Goal: Task Accomplishment & Management: Complete application form

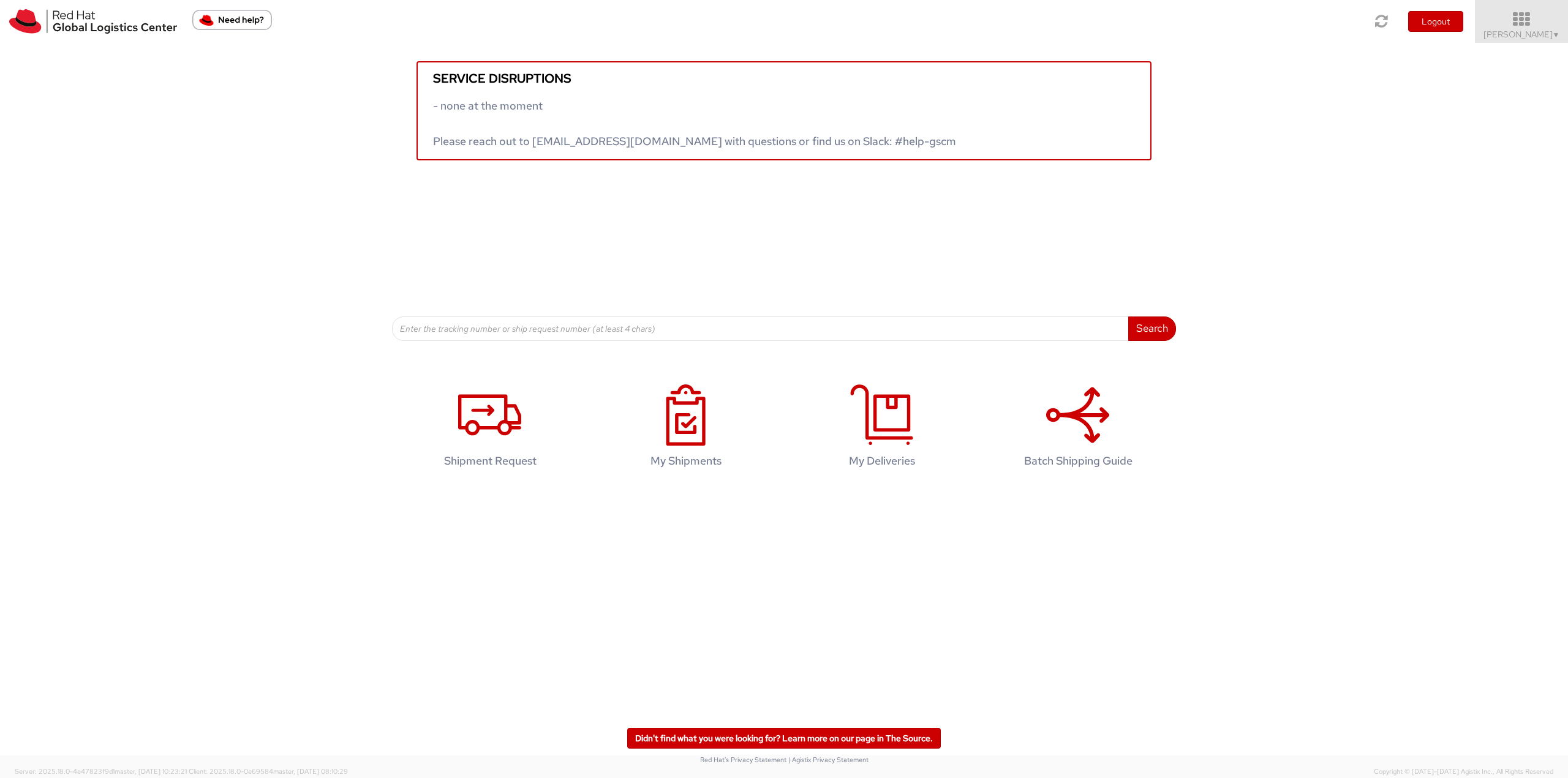
click at [1527, 27] on icon at bounding box center [1521, 20] width 107 height 17
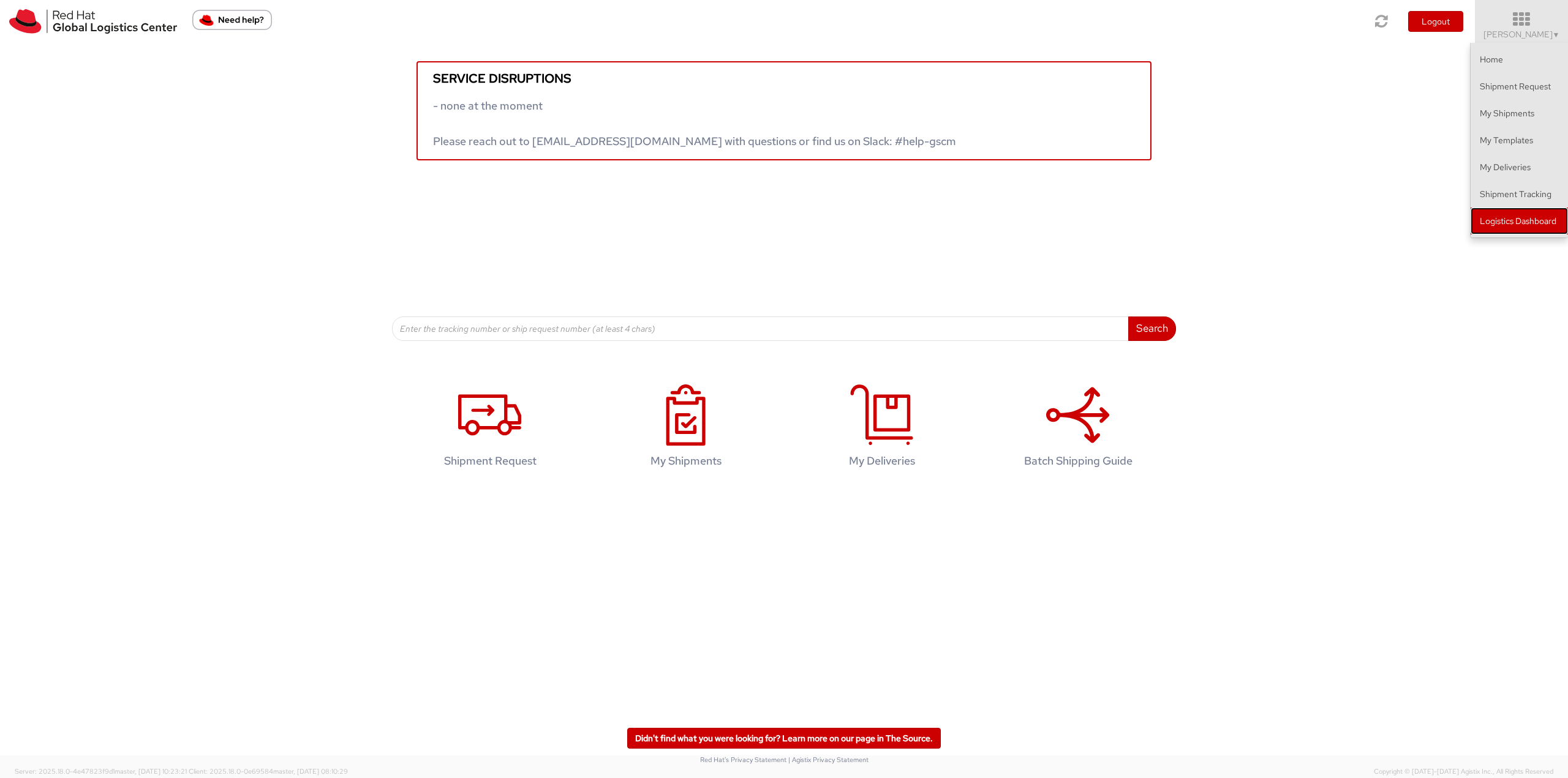
click at [1502, 222] on link "Logistics Dashboard" at bounding box center [1519, 220] width 98 height 27
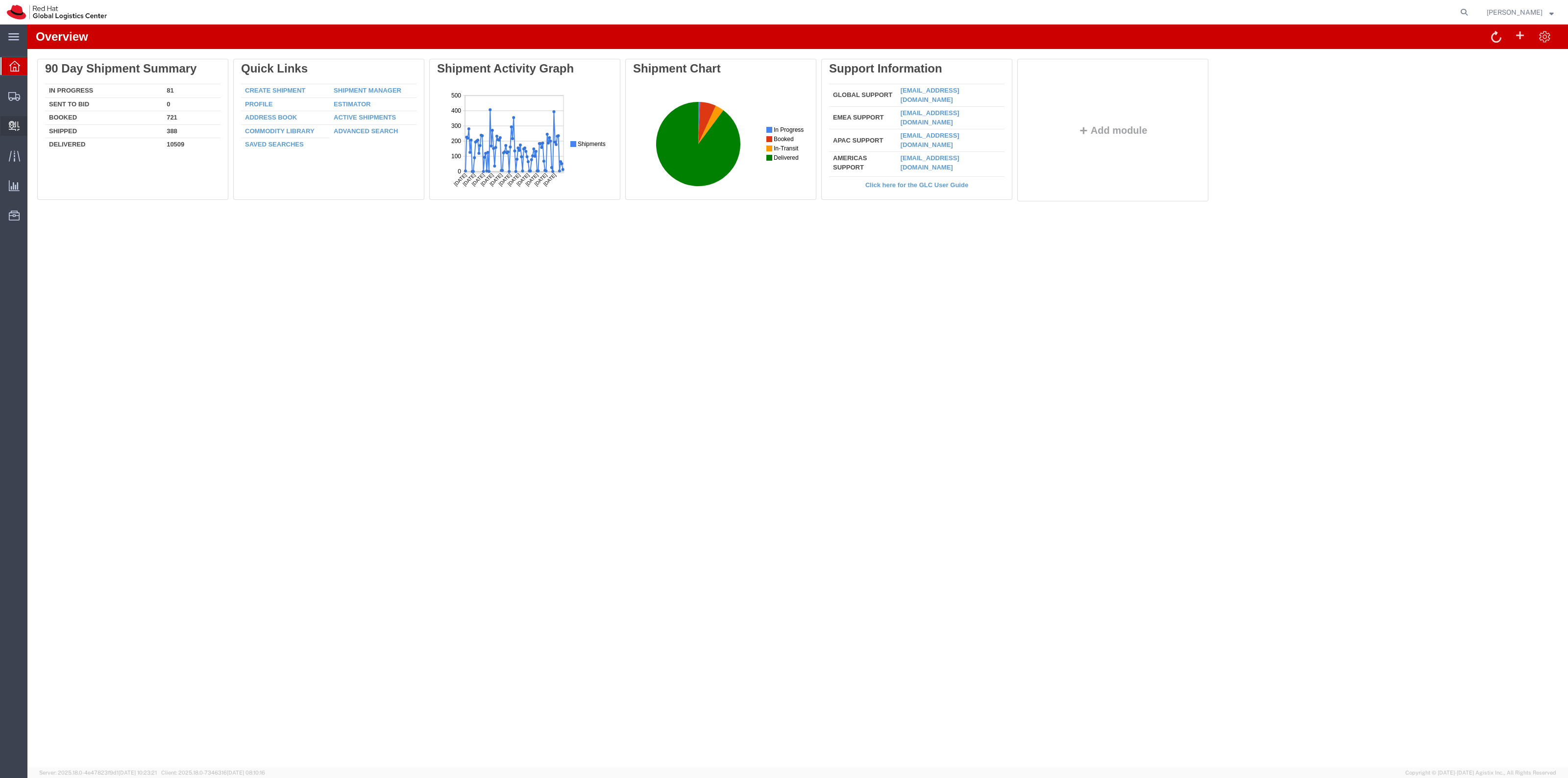
click at [0, 0] on span "Create Delivery" at bounding box center [0, 0] width 0 height 0
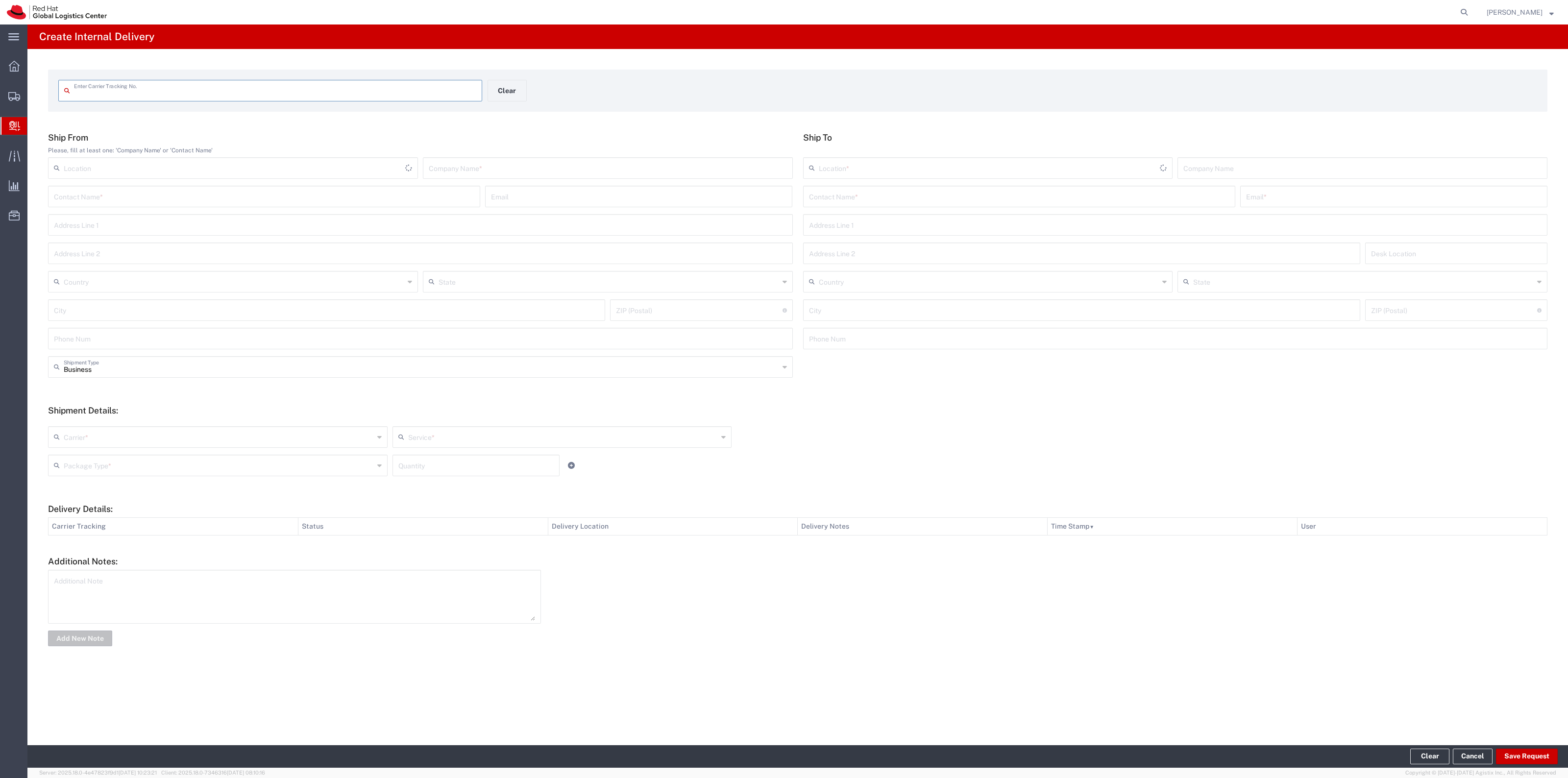
click at [193, 90] on input "text" at bounding box center [275, 90] width 402 height 17
type input "Z1812300296198281"
click at [823, 201] on input "text" at bounding box center [1019, 203] width 420 height 17
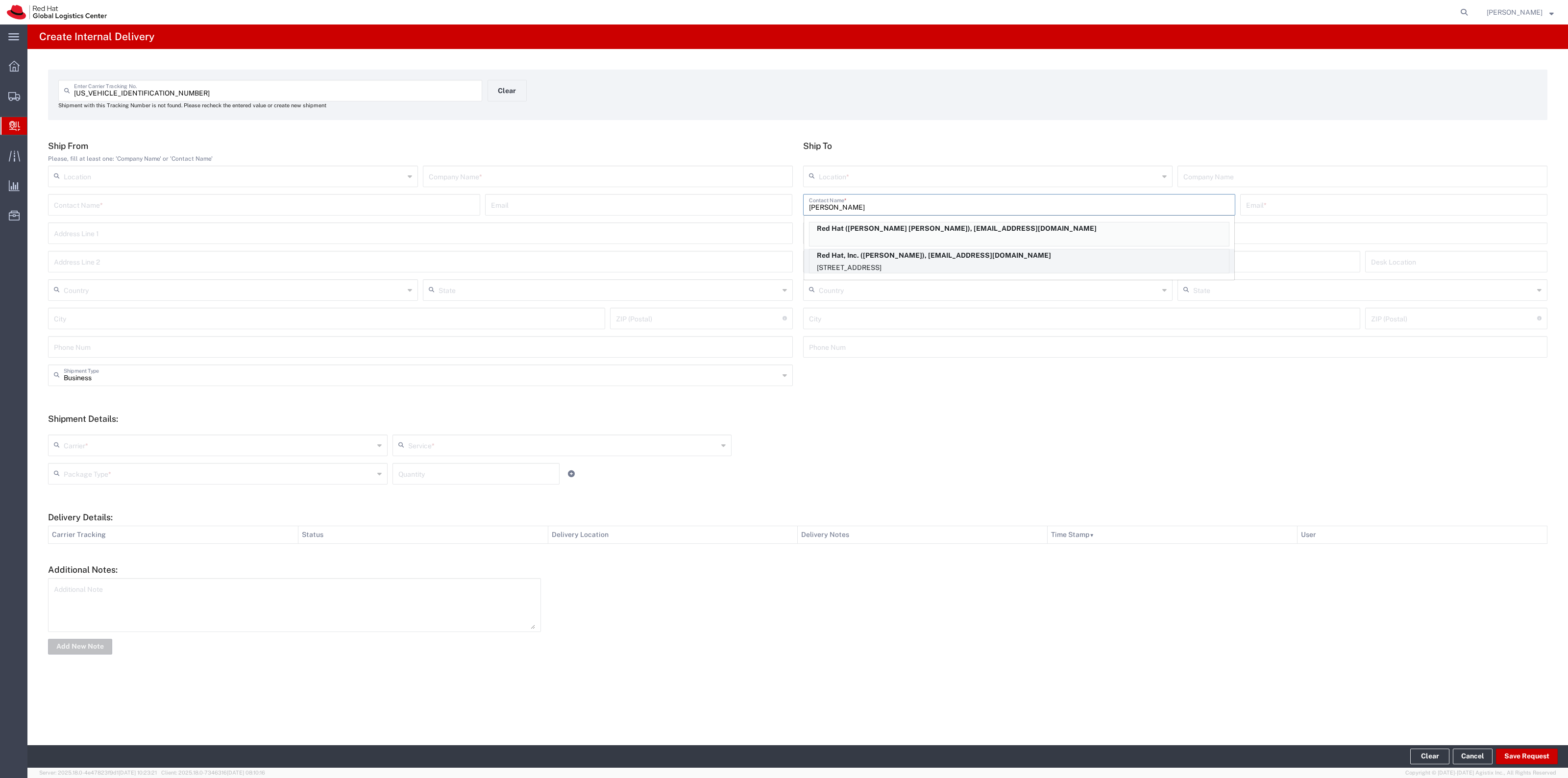
type input "Amber K"
click at [868, 253] on p "Red Hat, Inc. (Amber Krawczyk), akrawczy@redhat.com" at bounding box center [1019, 256] width 419 height 13
type input "RH - [GEOGRAPHIC_DATA]"
type input "Red Hat, Inc."
type input "Amber Krawczyk"
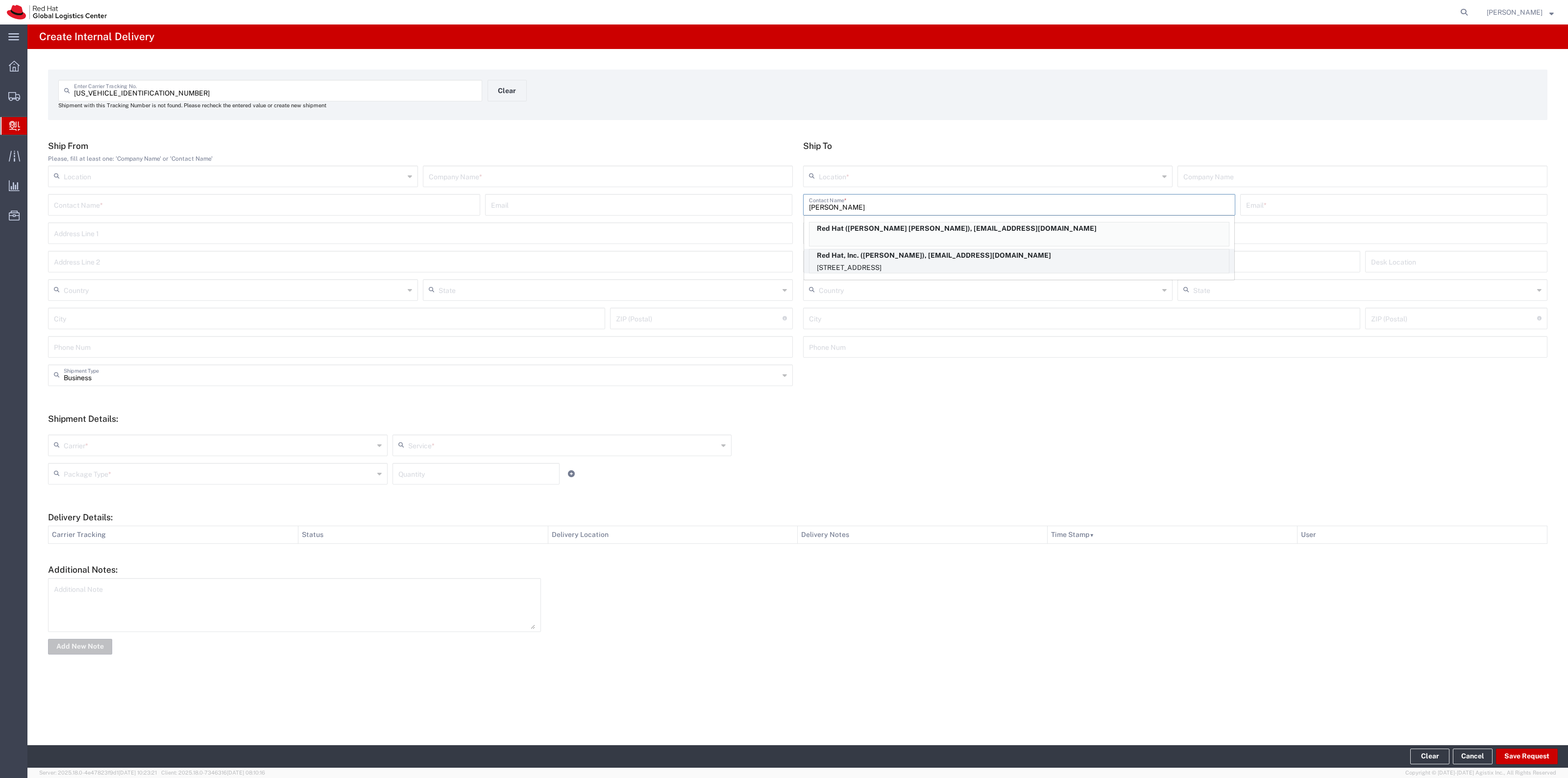
type input "akrawczy@redhat.com"
type input "[STREET_ADDRESS]"
type input "FLEX"
type input "[GEOGRAPHIC_DATA]"
type input "RALEIGH"
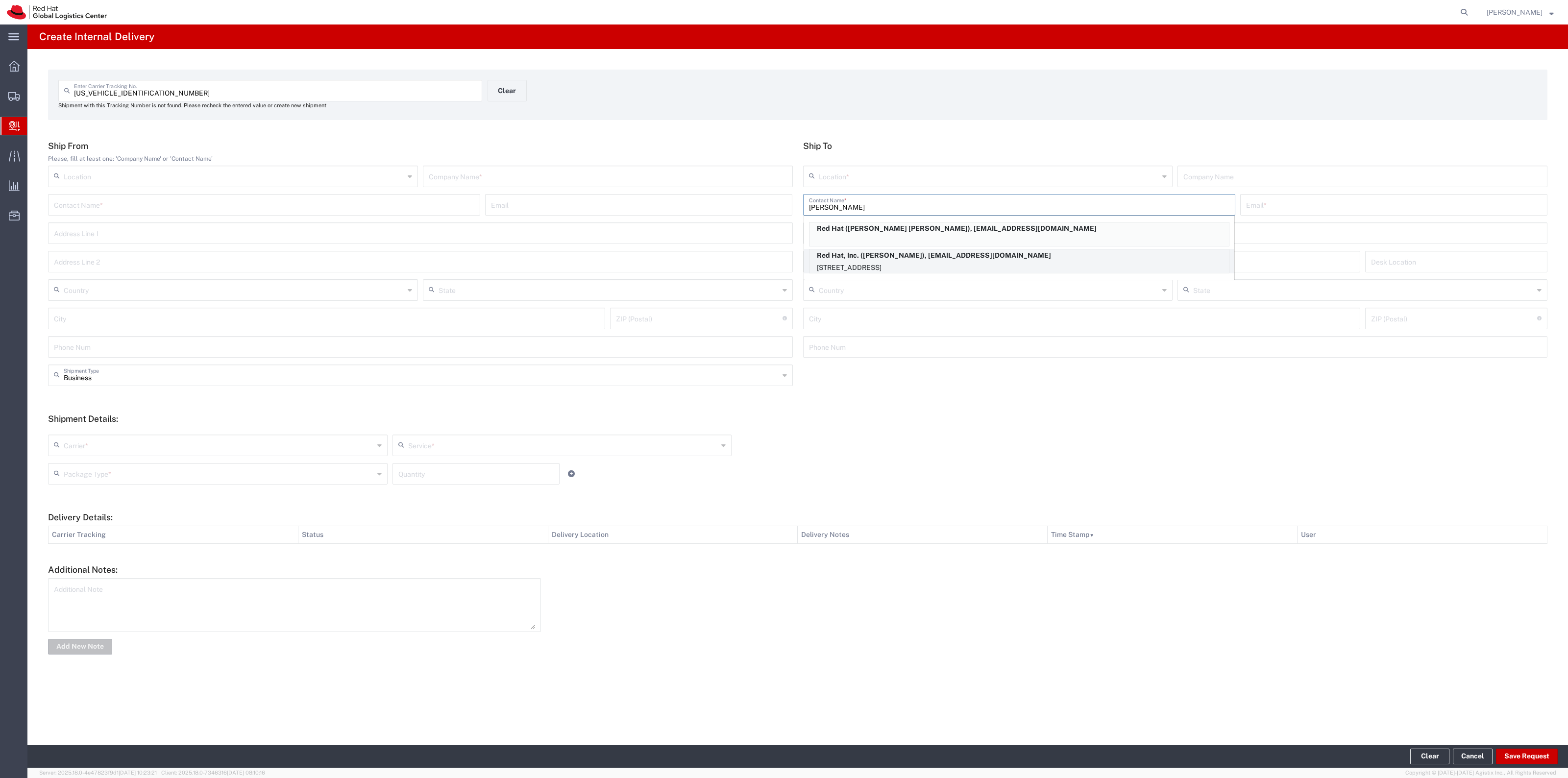
type input "27601"
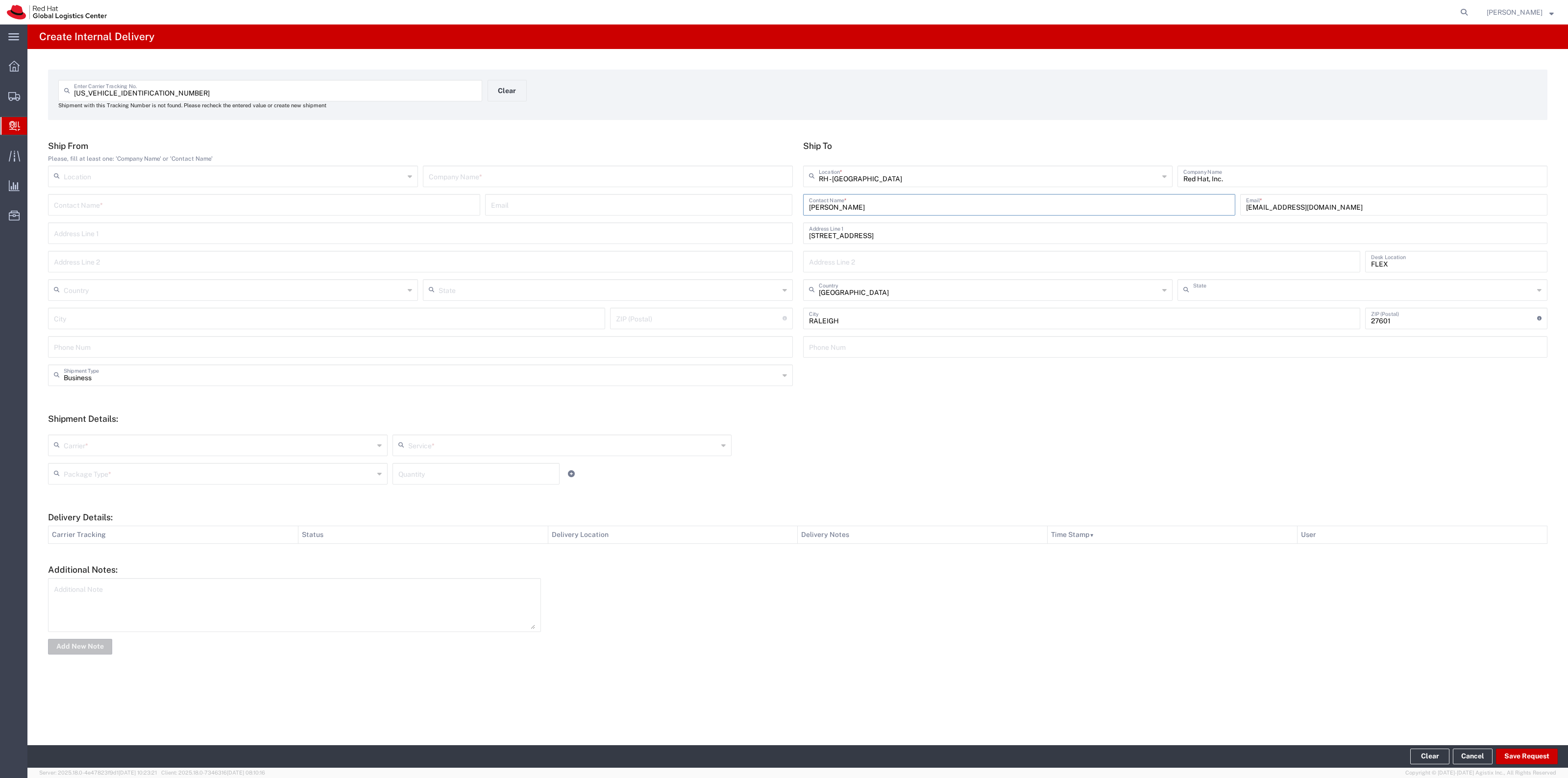
type input "[US_STATE]"
click at [720, 180] on input "text" at bounding box center [608, 175] width 358 height 17
type input "UPS"
click at [175, 466] on input "text" at bounding box center [219, 473] width 310 height 17
click at [178, 455] on div "Carrier *" at bounding box center [218, 446] width 340 height 21
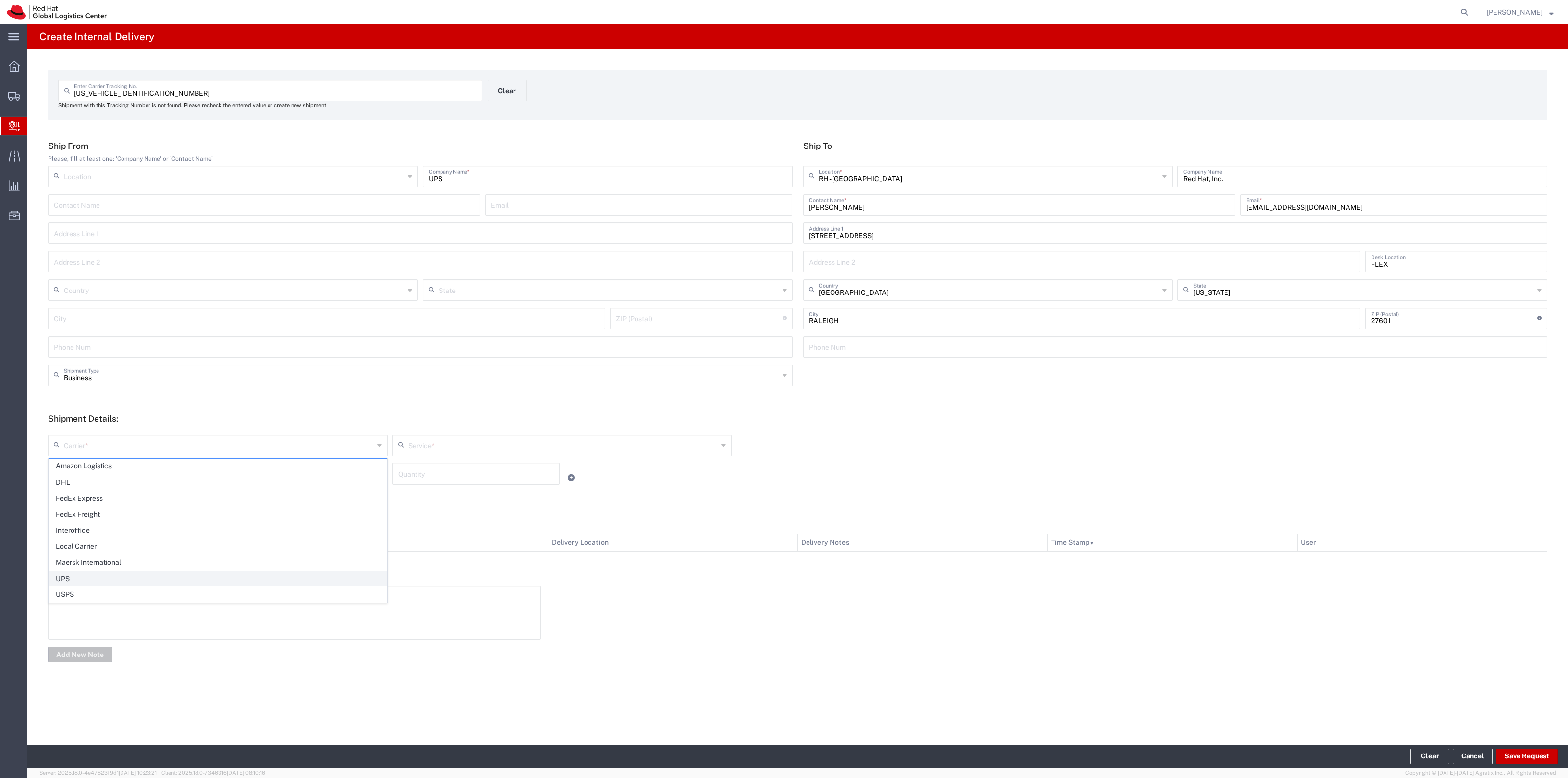
click at [135, 576] on span "UPS" at bounding box center [218, 579] width 338 height 15
type input "UPS"
click at [525, 439] on input "text" at bounding box center [563, 444] width 310 height 17
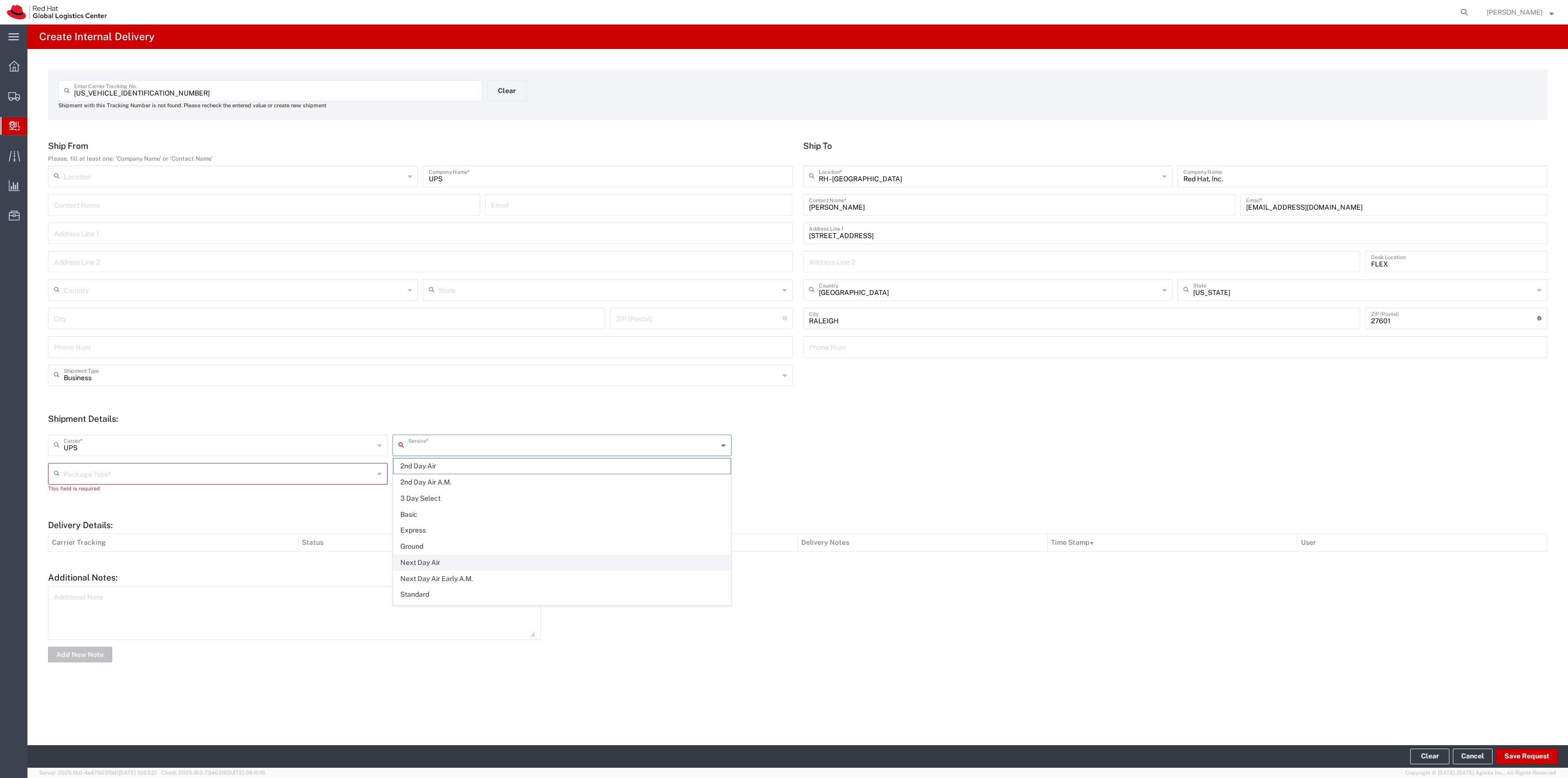
click at [479, 560] on span "Next Day Air" at bounding box center [563, 563] width 338 height 15
click at [464, 439] on input "Next Day Air" at bounding box center [563, 444] width 310 height 17
click at [439, 561] on span "Ground" at bounding box center [563, 563] width 338 height 15
type input "Ground"
drag, startPoint x: 364, startPoint y: 483, endPoint x: 365, endPoint y: 476, distance: 7.1
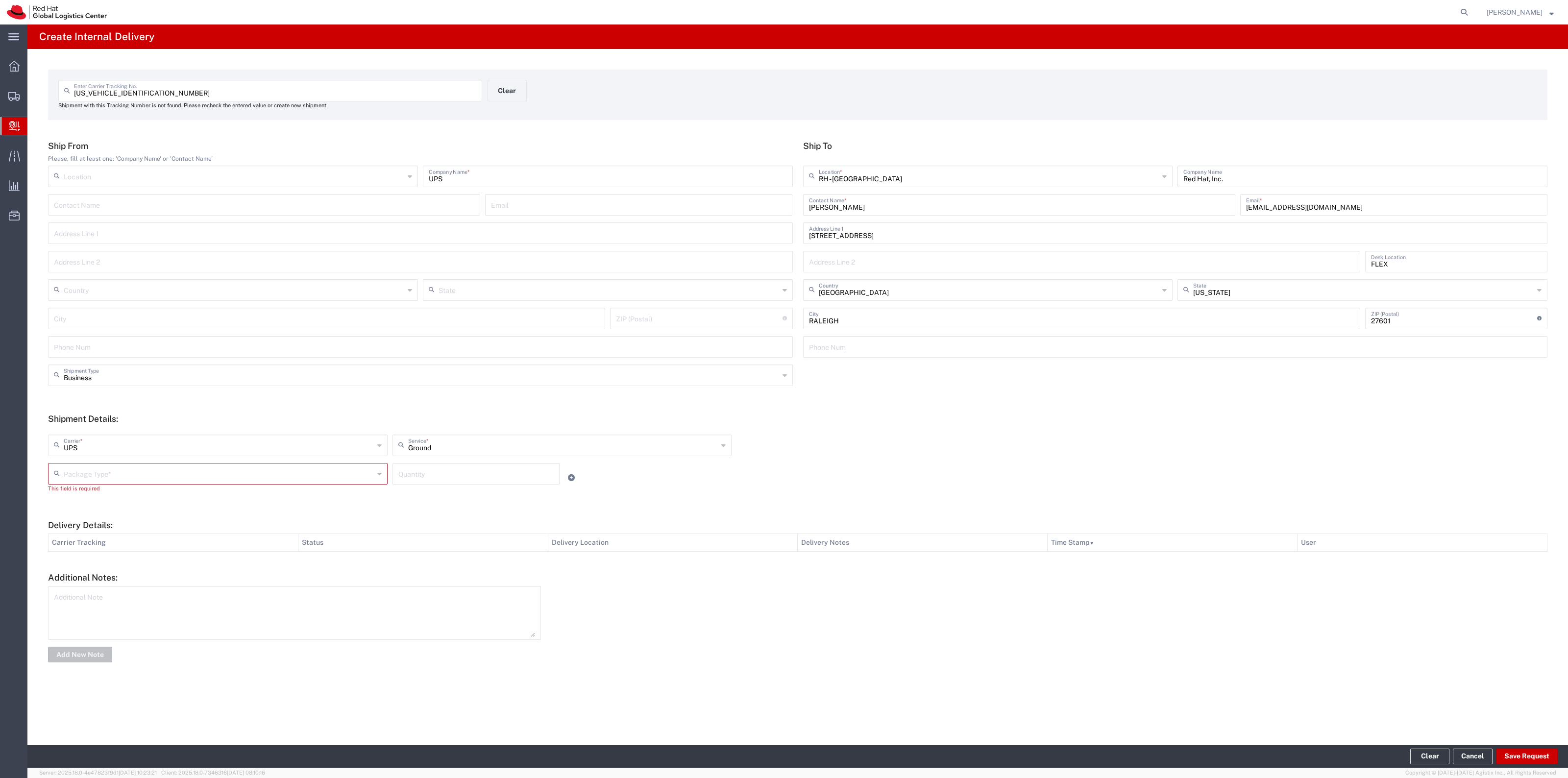
click at [364, 483] on div "Package Type *" at bounding box center [218, 474] width 340 height 21
drag, startPoint x: 286, startPoint y: 559, endPoint x: 447, endPoint y: 493, distance: 174.0
click at [288, 559] on span "Your Packaging" at bounding box center [218, 559] width 338 height 15
type input "Your Packaging"
click at [468, 478] on input "number" at bounding box center [476, 473] width 155 height 17
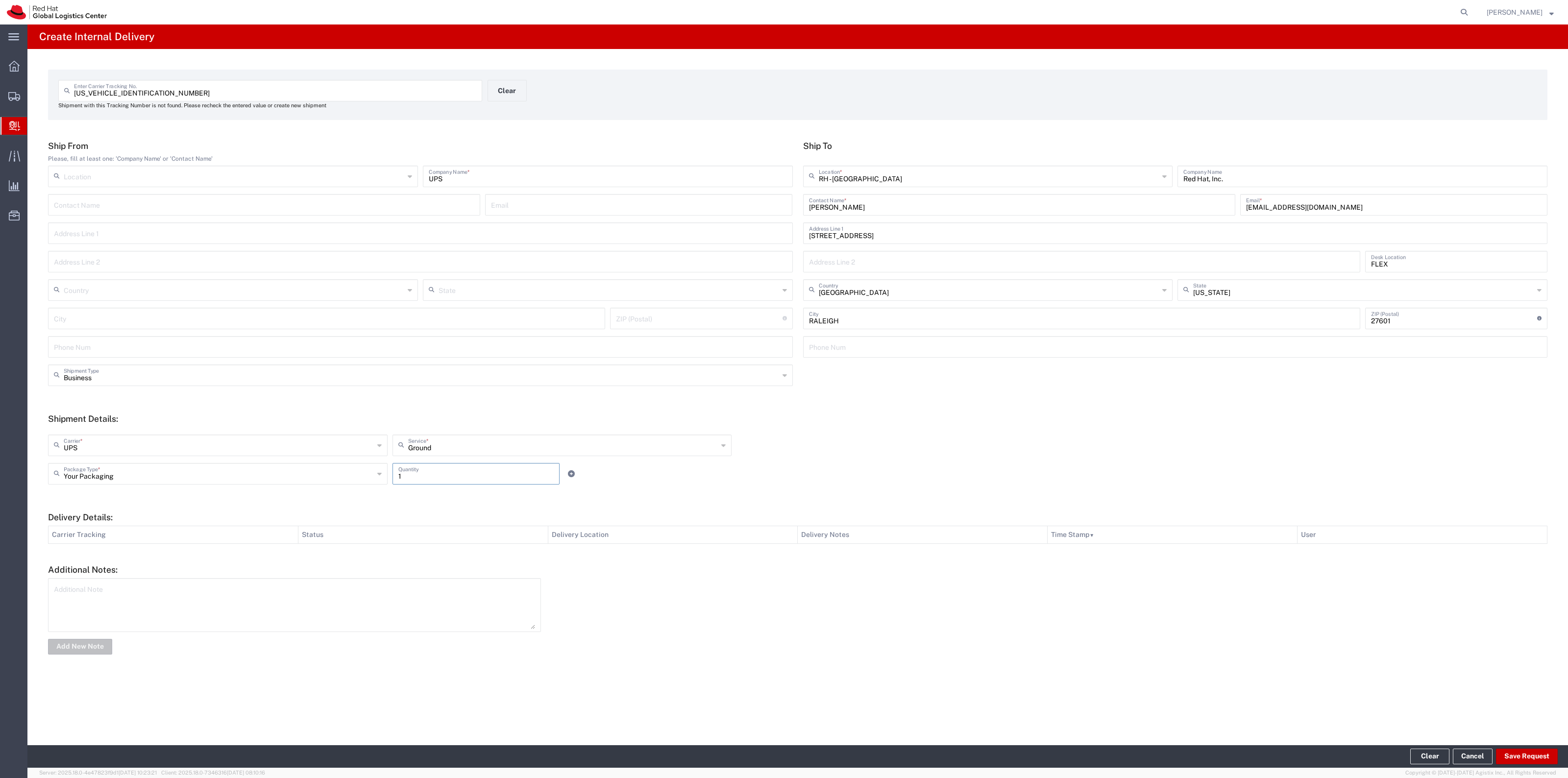
type input "1"
click at [1507, 746] on footer "Clear Cancel Save Request" at bounding box center [798, 757] width 1540 height 23
click at [1510, 748] on footer "Clear Cancel Save Request" at bounding box center [798, 757] width 1540 height 23
click at [1515, 754] on button "Save Request" at bounding box center [1527, 757] width 62 height 16
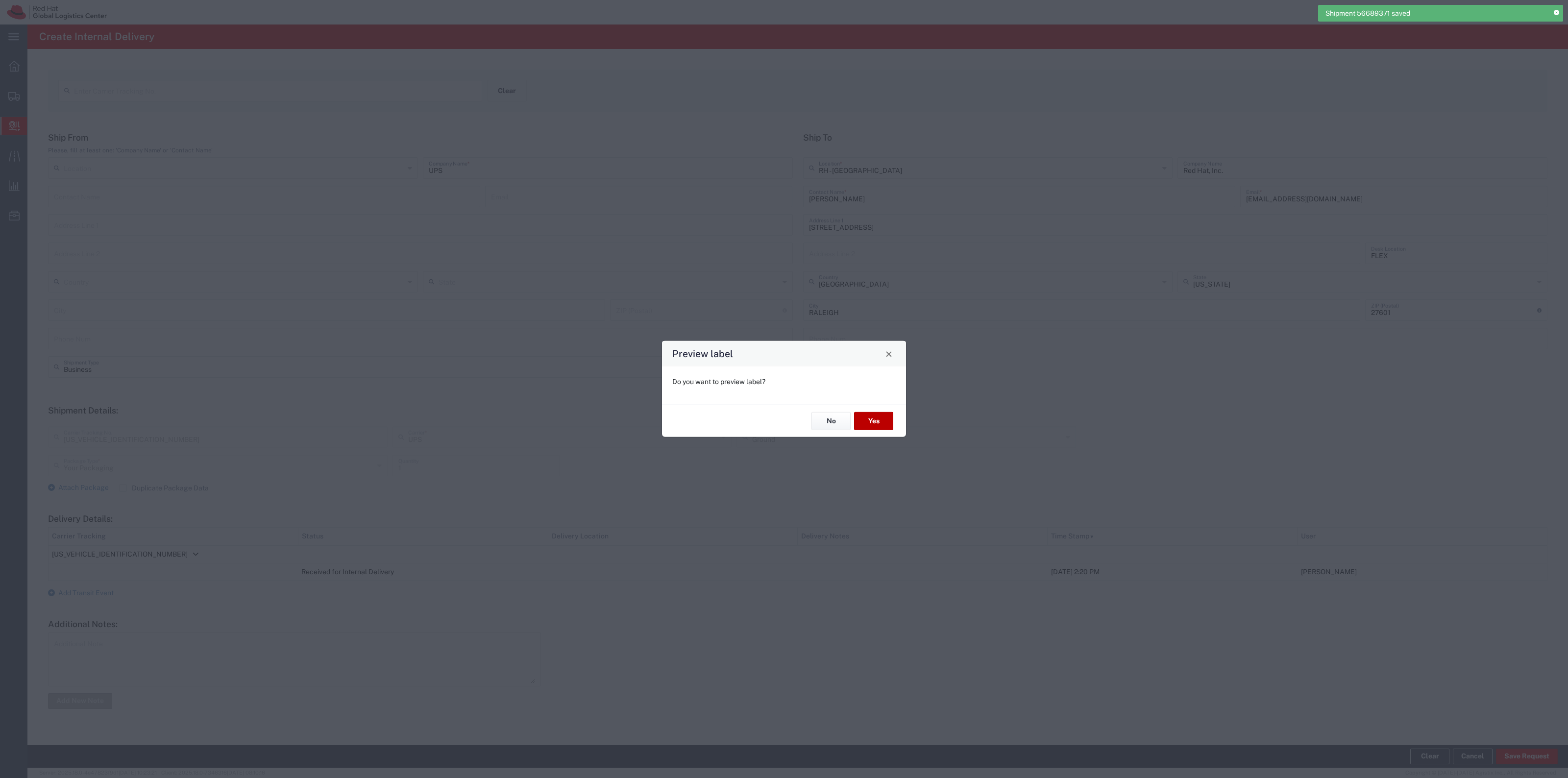
click at [878, 420] on button "Yes" at bounding box center [873, 421] width 39 height 18
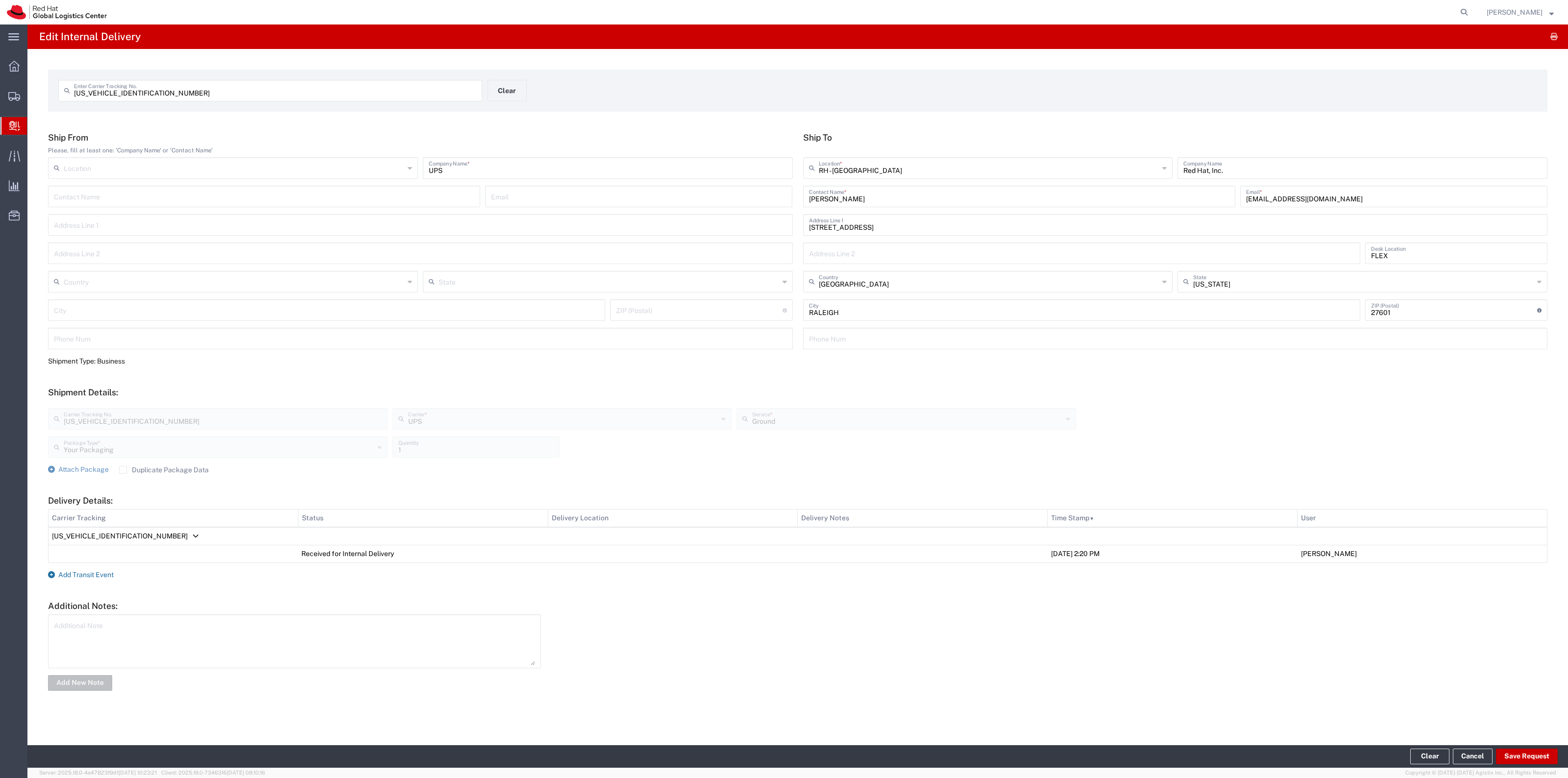
click at [101, 574] on span "Add Transit Event" at bounding box center [86, 575] width 55 height 8
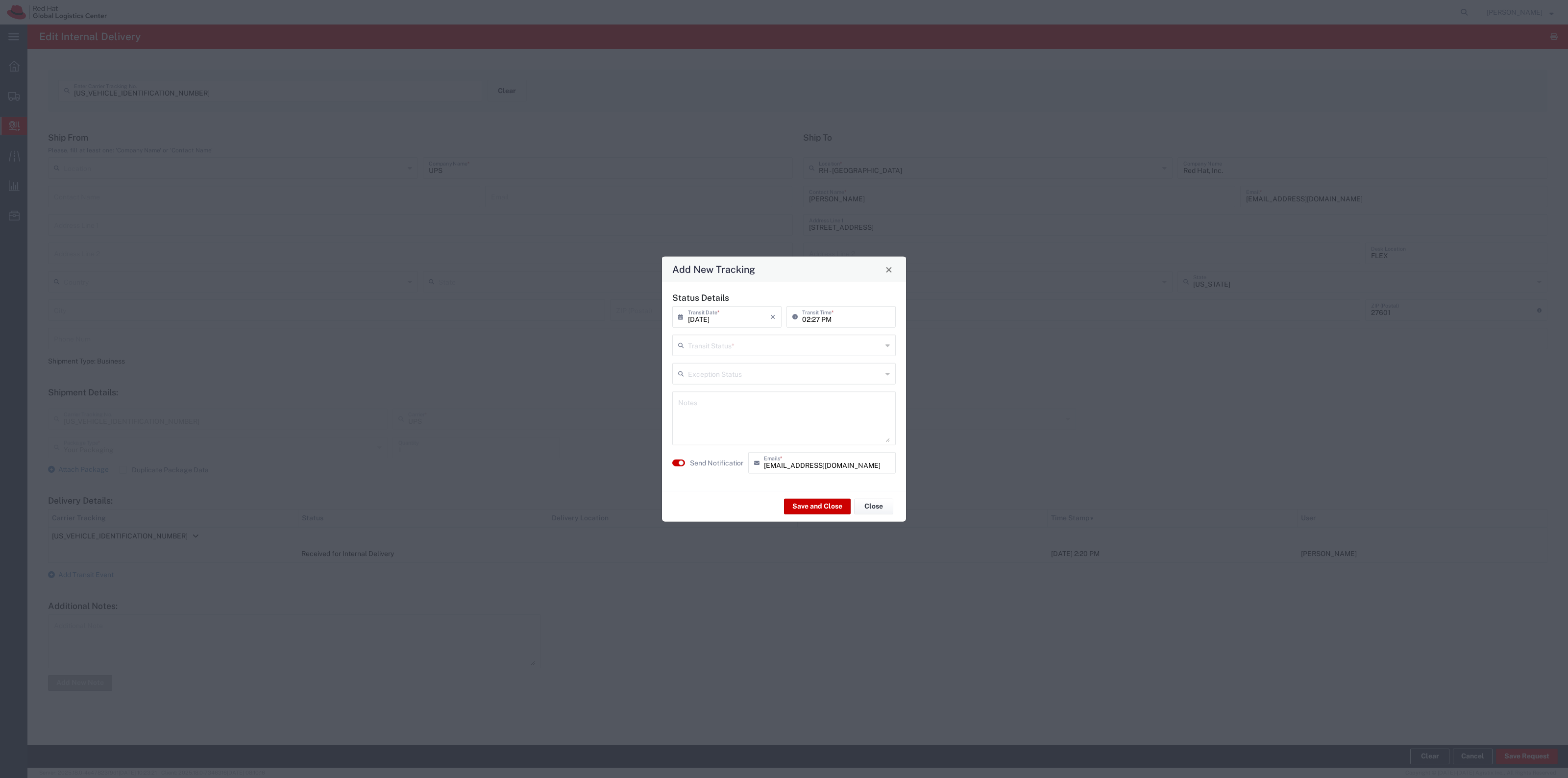
click at [762, 342] on input "text" at bounding box center [785, 344] width 194 height 17
click at [760, 418] on span "Shipment On-Hold" at bounding box center [784, 415] width 221 height 15
type input "Shipment On-Hold"
click at [798, 501] on button "Save and Close" at bounding box center [817, 506] width 66 height 16
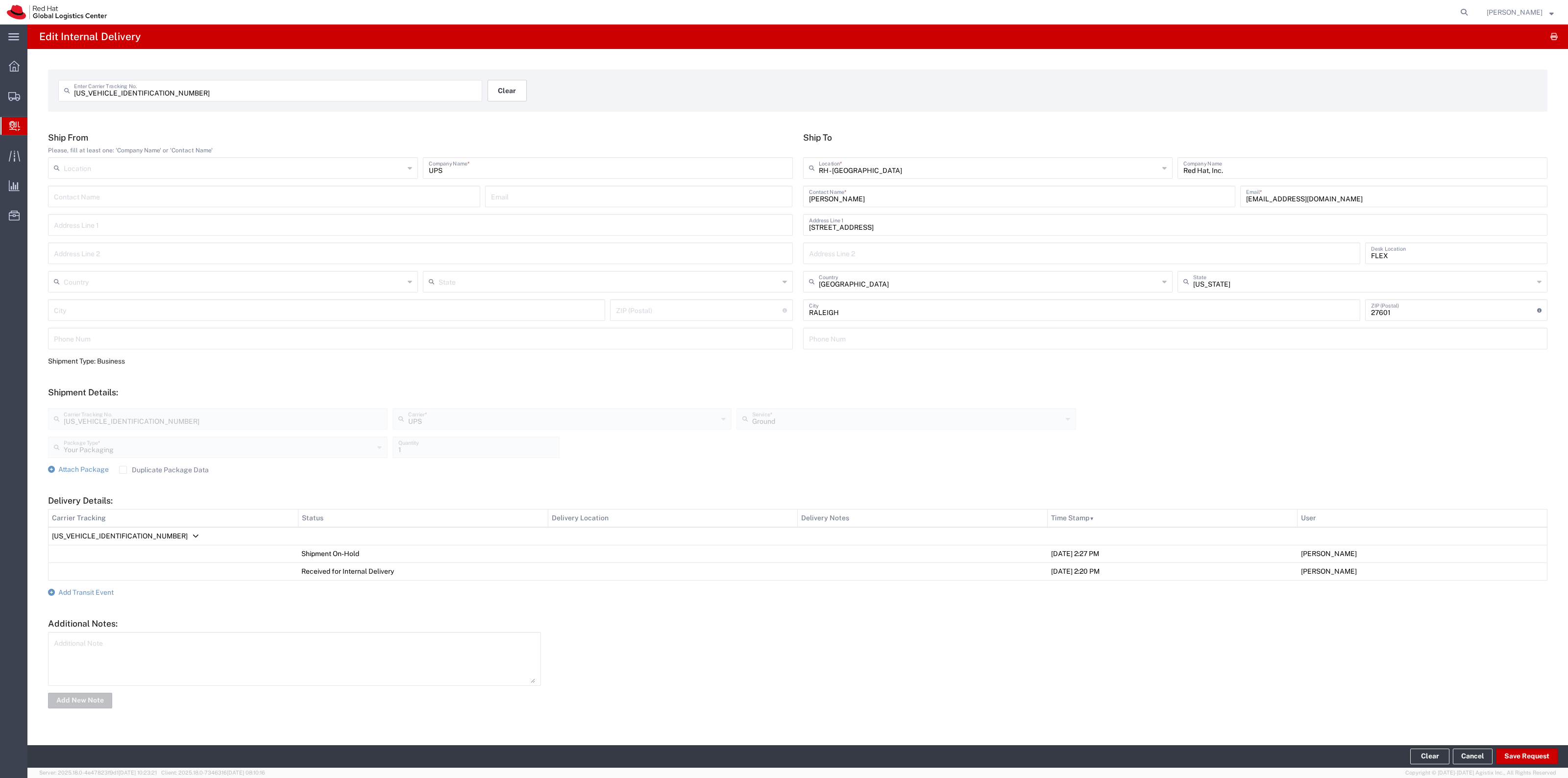
click at [488, 91] on button "Clear" at bounding box center [507, 91] width 39 height 21
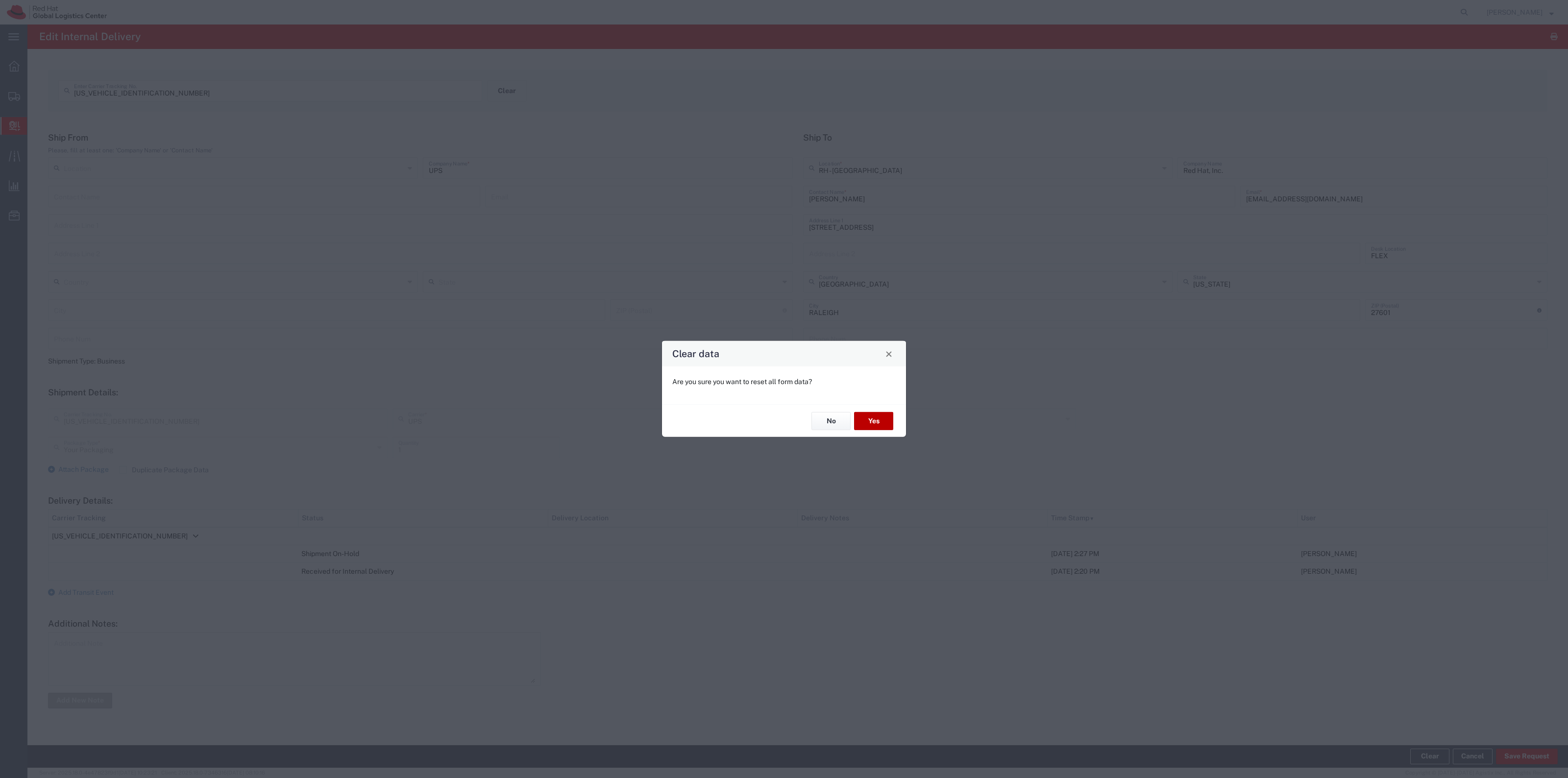
click at [878, 412] on button "Yes" at bounding box center [873, 421] width 39 height 18
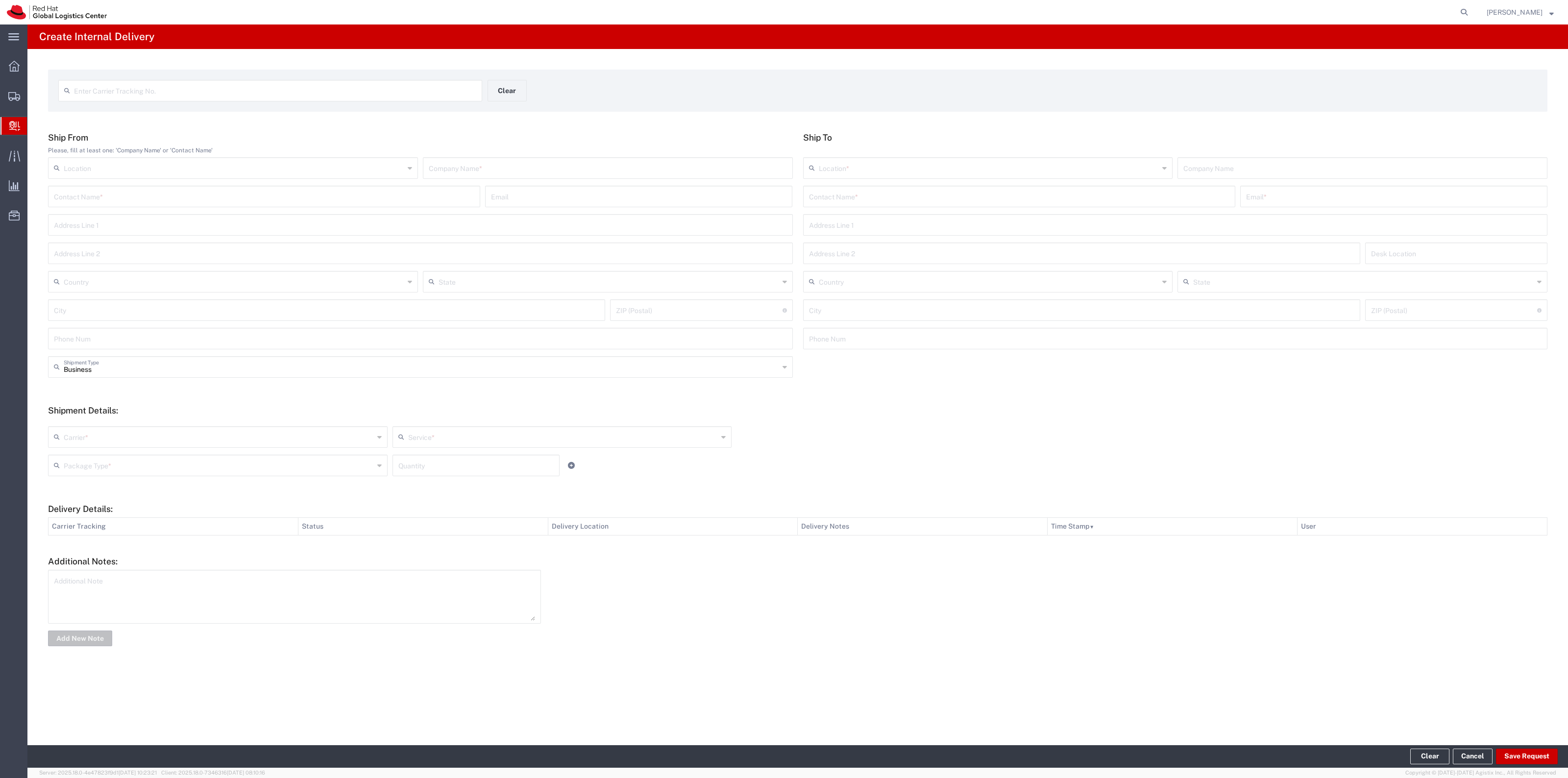
click at [226, 91] on input "text" at bounding box center [275, 90] width 402 height 17
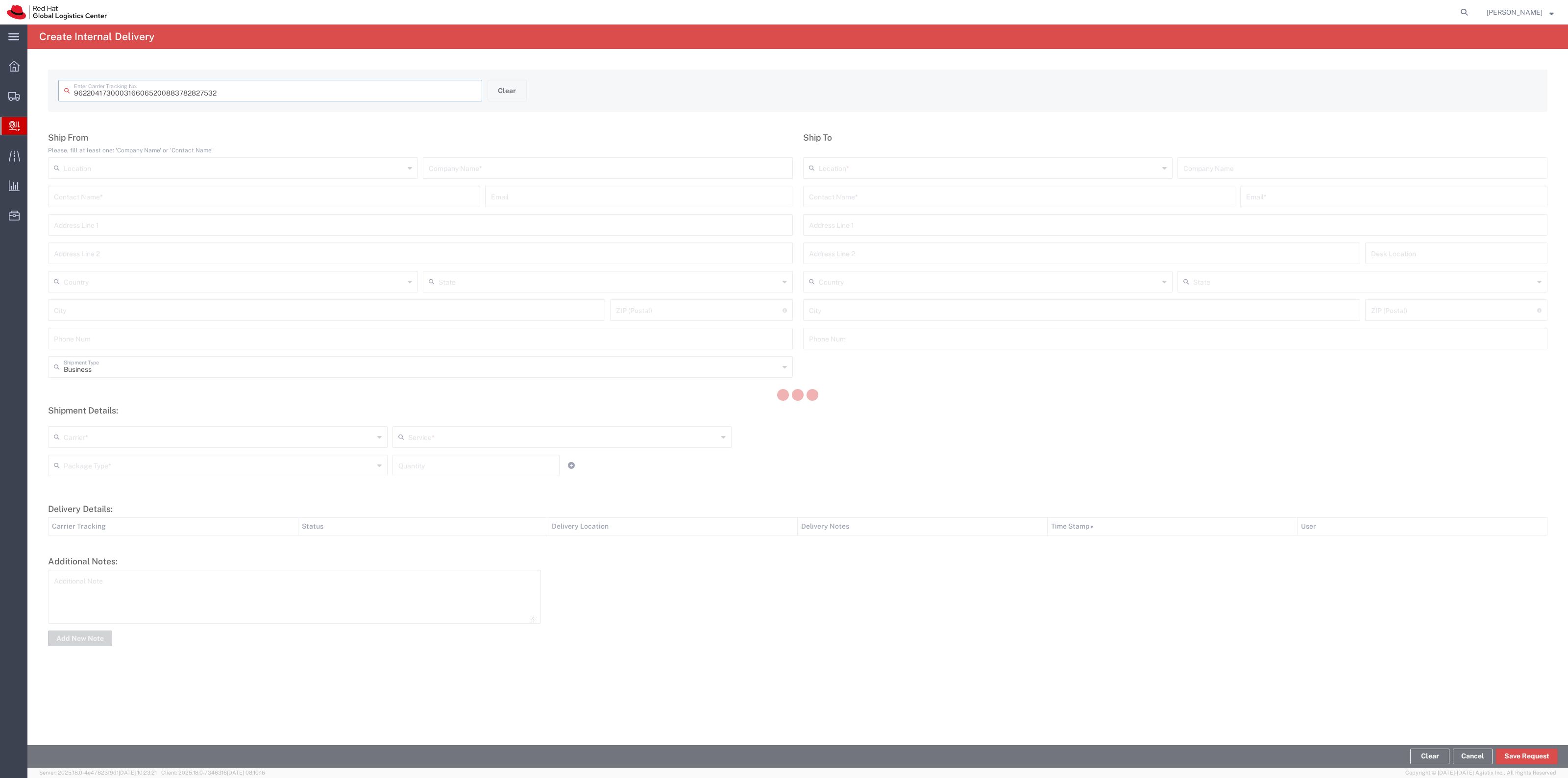
type input "883782827532"
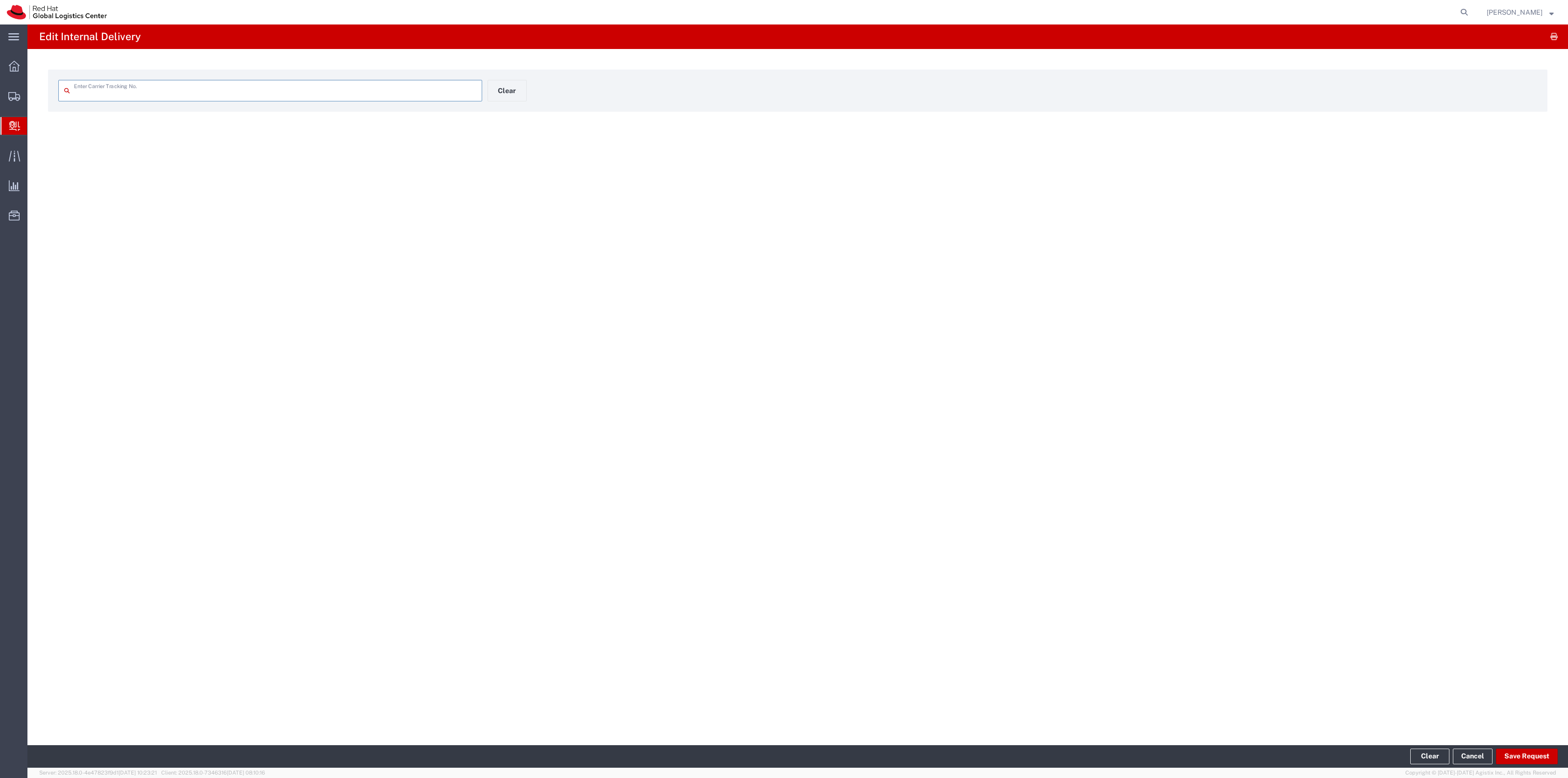
type input "883782827532"
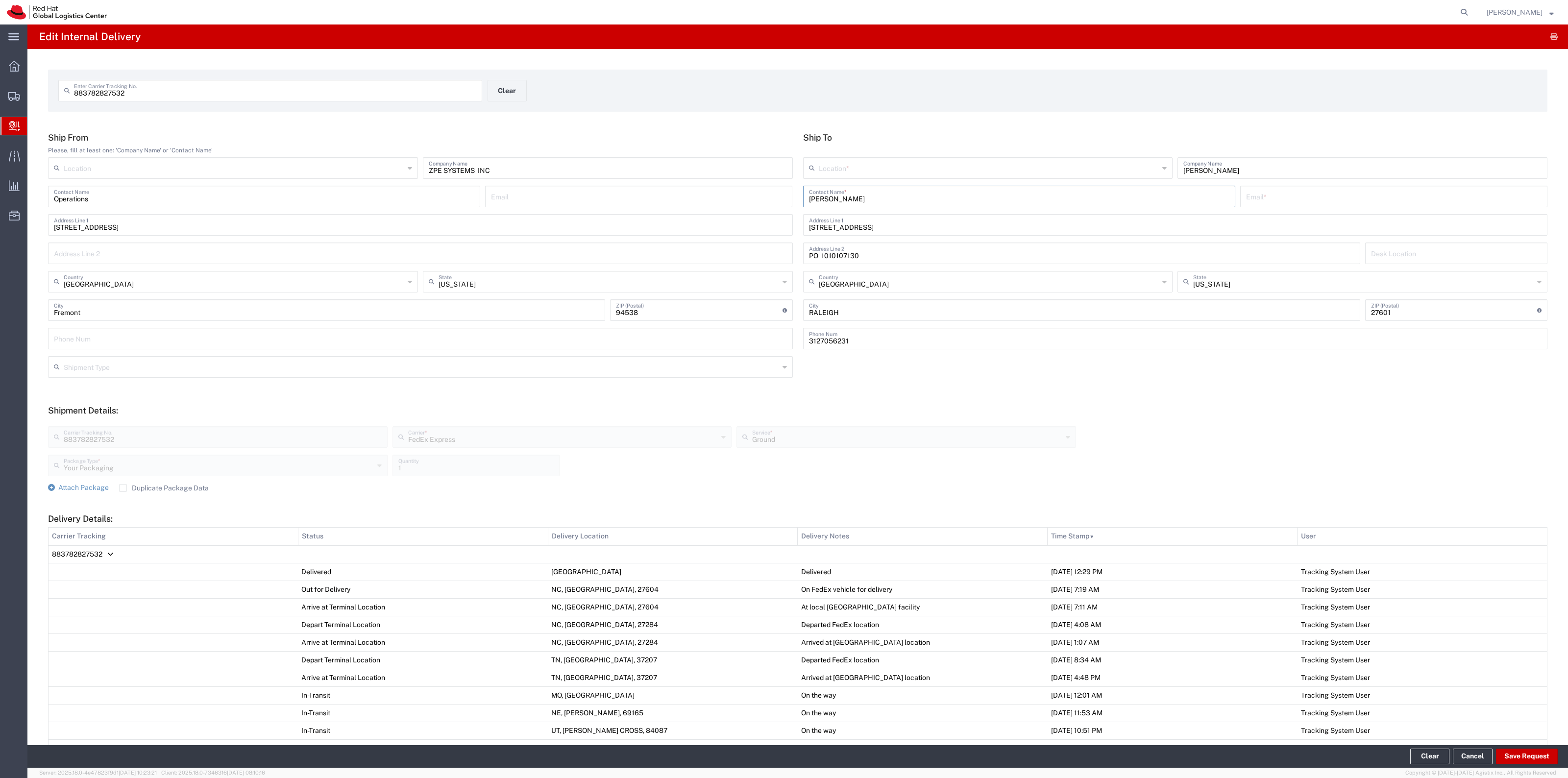
drag, startPoint x: 894, startPoint y: 198, endPoint x: 780, endPoint y: 205, distance: 114.2
click at [781, 206] on div "Ship From Please, fill at least one: 'Company Name' or 'Contact Name' Location …" at bounding box center [798, 244] width 1510 height 224
click at [949, 188] on input "VISHHAL BAGULL" at bounding box center [1019, 195] width 420 height 17
type input "VISHHAL BAGUL"
click at [949, 232] on p "Level 3, Wing A&B, Tower 6, Cybercity, Magarpatta City, Hadapsar, FLEX, PUNE, M…" at bounding box center [1019, 233] width 419 height 13
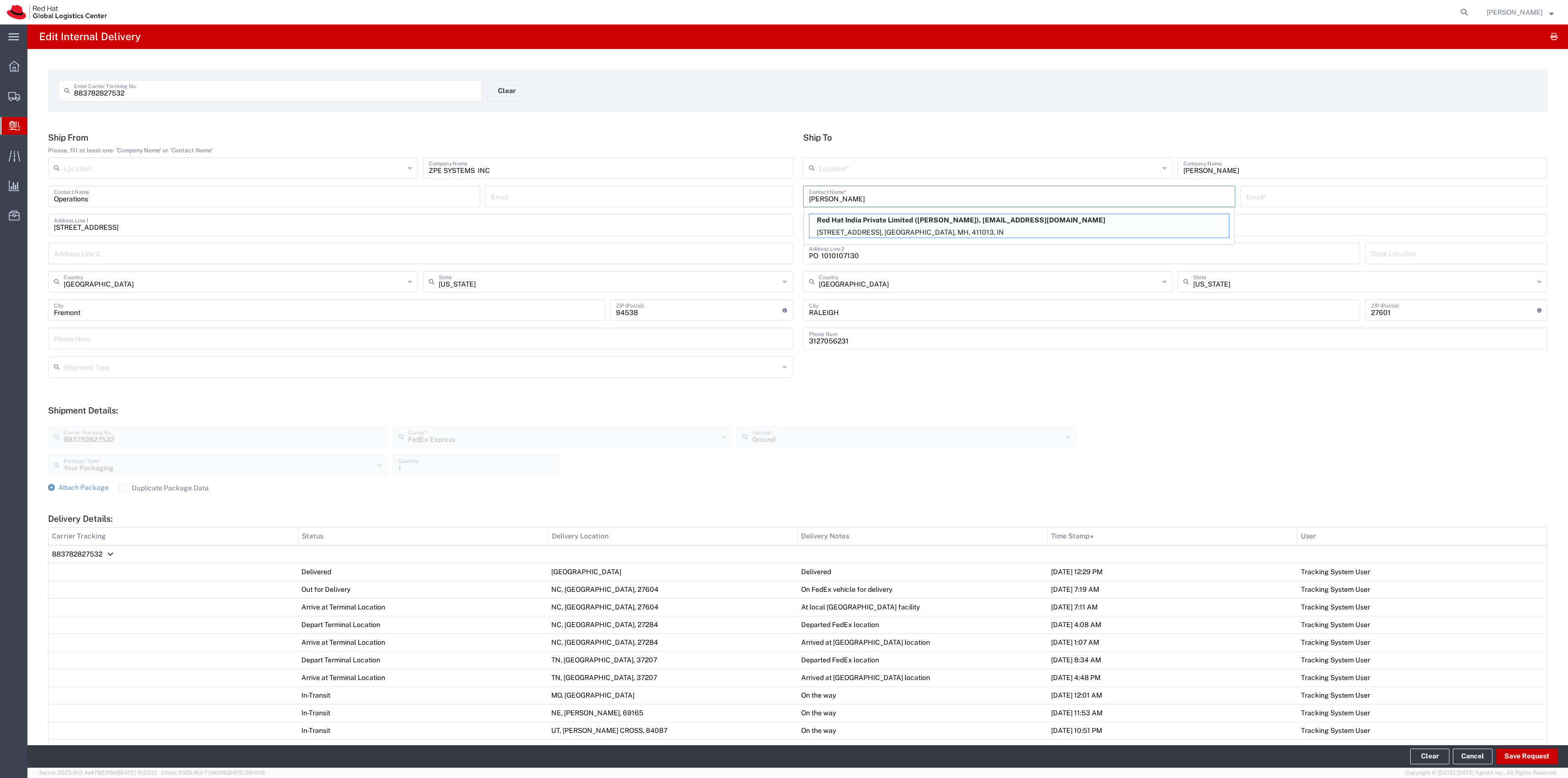
type input "RH - Pune - Tower 6"
type input "Red Hat India Private Limited"
type input "Vishhal Bagull"
type input "vbagul@redhat.com"
type input "Level 3, Wing A&B, Tower 6, Cybercity"
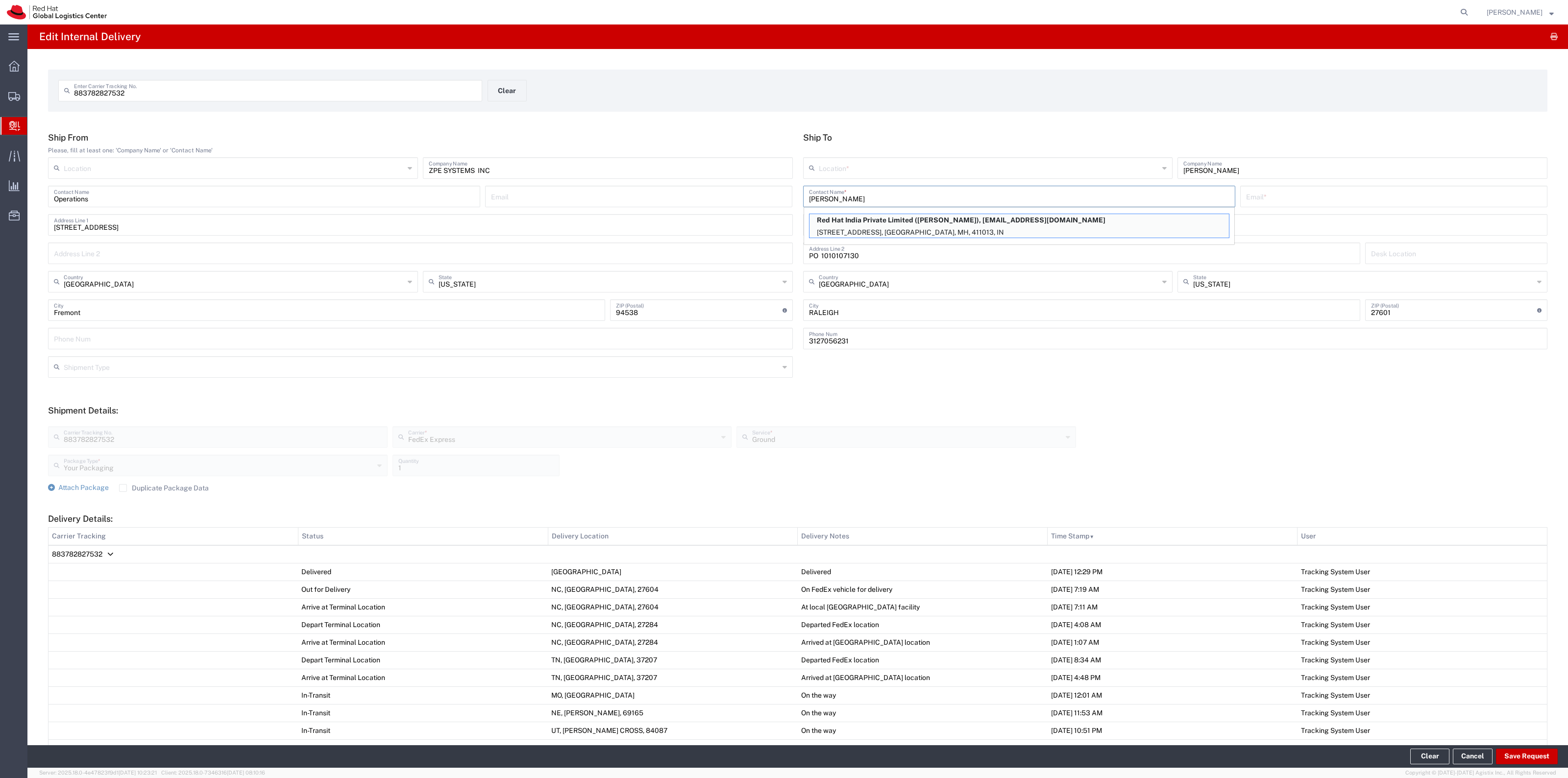
type input "Magarpatta City, Hadapsar"
type input "FLEX"
type input "[GEOGRAPHIC_DATA]"
type input "PUNE"
type input "411013"
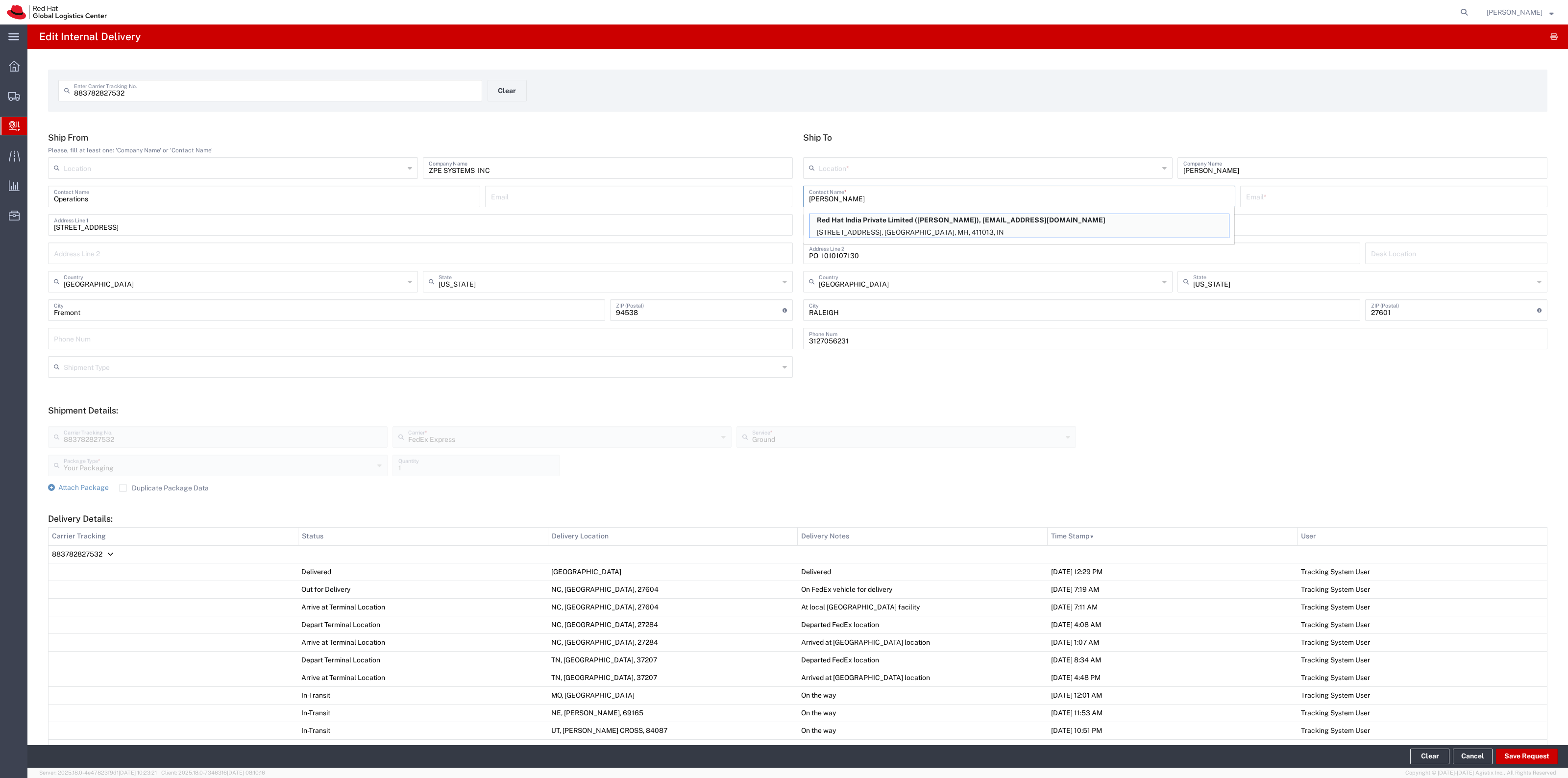
type input "912066817054"
type input "Mahārāshtra"
click at [929, 168] on input "text" at bounding box center [989, 167] width 340 height 17
click at [848, 200] on span "RH - [GEOGRAPHIC_DATA]" at bounding box center [982, 205] width 365 height 15
type input "RH - [GEOGRAPHIC_DATA]"
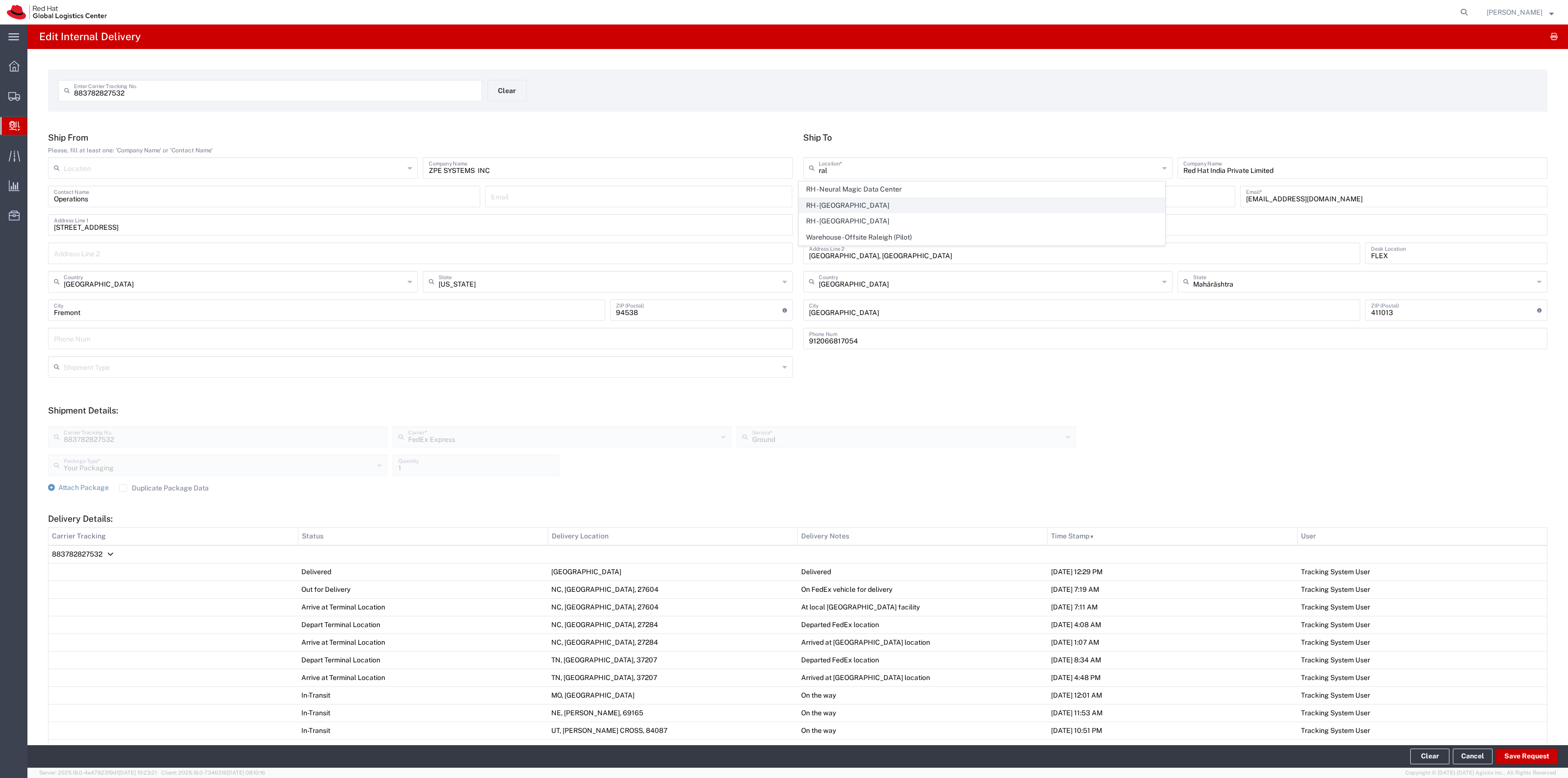
type input "Red Hat, Inc."
type input "[STREET_ADDRESS]"
type input "[GEOGRAPHIC_DATA]"
type input "RALEIGH"
type input "27601"
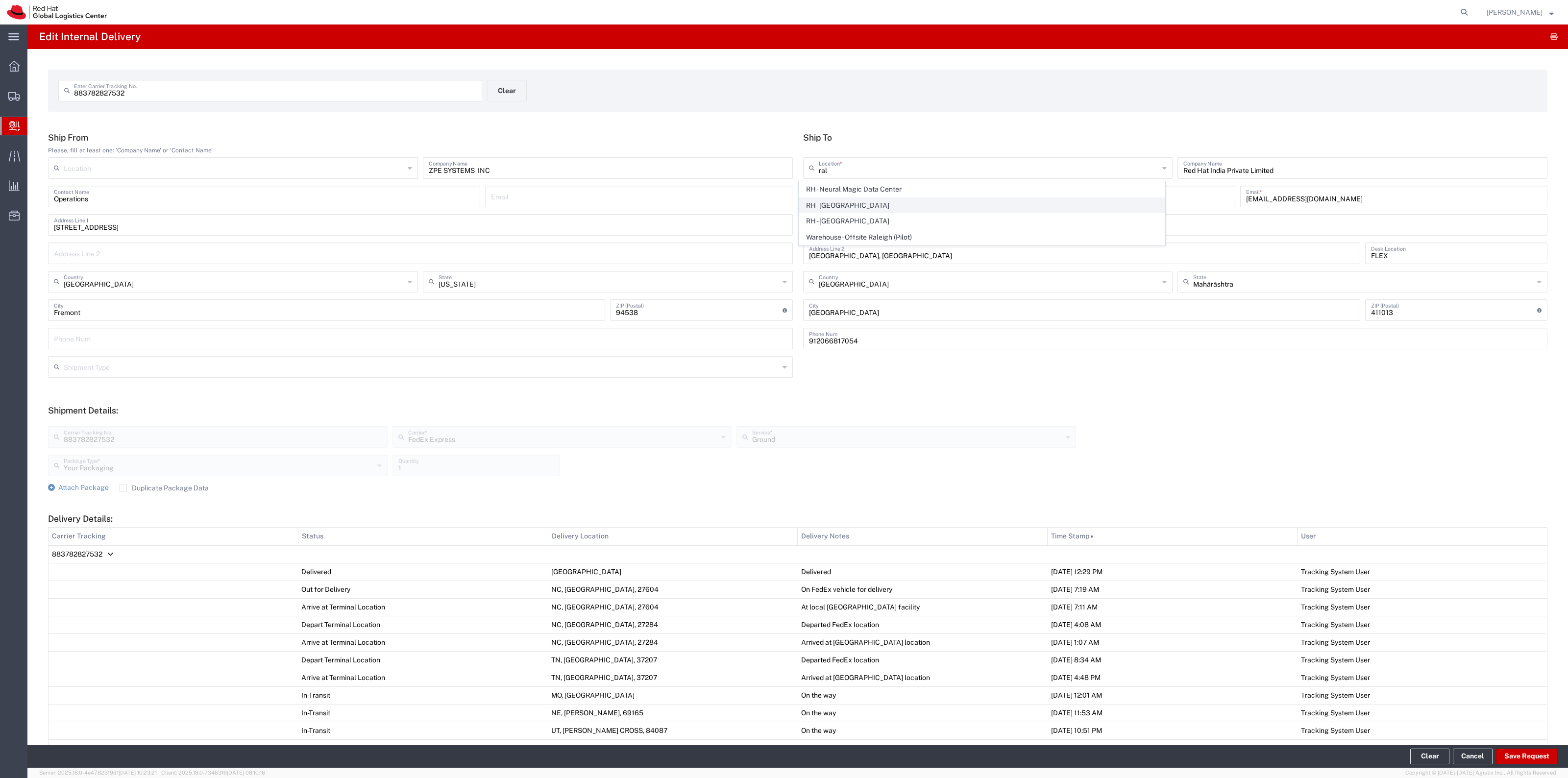
type input "919-754-4950"
type input "[US_STATE]"
click at [1534, 752] on button "Save Request" at bounding box center [1527, 757] width 62 height 16
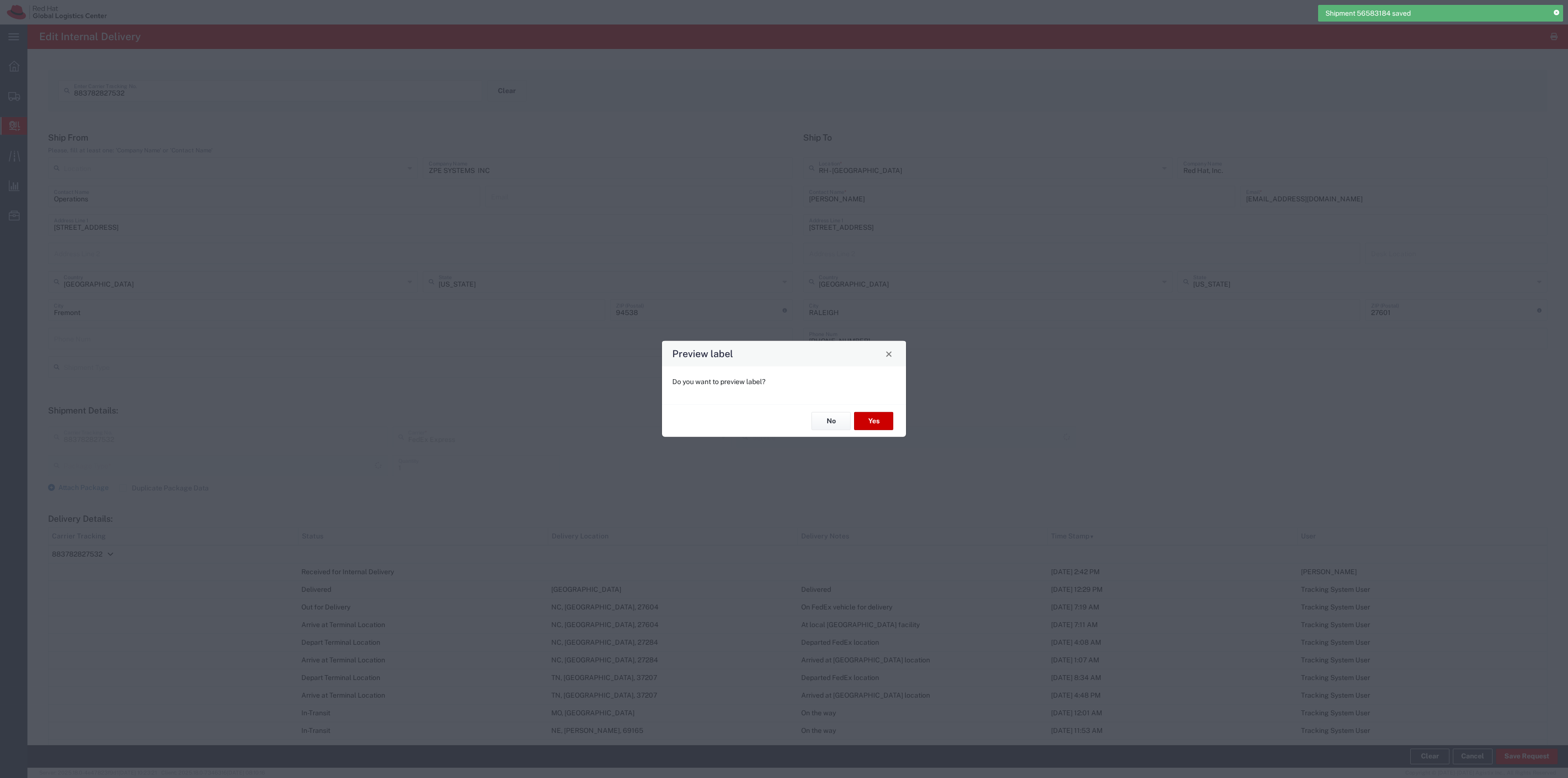
type input "Your Packaging"
type input "Ground"
click at [828, 429] on button "No" at bounding box center [831, 421] width 39 height 18
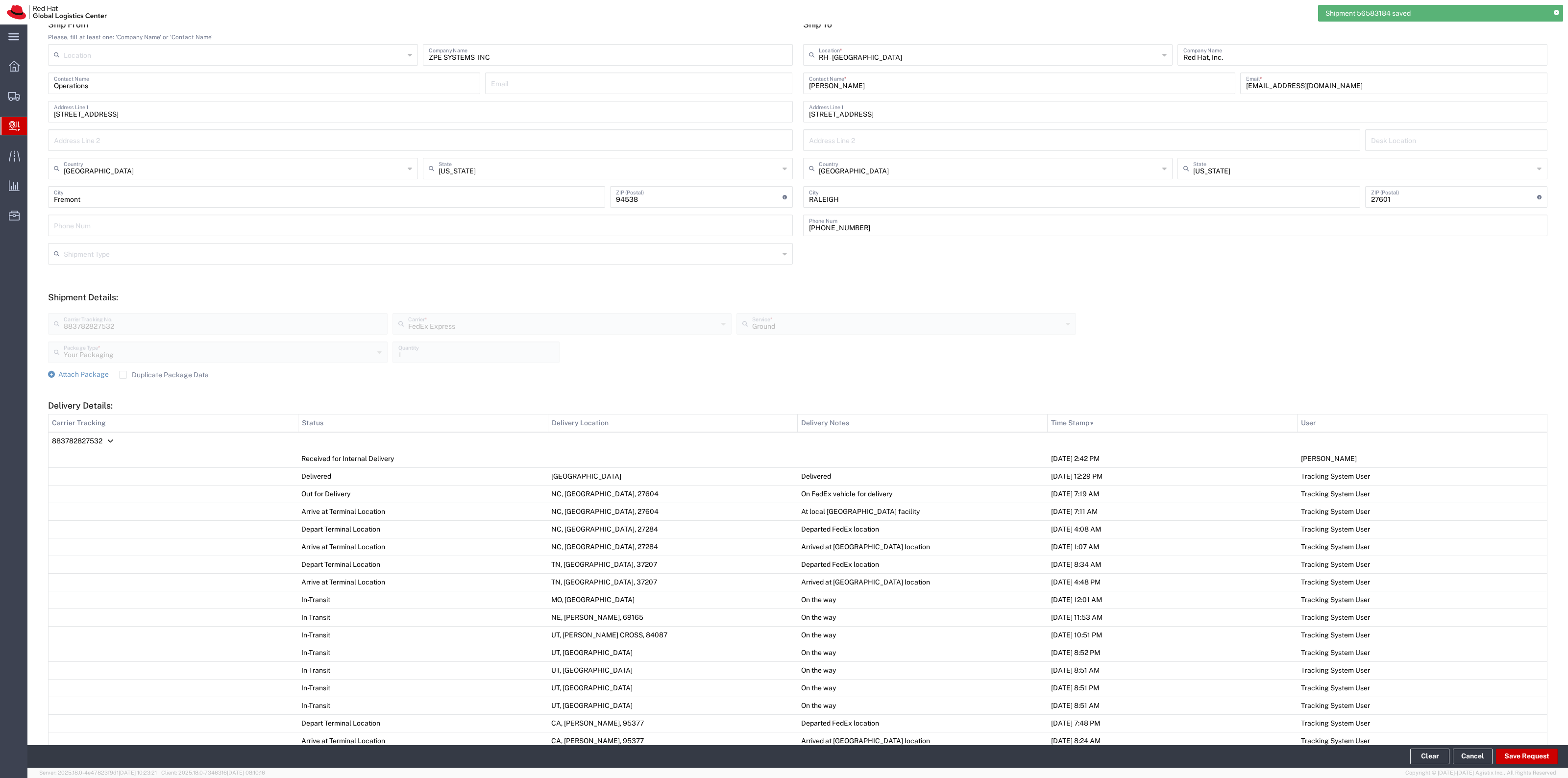
scroll to position [245, 0]
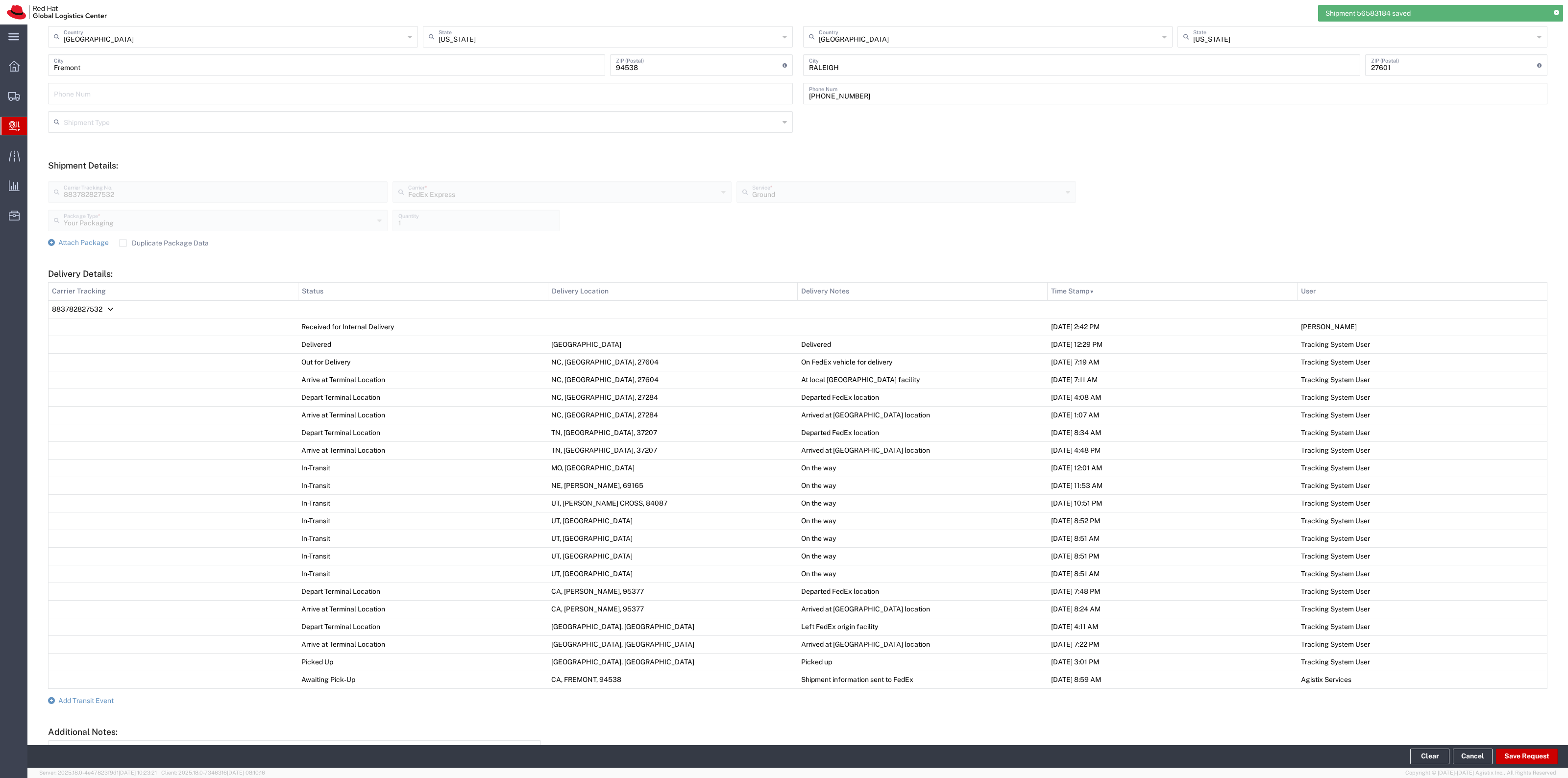
click at [73, 709] on form "Ship From Please, fill at least one: 'Company Name' or 'Contact Name' Location …" at bounding box center [798, 353] width 1499 height 931
click at [75, 704] on span "Add Transit Event" at bounding box center [86, 701] width 55 height 8
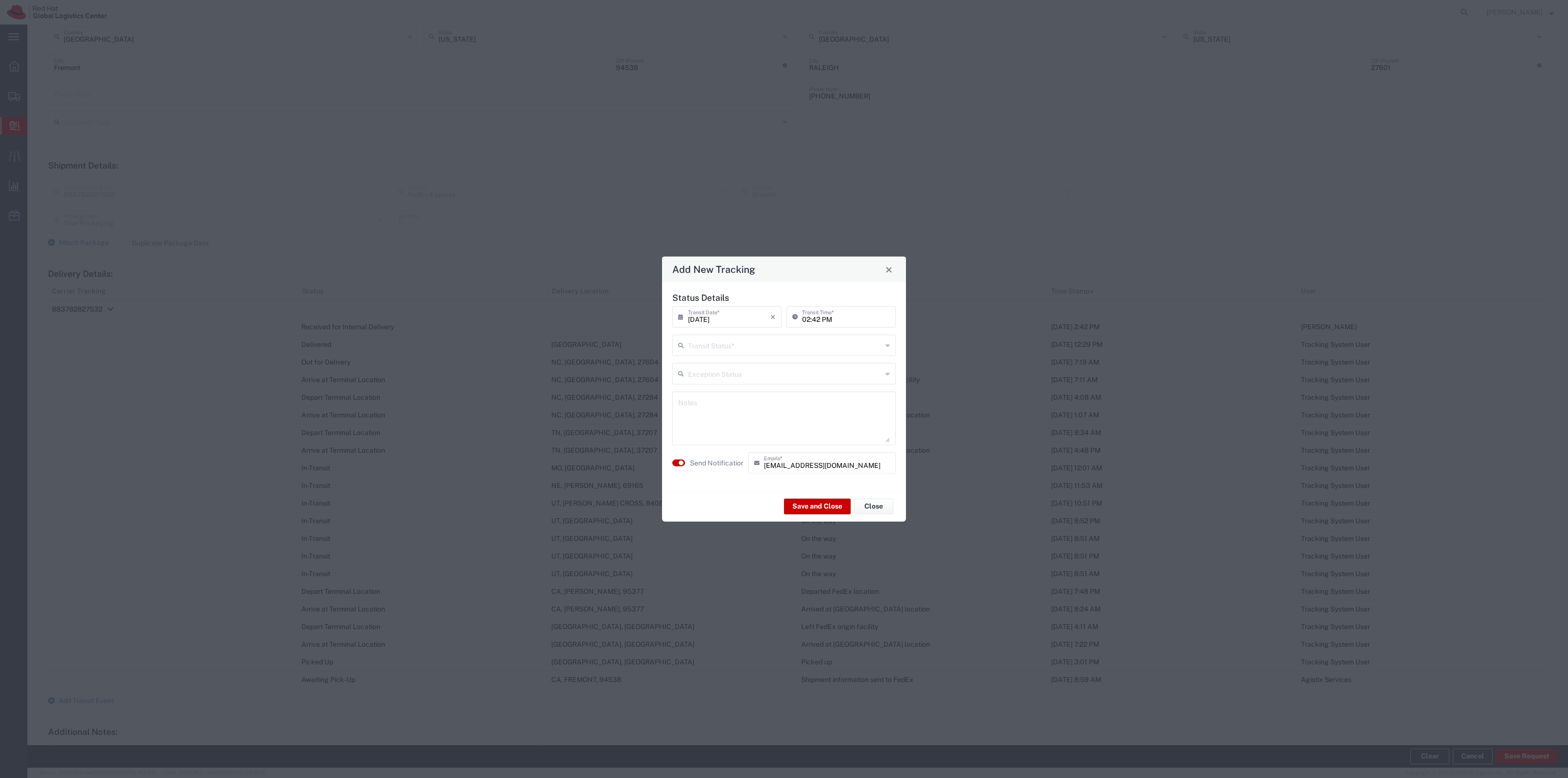
click at [743, 347] on input "text" at bounding box center [785, 344] width 194 height 17
click at [741, 364] on span "Delivery Confirmation" at bounding box center [784, 367] width 221 height 15
type input "Delivery Confirmation"
click at [724, 463] on label "Send Notification" at bounding box center [718, 463] width 55 height 10
click at [811, 507] on button "Save and Close" at bounding box center [817, 506] width 66 height 16
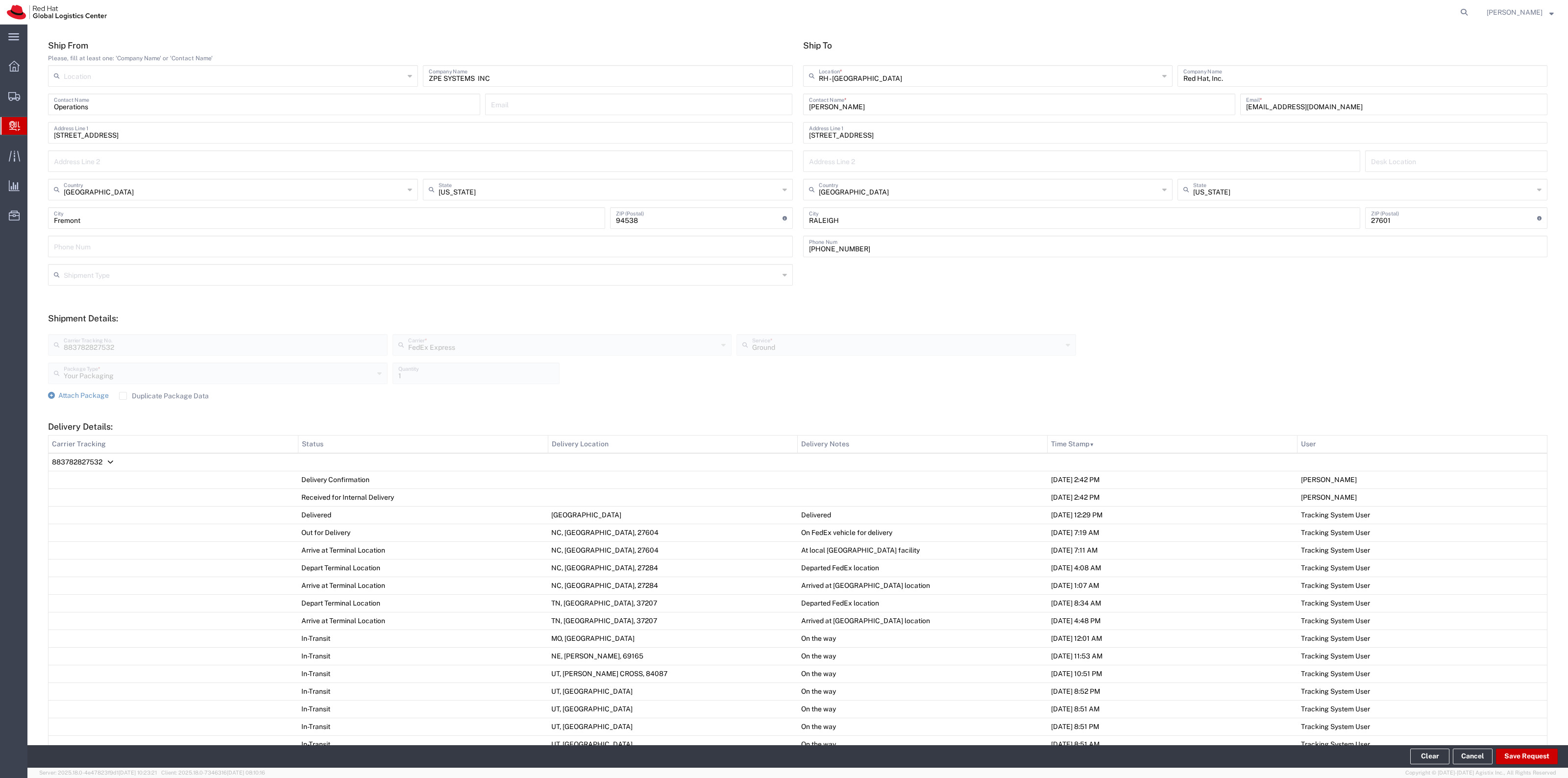
scroll to position [0, 0]
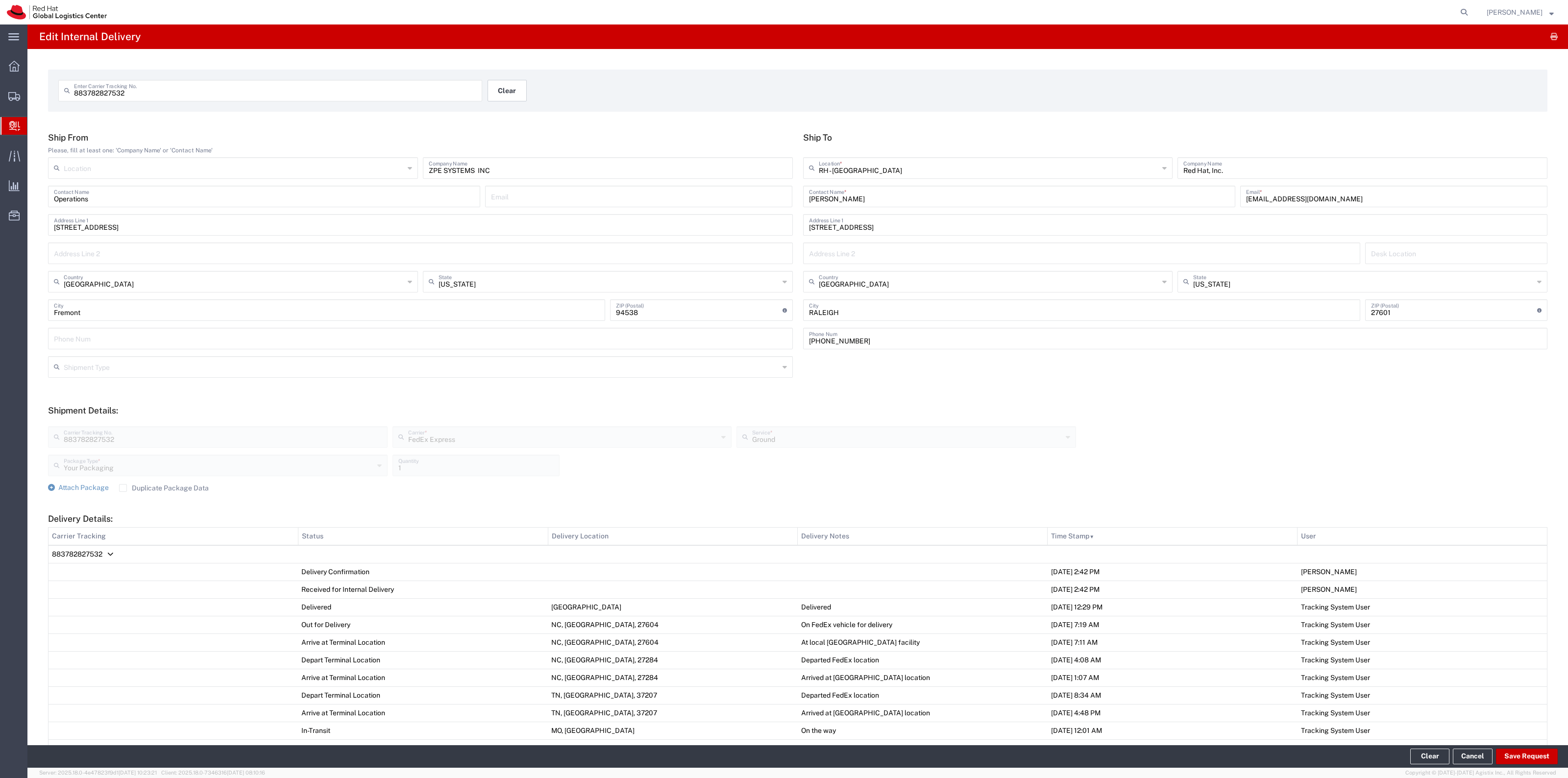
click at [511, 88] on button "Clear" at bounding box center [507, 91] width 39 height 21
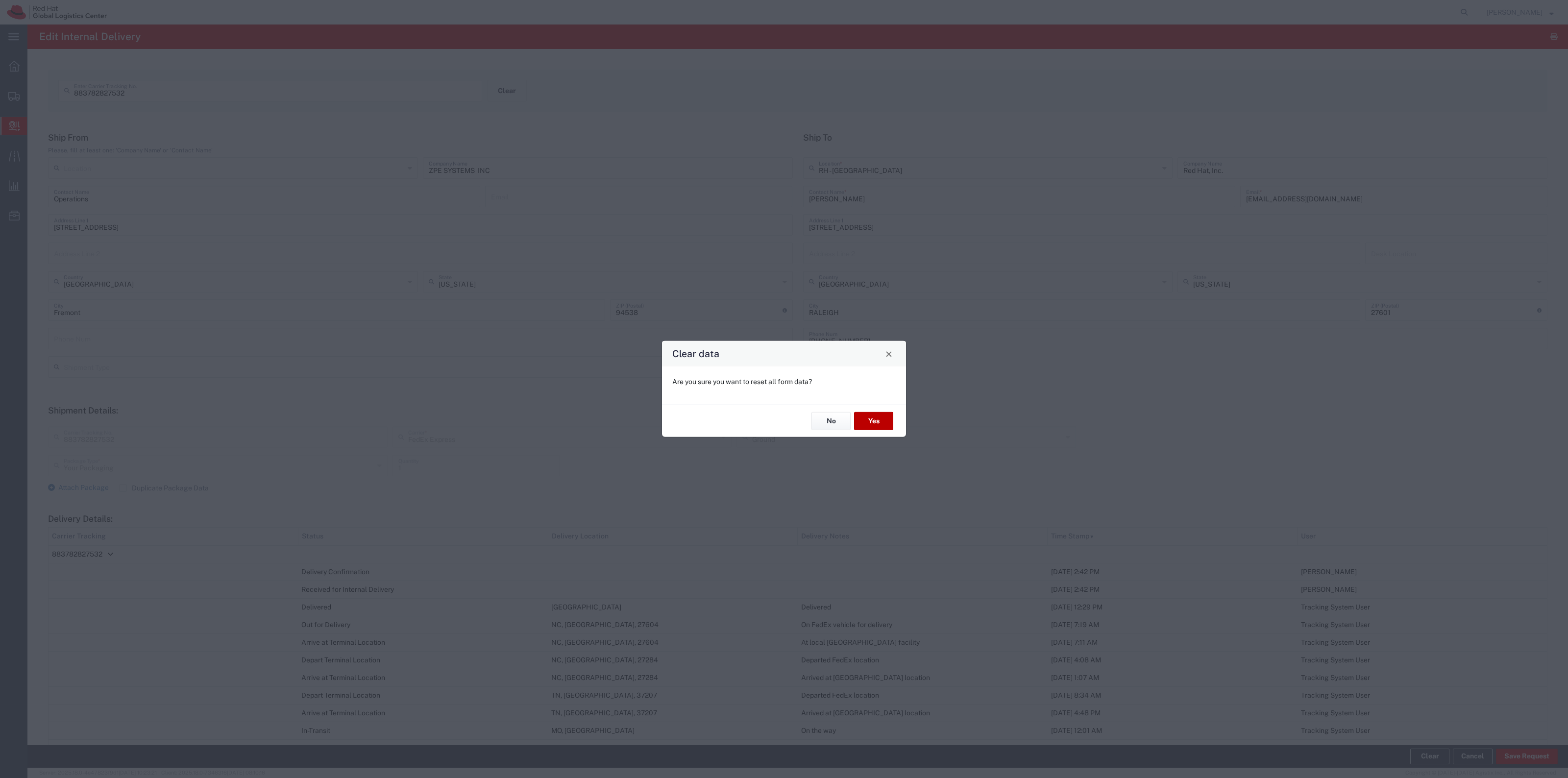
click at [887, 418] on button "Yes" at bounding box center [873, 421] width 39 height 18
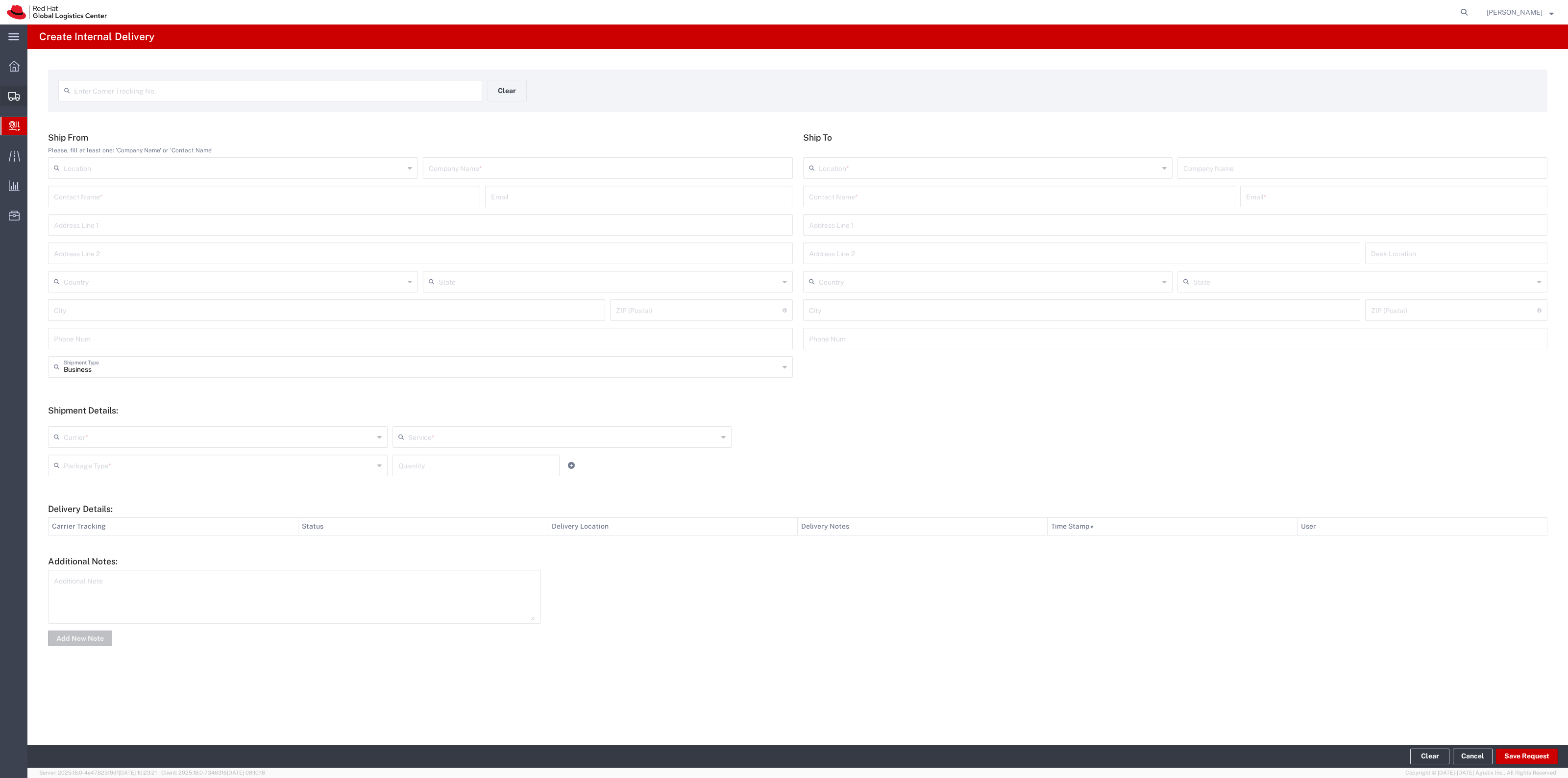
click at [0, 0] on span "Shipment Manager" at bounding box center [0, 0] width 0 height 0
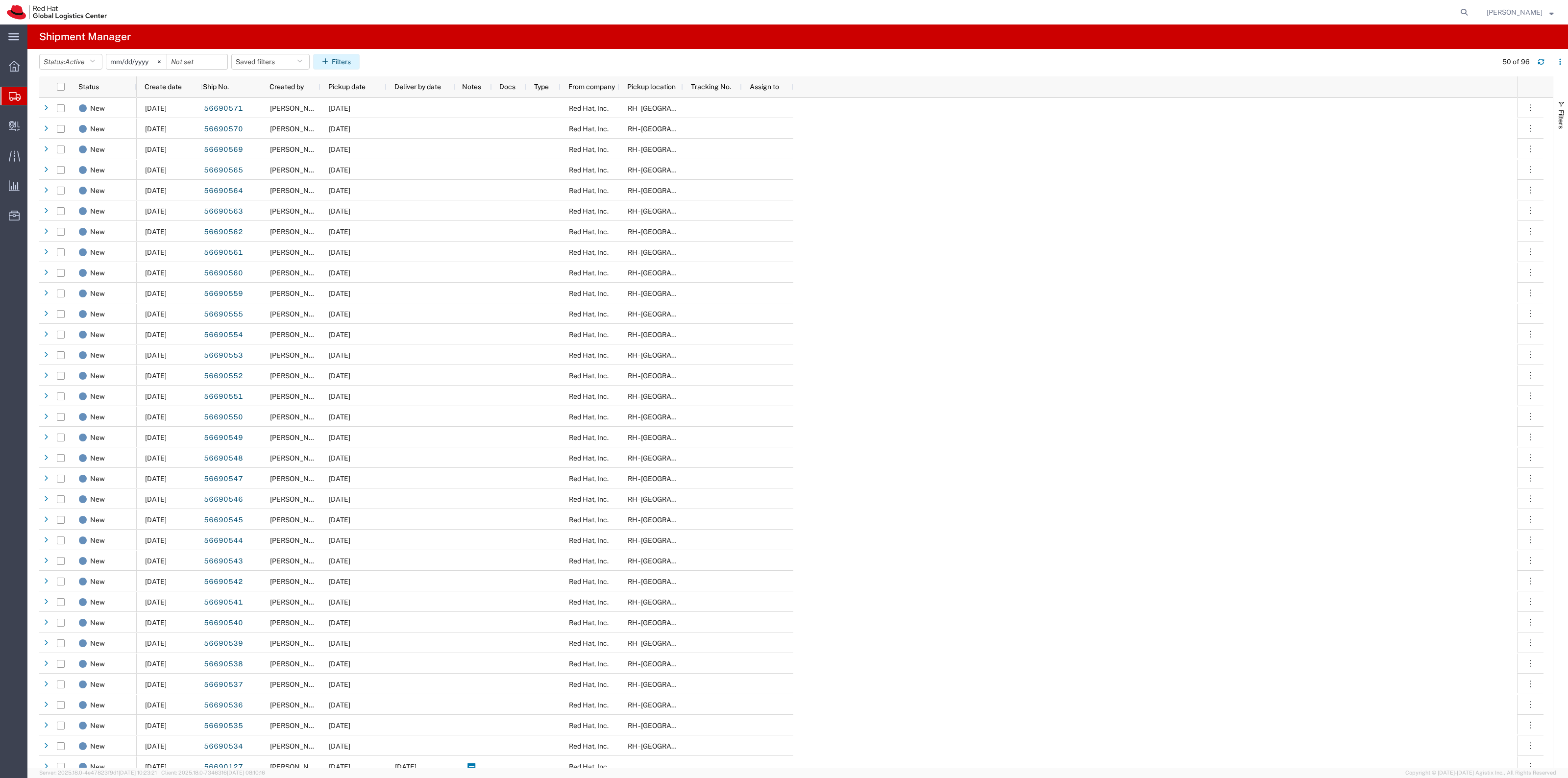
click at [342, 65] on button "Filters" at bounding box center [336, 61] width 46 height 16
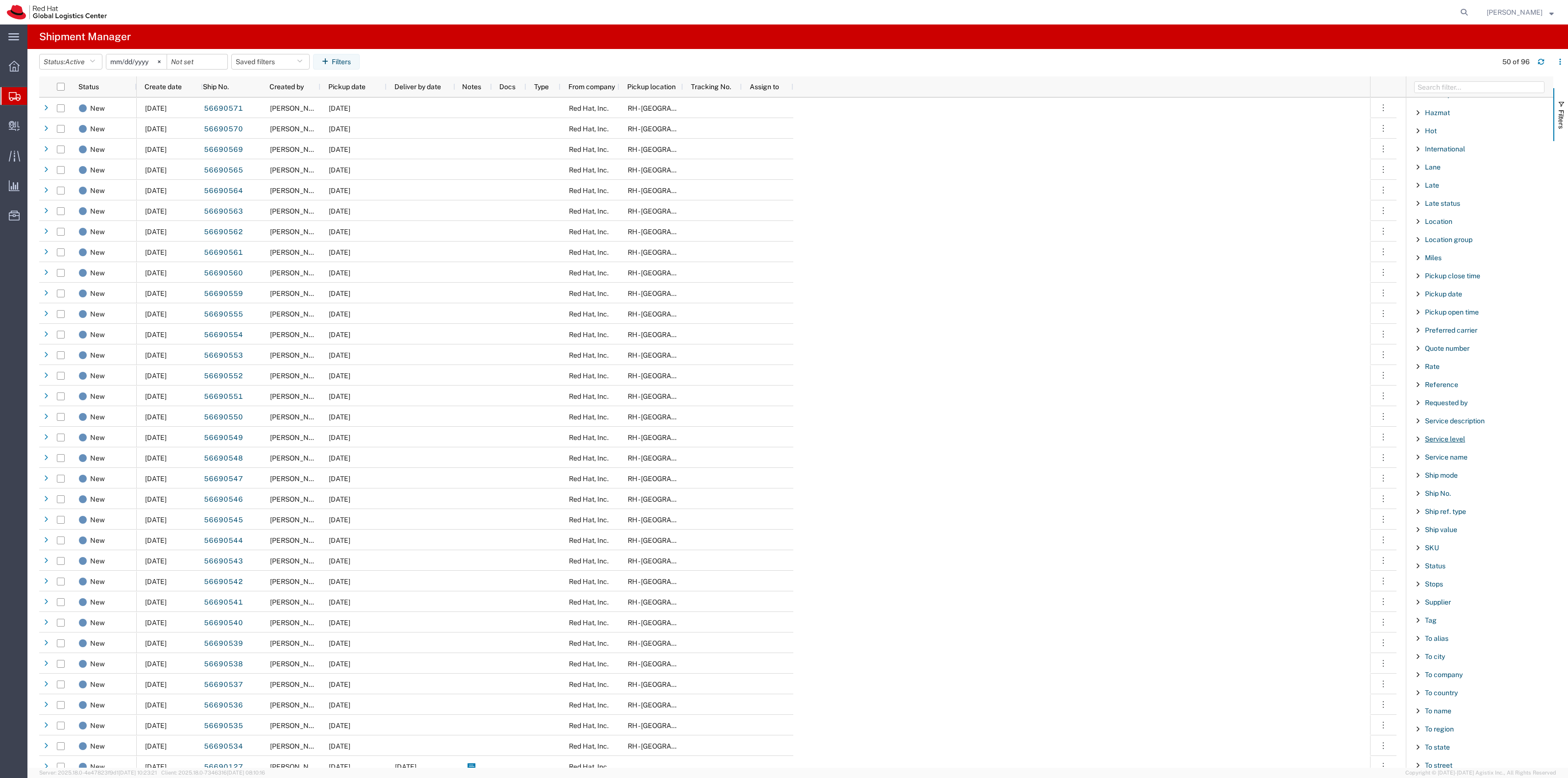
scroll to position [535, 0]
click at [1447, 302] on span "Reference" at bounding box center [1441, 305] width 33 height 8
type input "CR117884"
click at [1273, 332] on div "09/02/2025 56690571 Robert Lomax 09/02/2025 Red Hat, Inc. RH - Raleigh 09/02/20…" at bounding box center [758, 433] width 1243 height 670
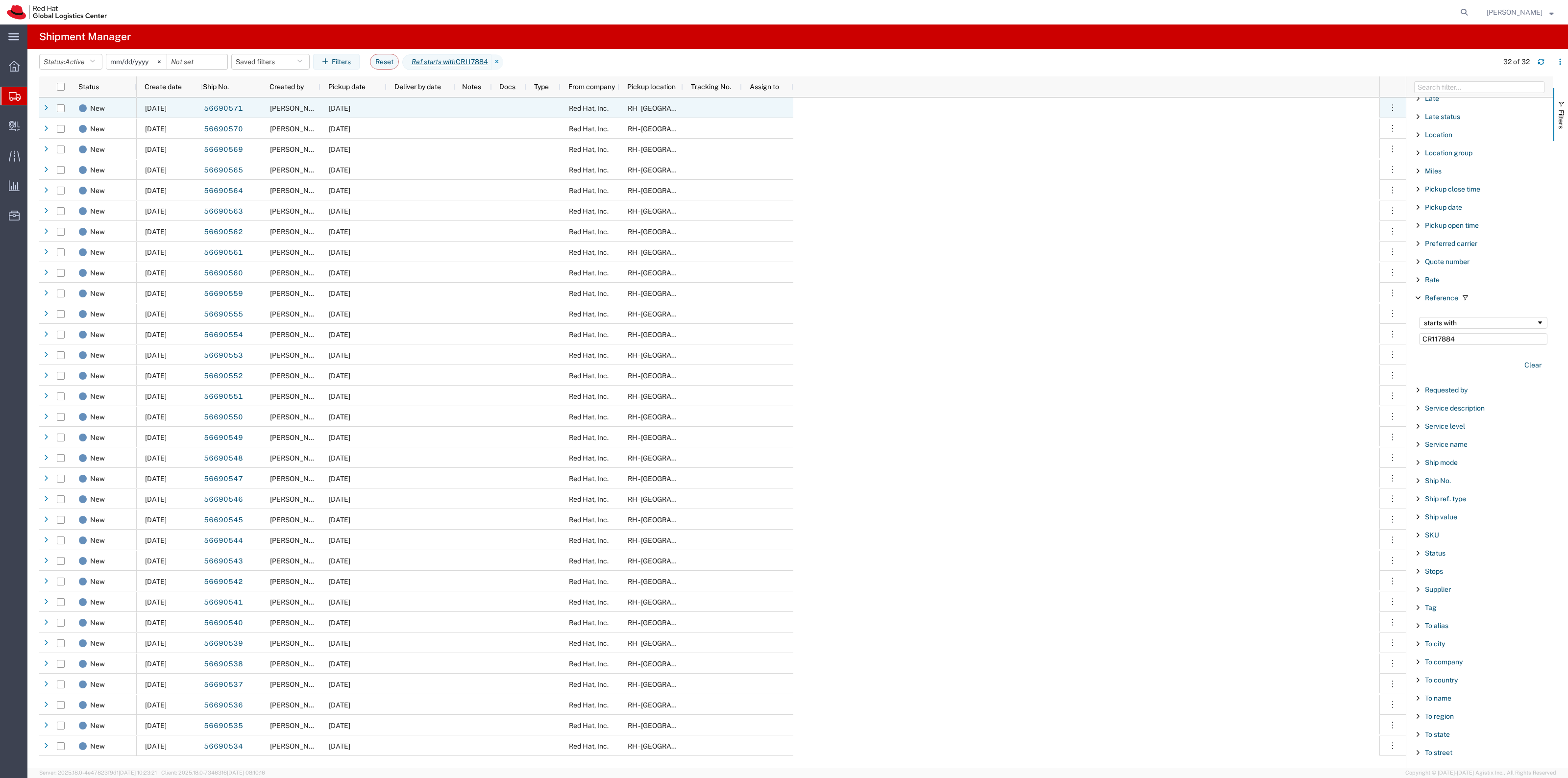
click at [399, 111] on div at bounding box center [421, 108] width 69 height 21
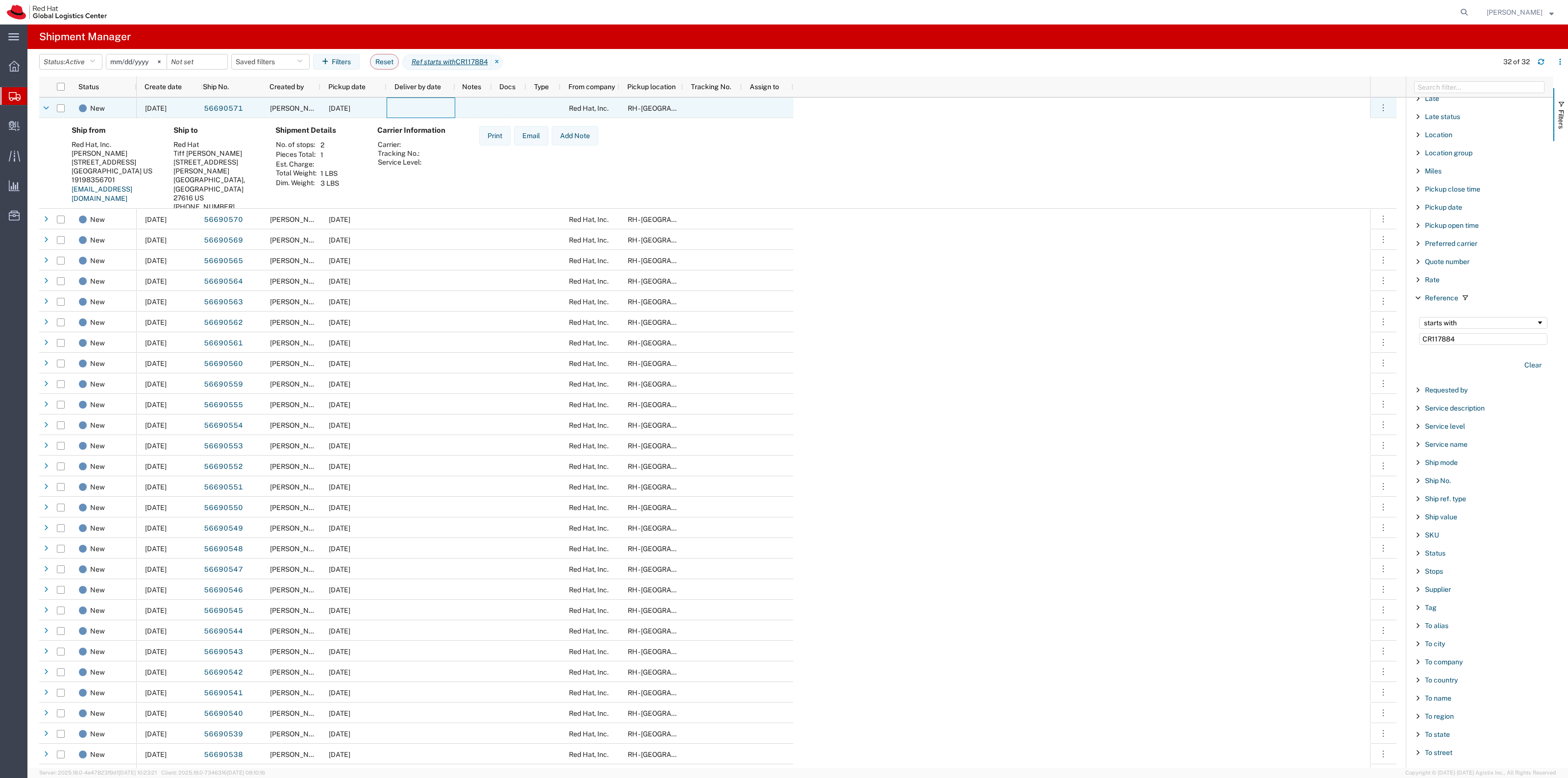
click at [399, 111] on div at bounding box center [421, 108] width 69 height 21
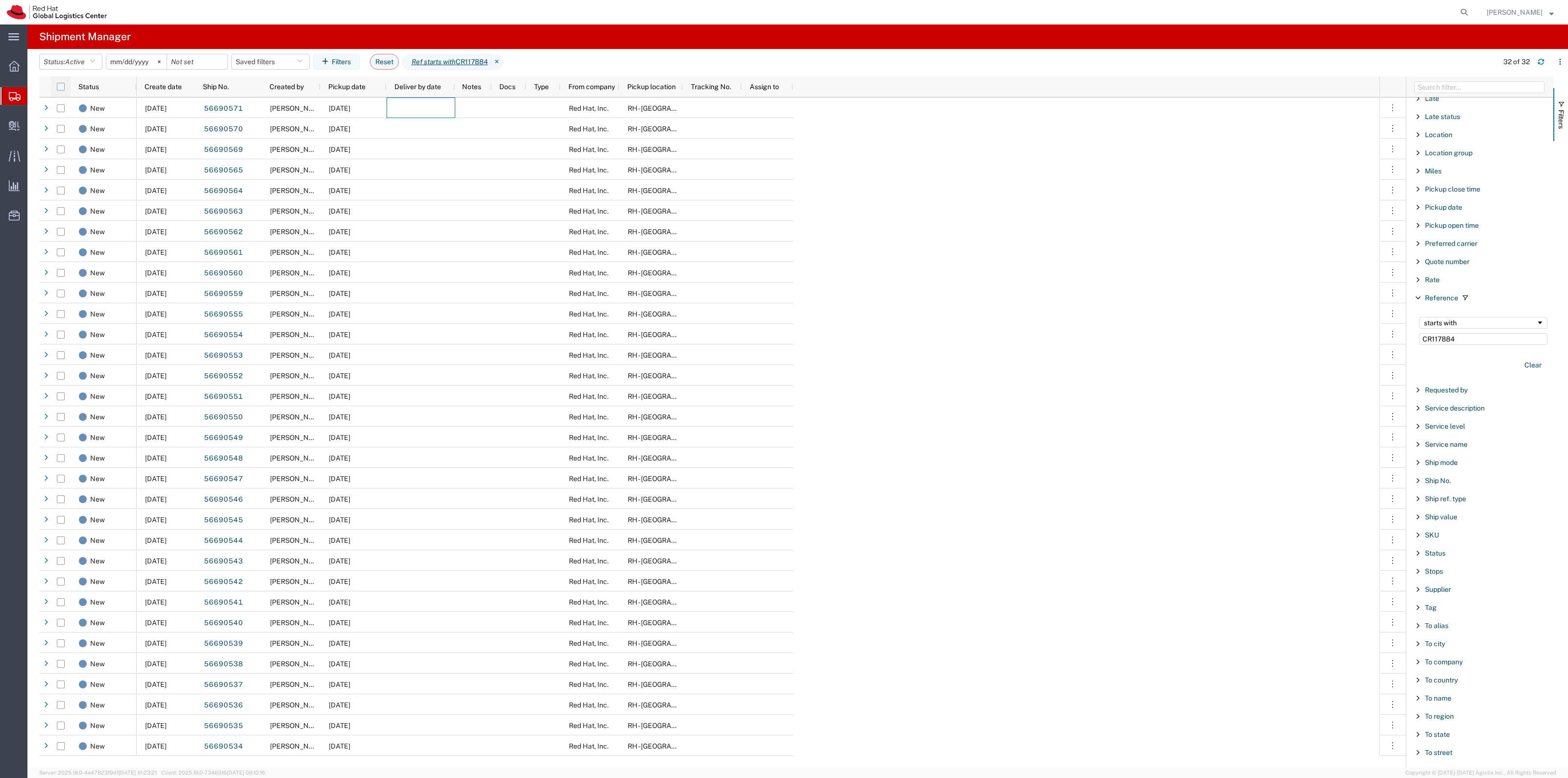
click at [62, 90] on input "checkbox" at bounding box center [61, 86] width 8 height 8
checkbox input "true"
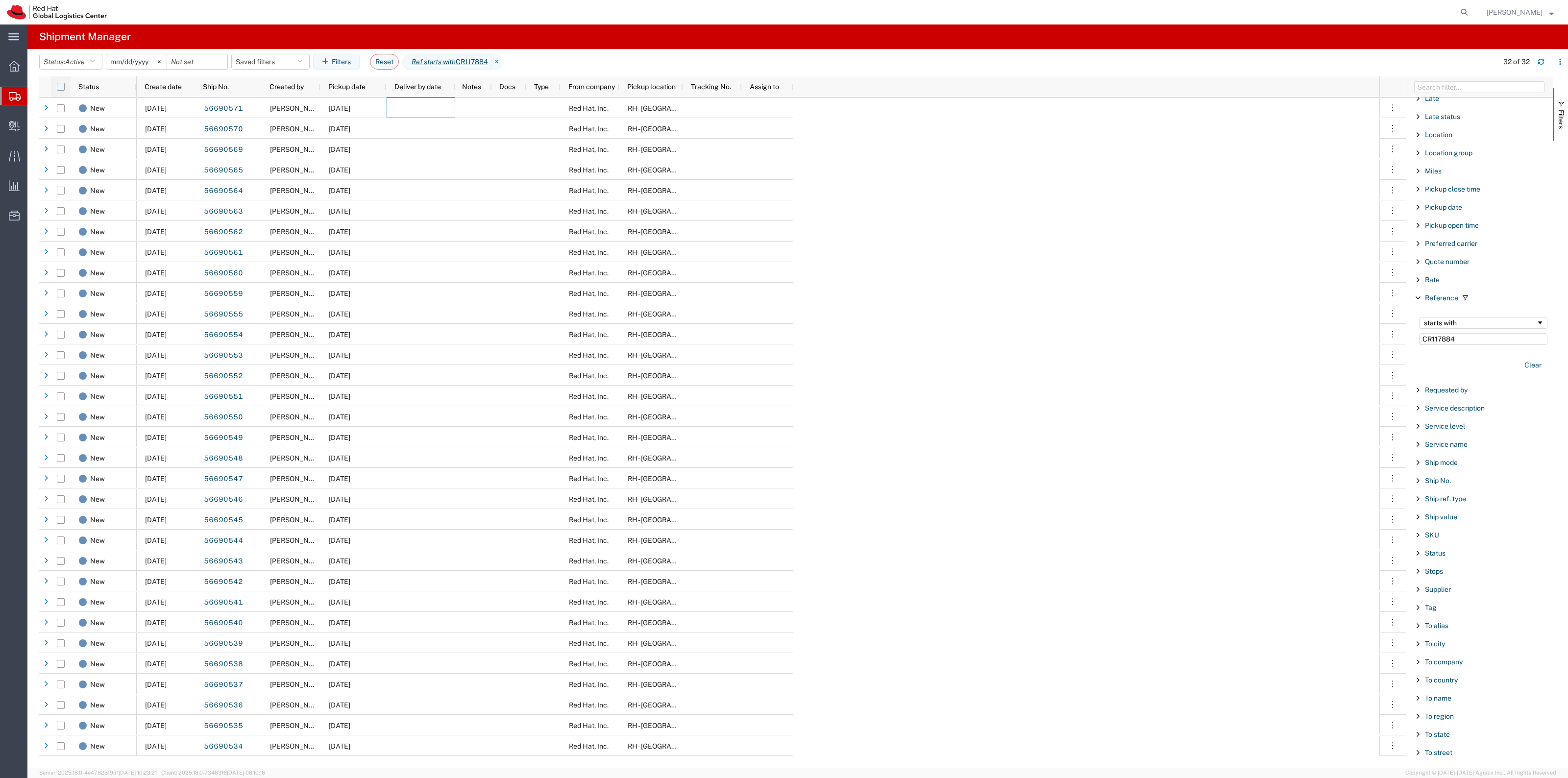
checkbox input "true"
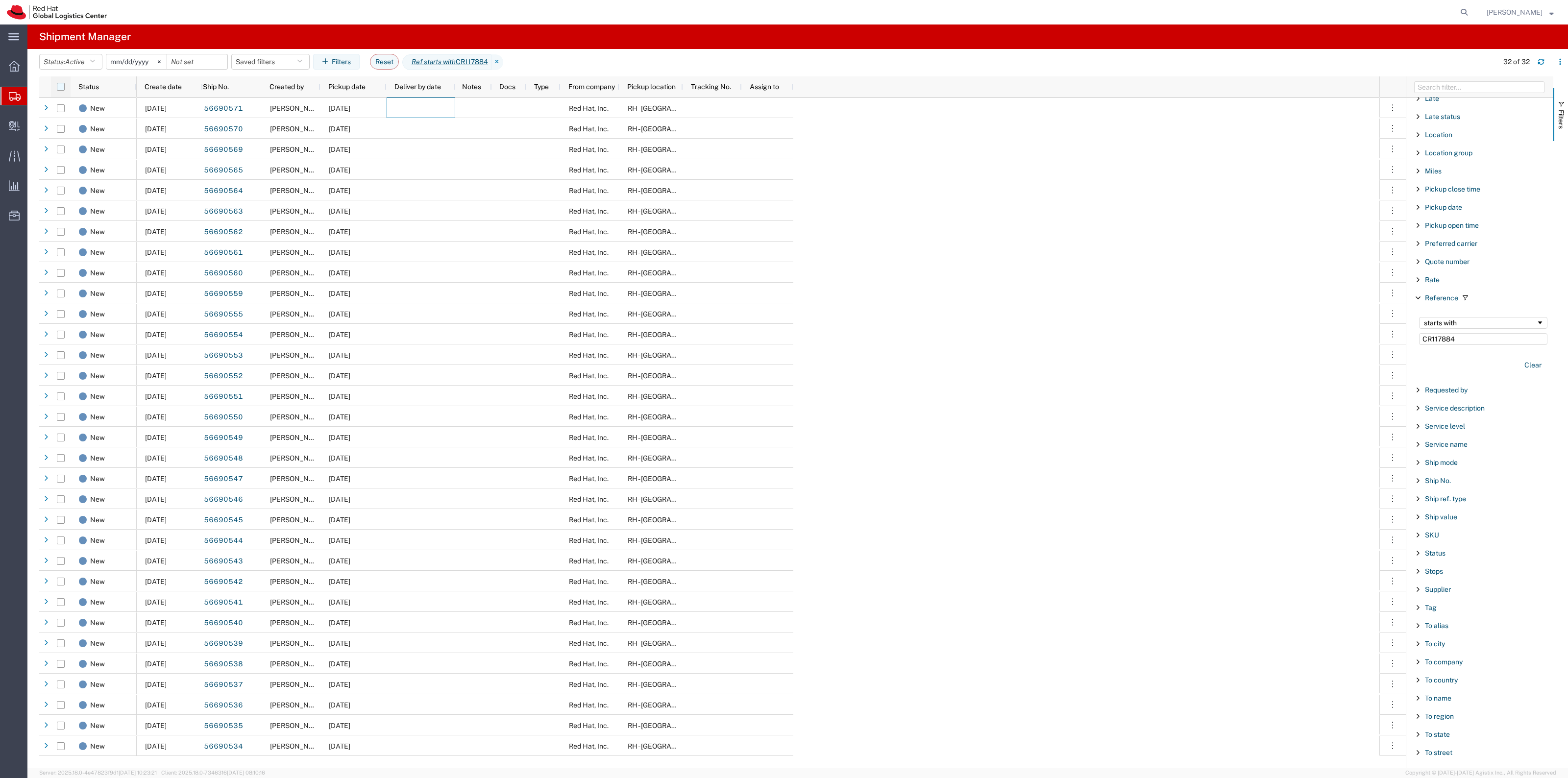
checkbox input "true"
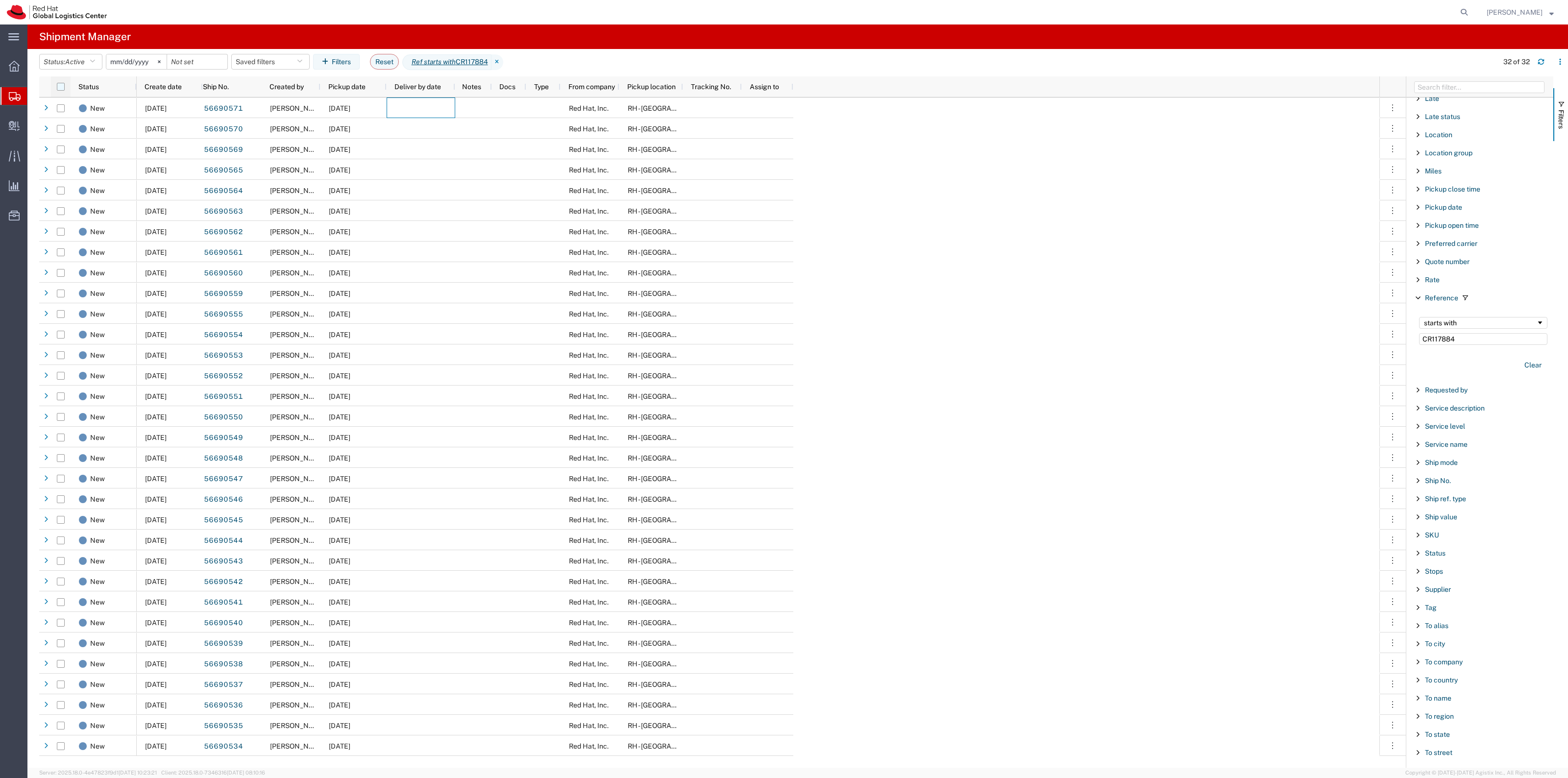
checkbox input "true"
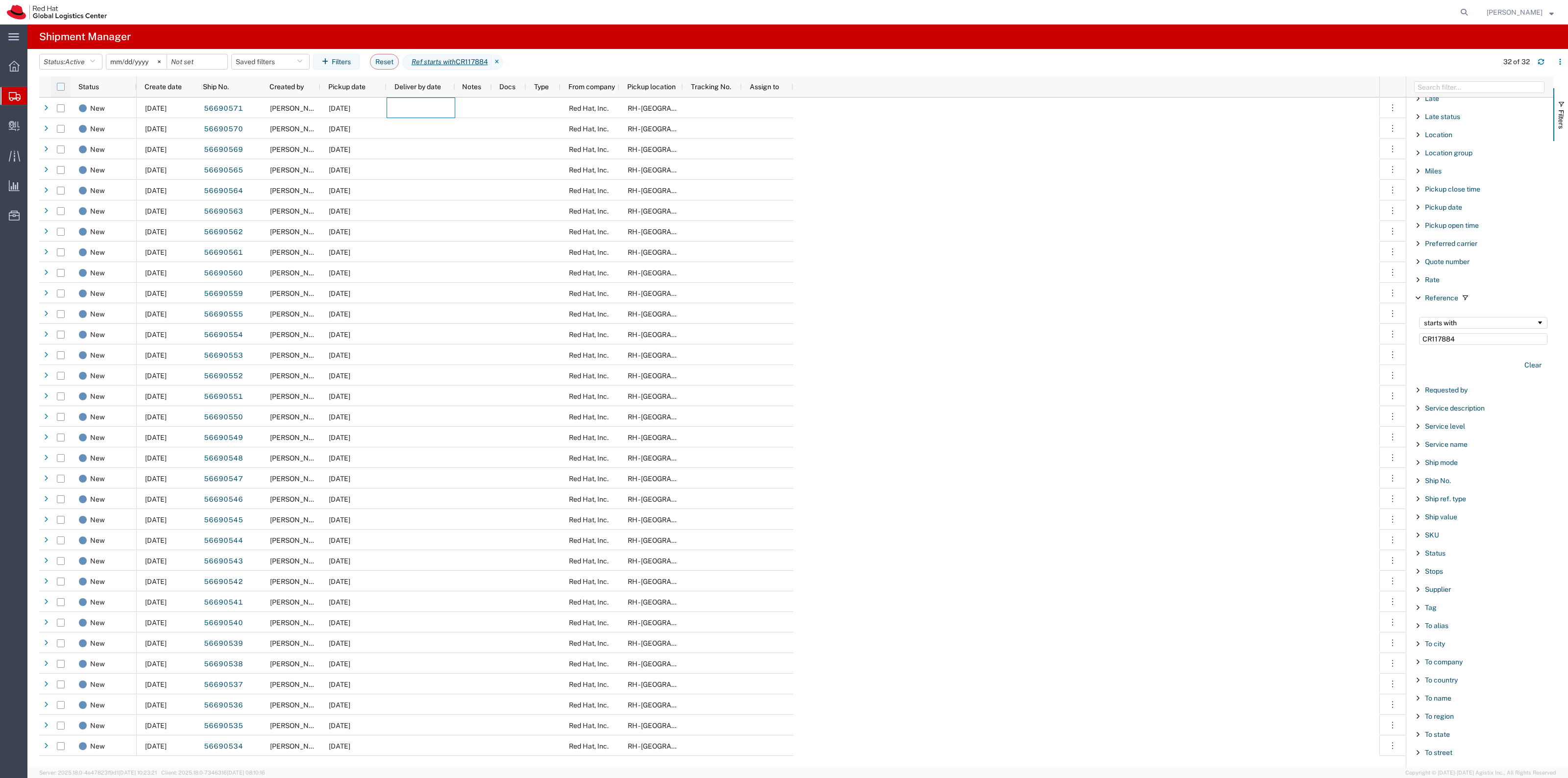
checkbox input "true"
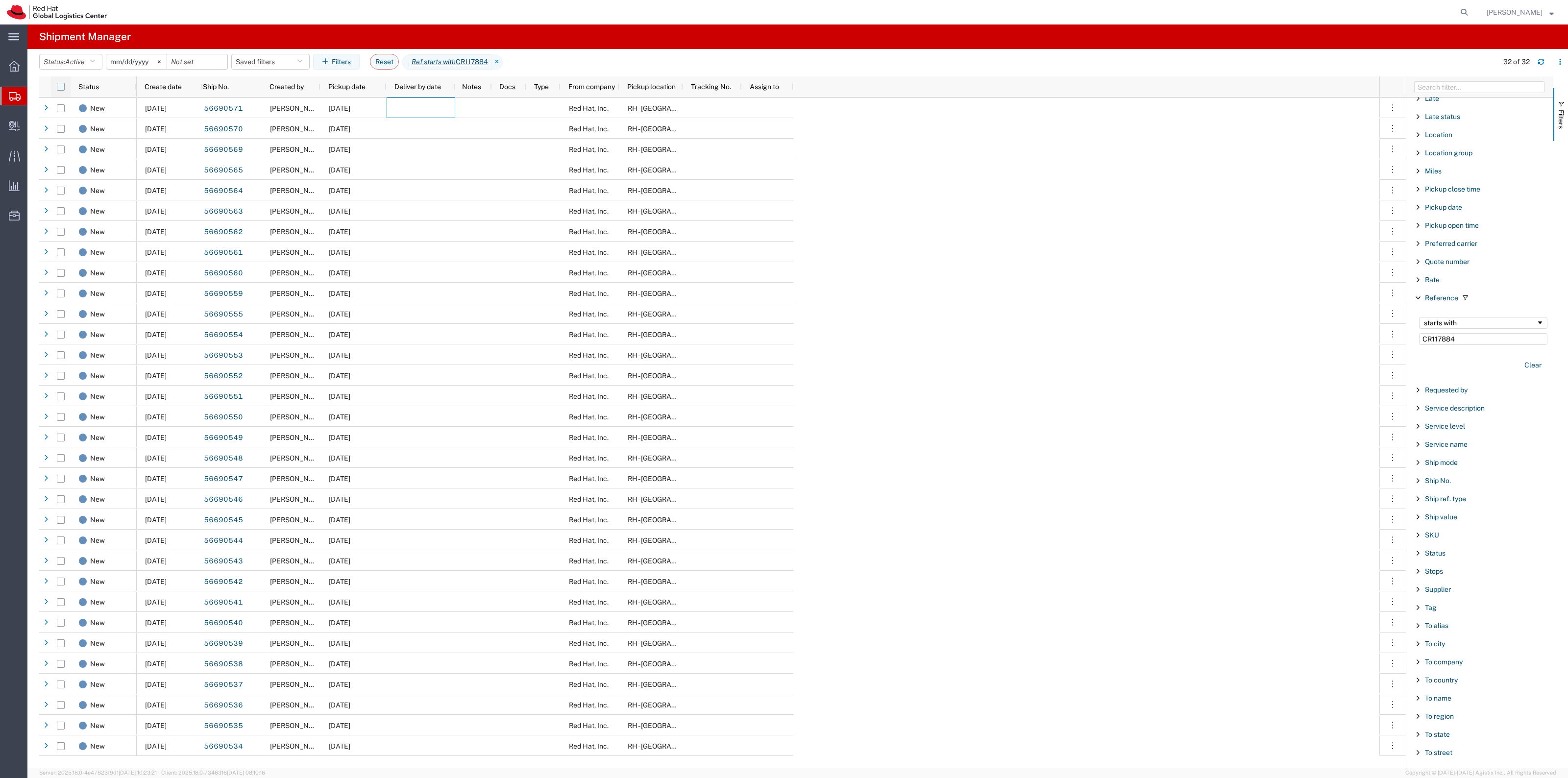
checkbox input "true"
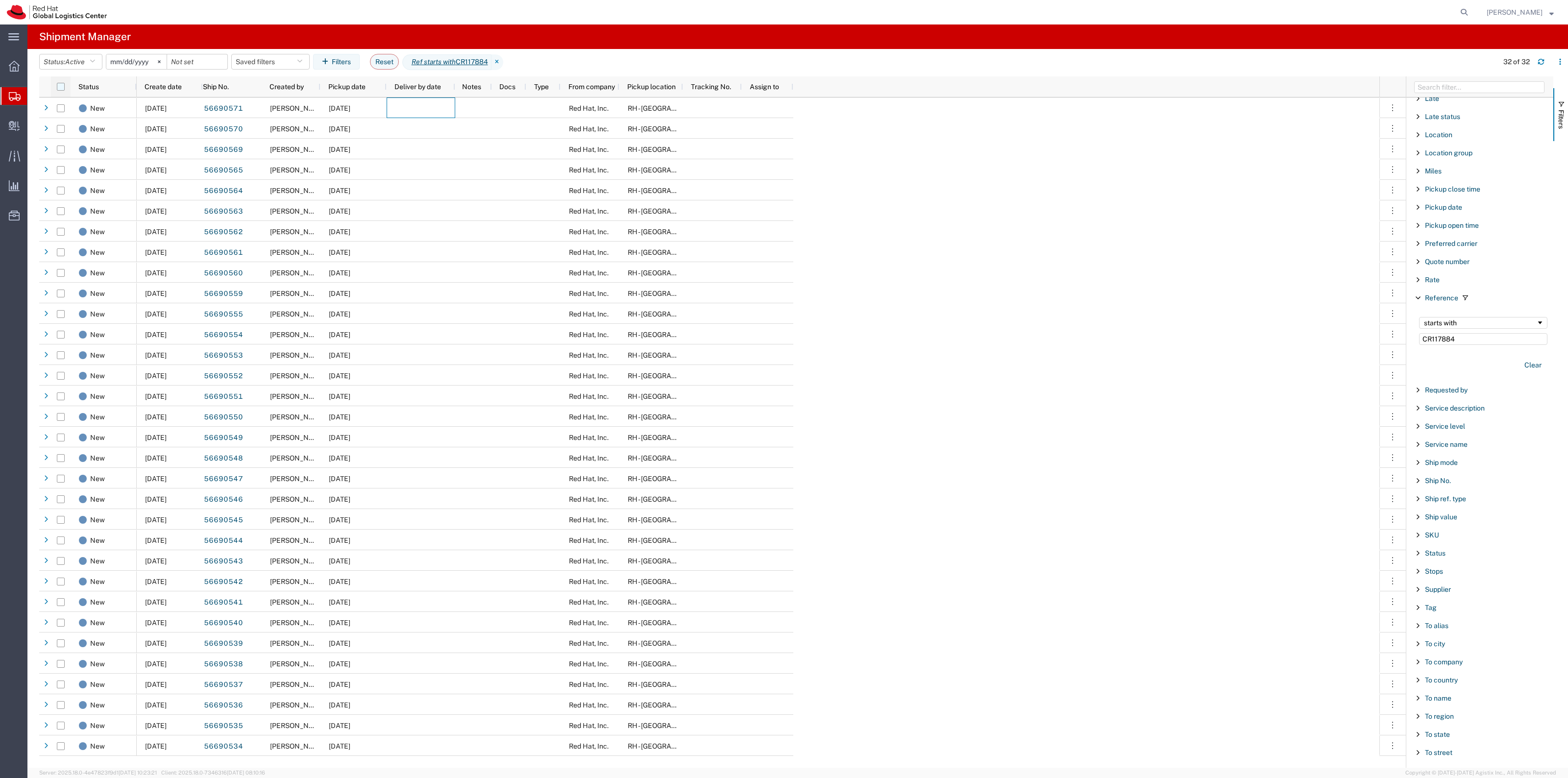
checkbox input "true"
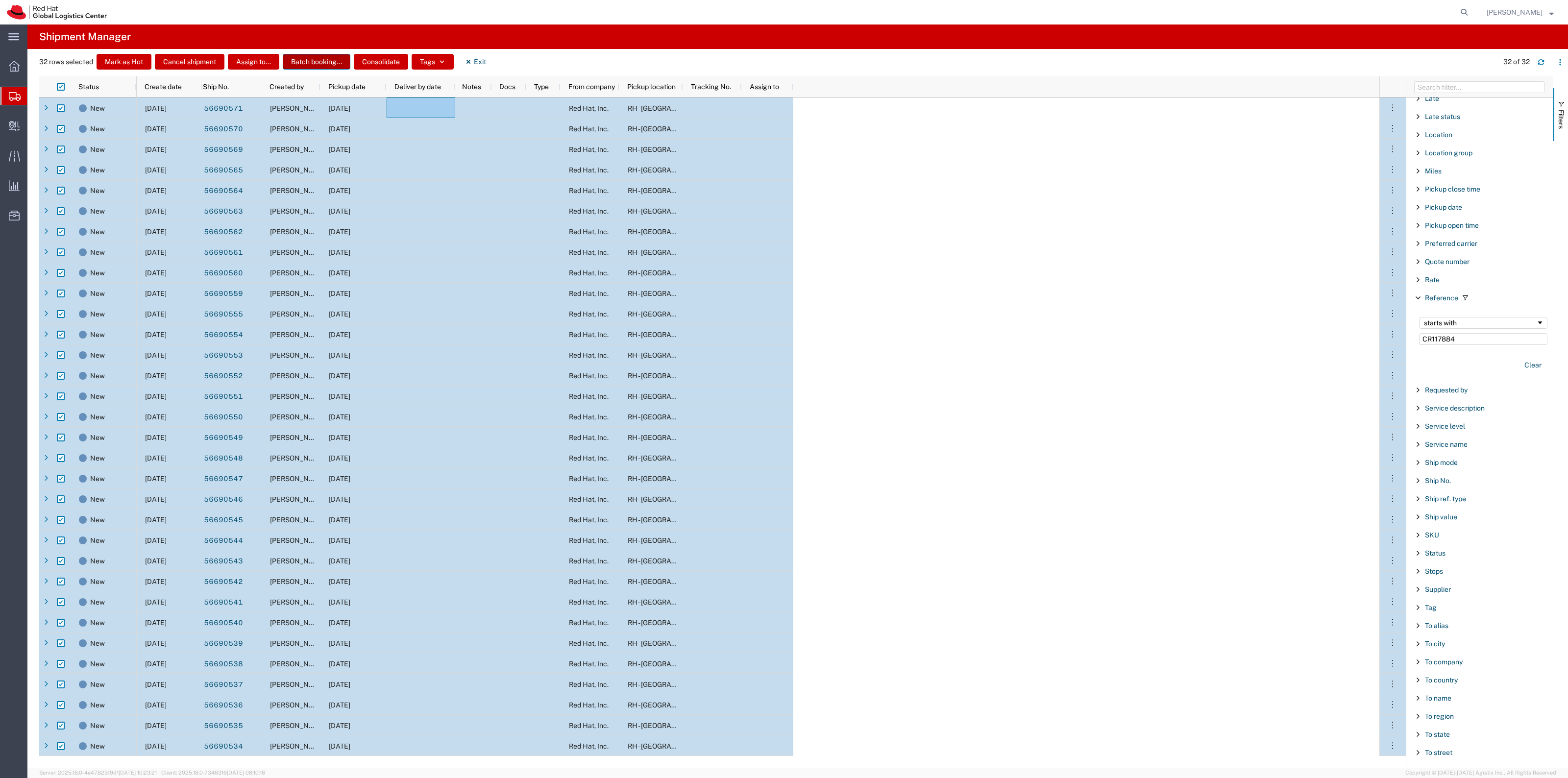
click at [309, 59] on button "Batch booking..." at bounding box center [317, 61] width 68 height 16
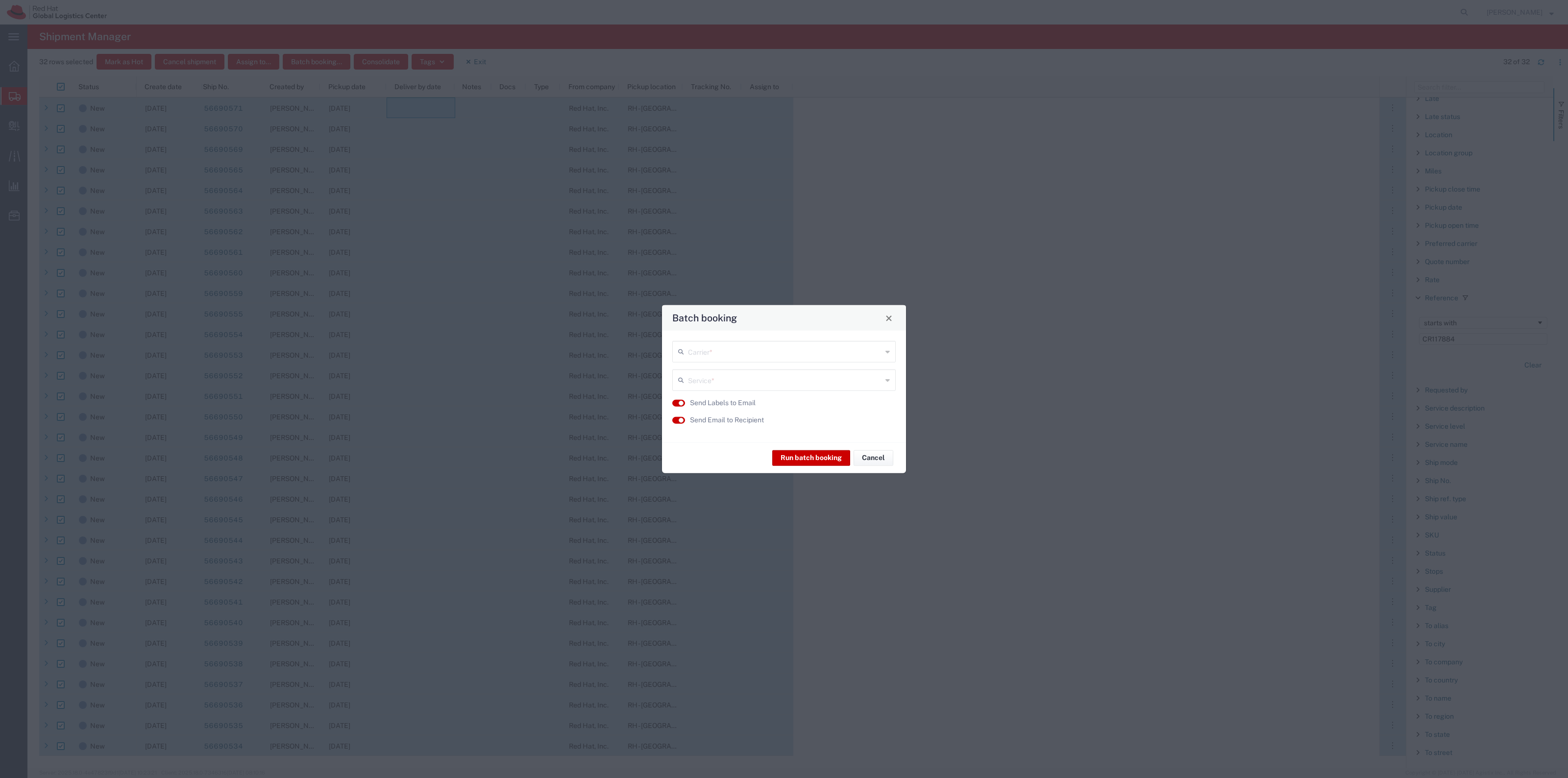
click at [795, 359] on div "Carrier *" at bounding box center [783, 352] width 223 height 21
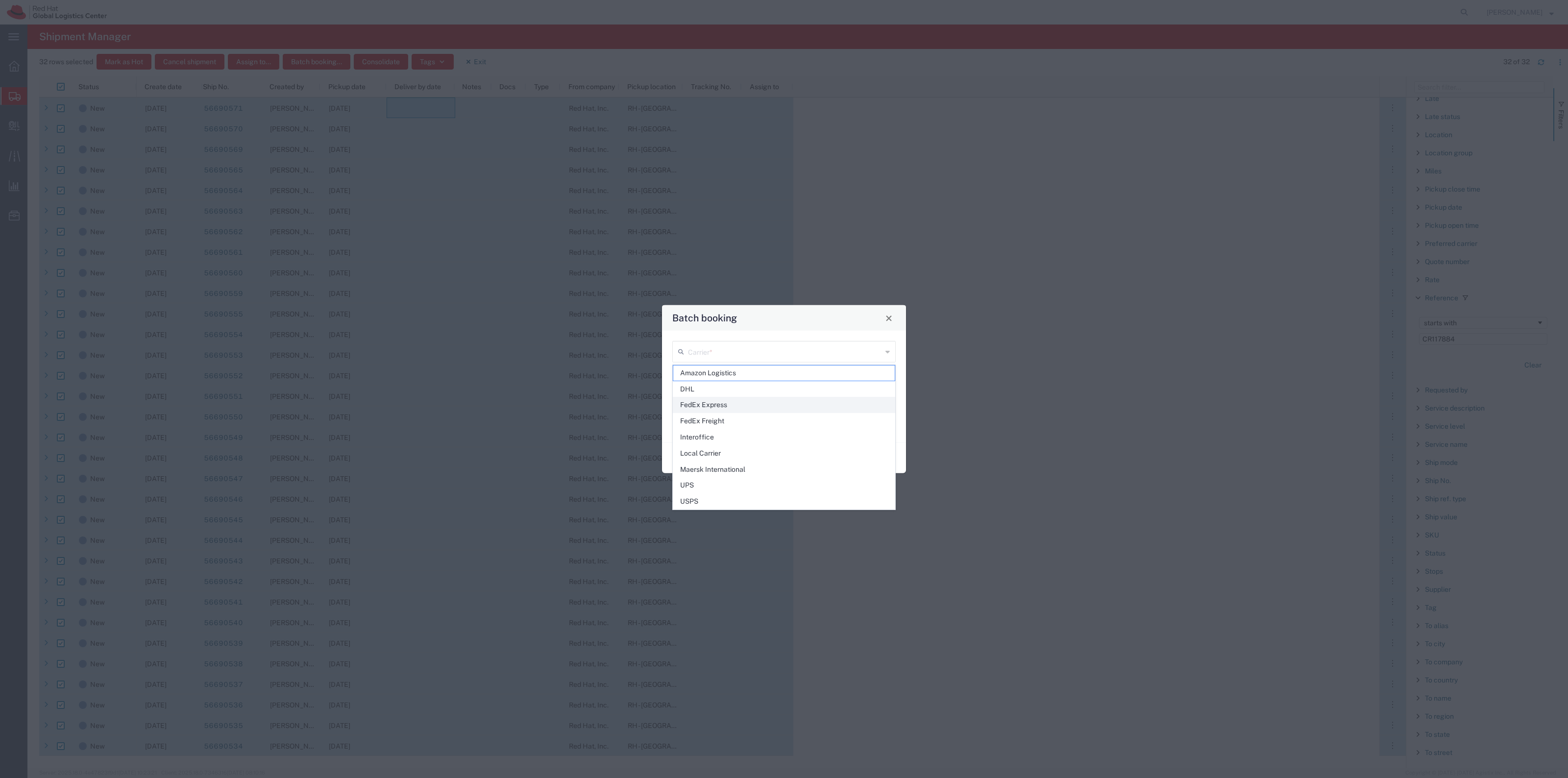
click at [785, 410] on span "FedEx Express" at bounding box center [784, 405] width 221 height 15
type input "FedEx Express"
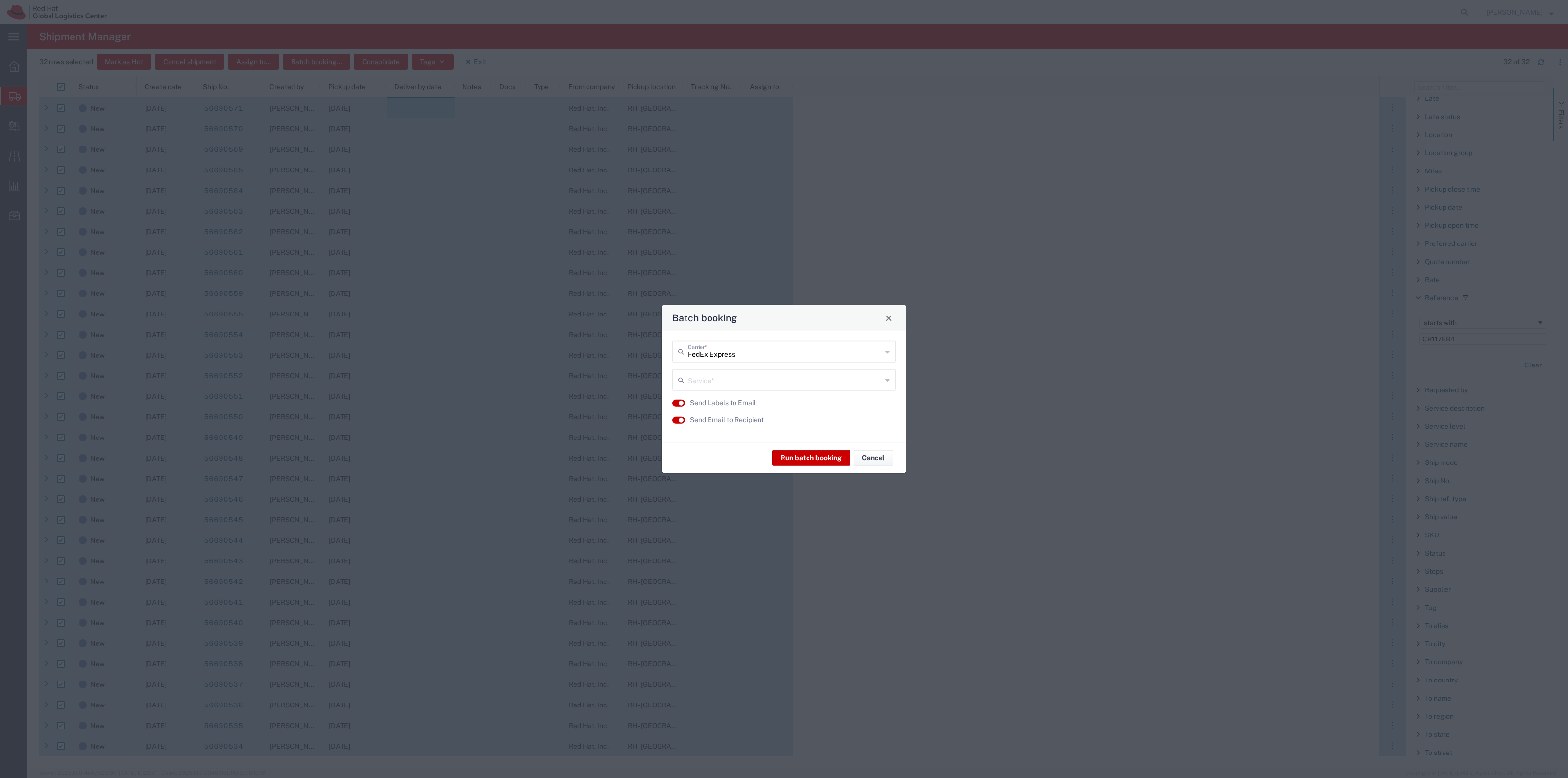
click at [760, 389] on div "Service *" at bounding box center [783, 380] width 223 height 21
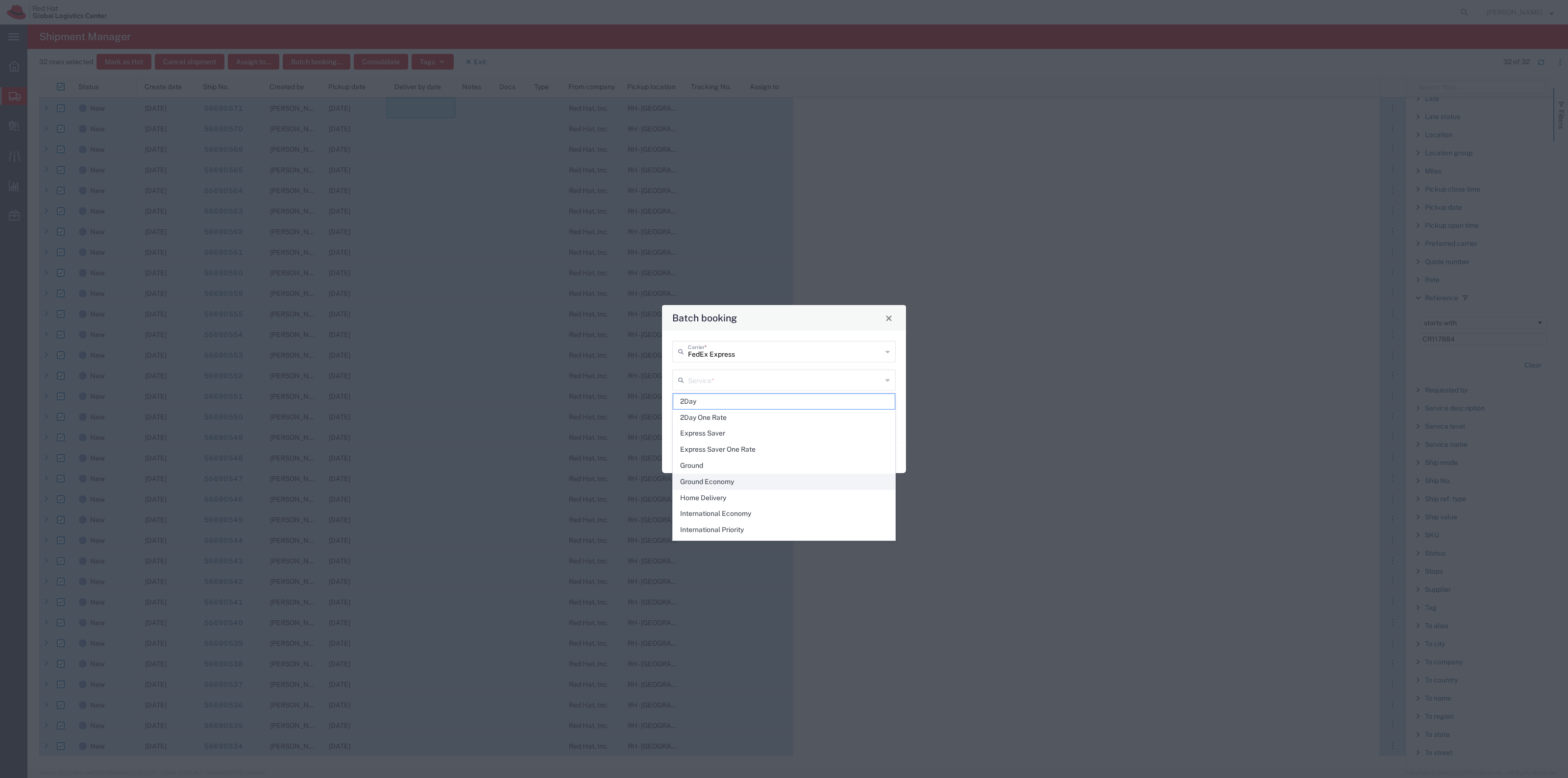
click at [735, 485] on span "Ground Economy" at bounding box center [784, 482] width 221 height 15
type input "Ground Economy"
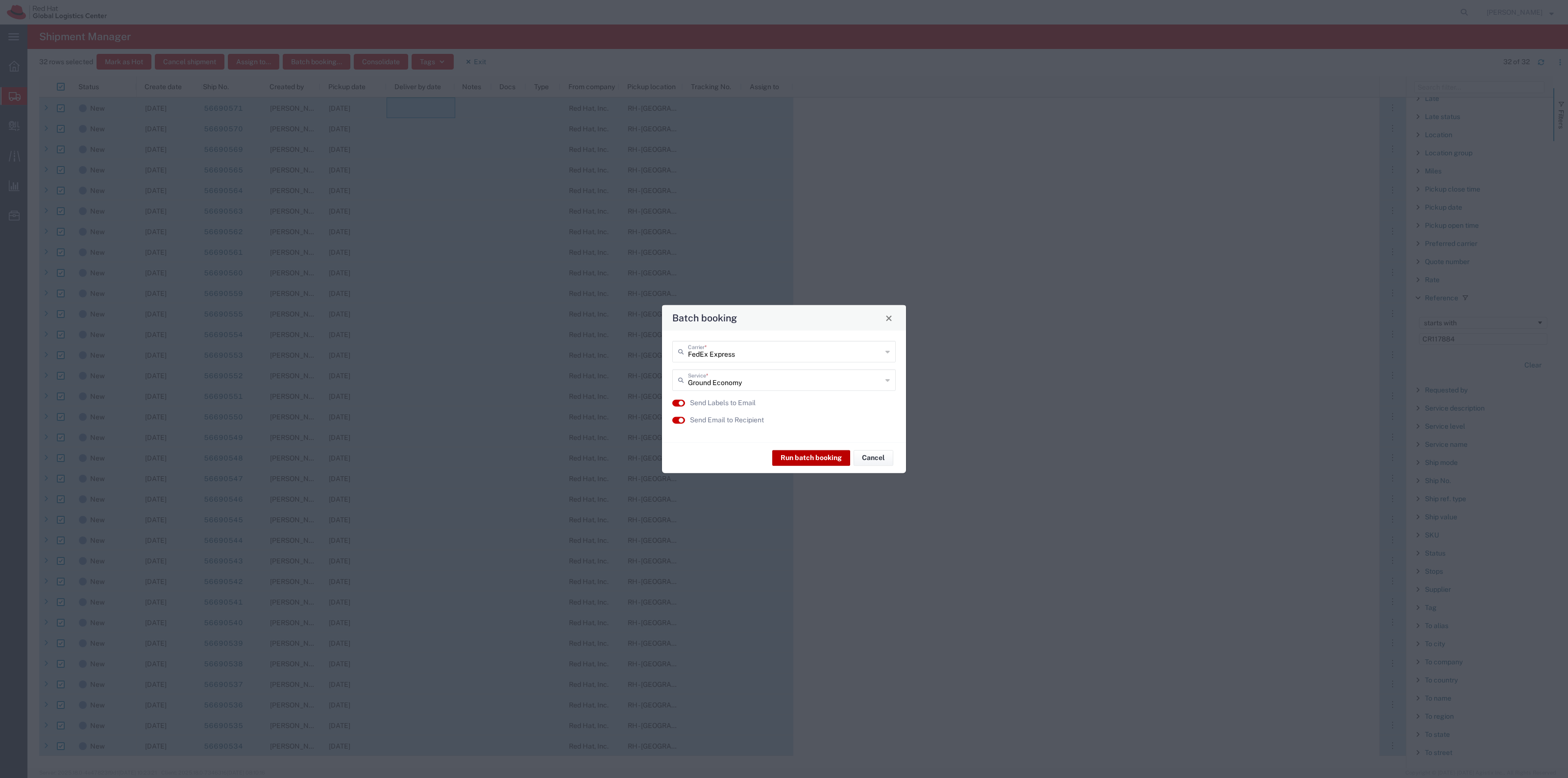
click at [806, 456] on button "Run batch booking" at bounding box center [811, 458] width 78 height 16
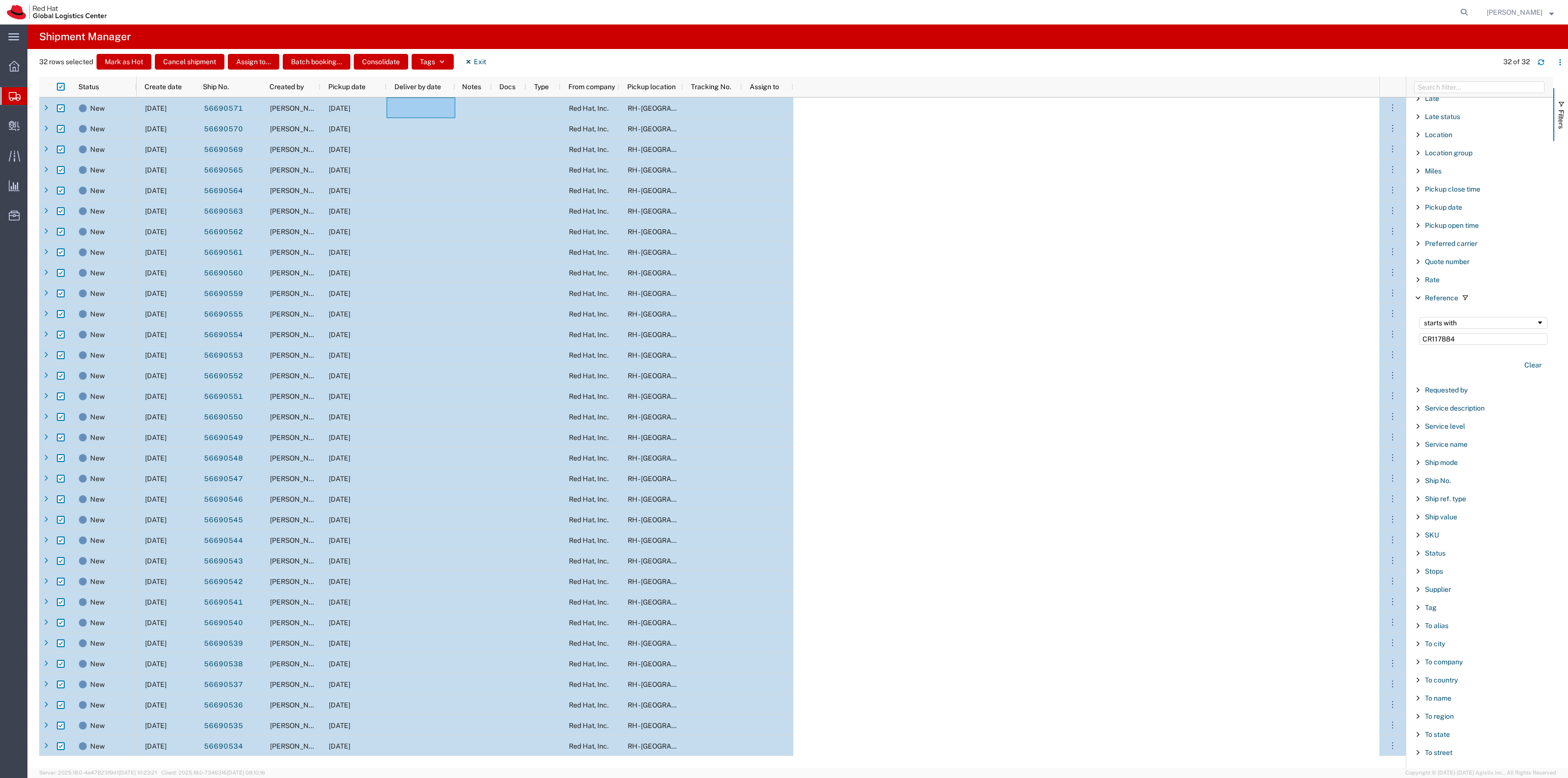
click at [500, 56] on div "32 rows selected Mark as Hot Cancel shipment Assign to... Batch booking... Cons…" at bounding box center [803, 65] width 1529 height 23
click at [497, 56] on div "32 rows selected Mark as Hot Cancel shipment Assign to... Batch booking... Cons…" at bounding box center [803, 65] width 1529 height 23
click at [489, 55] on button "Exit" at bounding box center [476, 61] width 37 height 16
checkbox input "false"
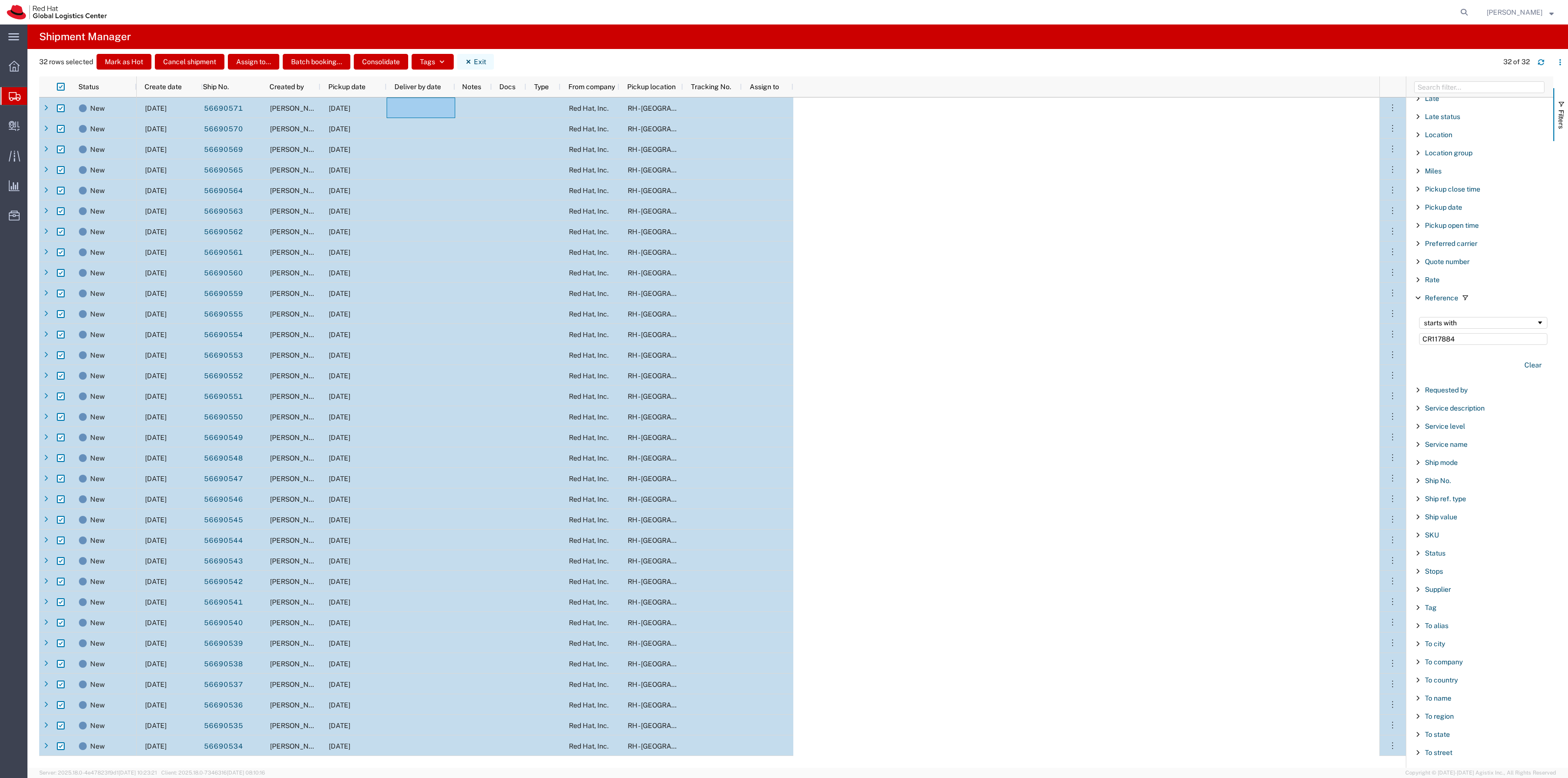
checkbox input "false"
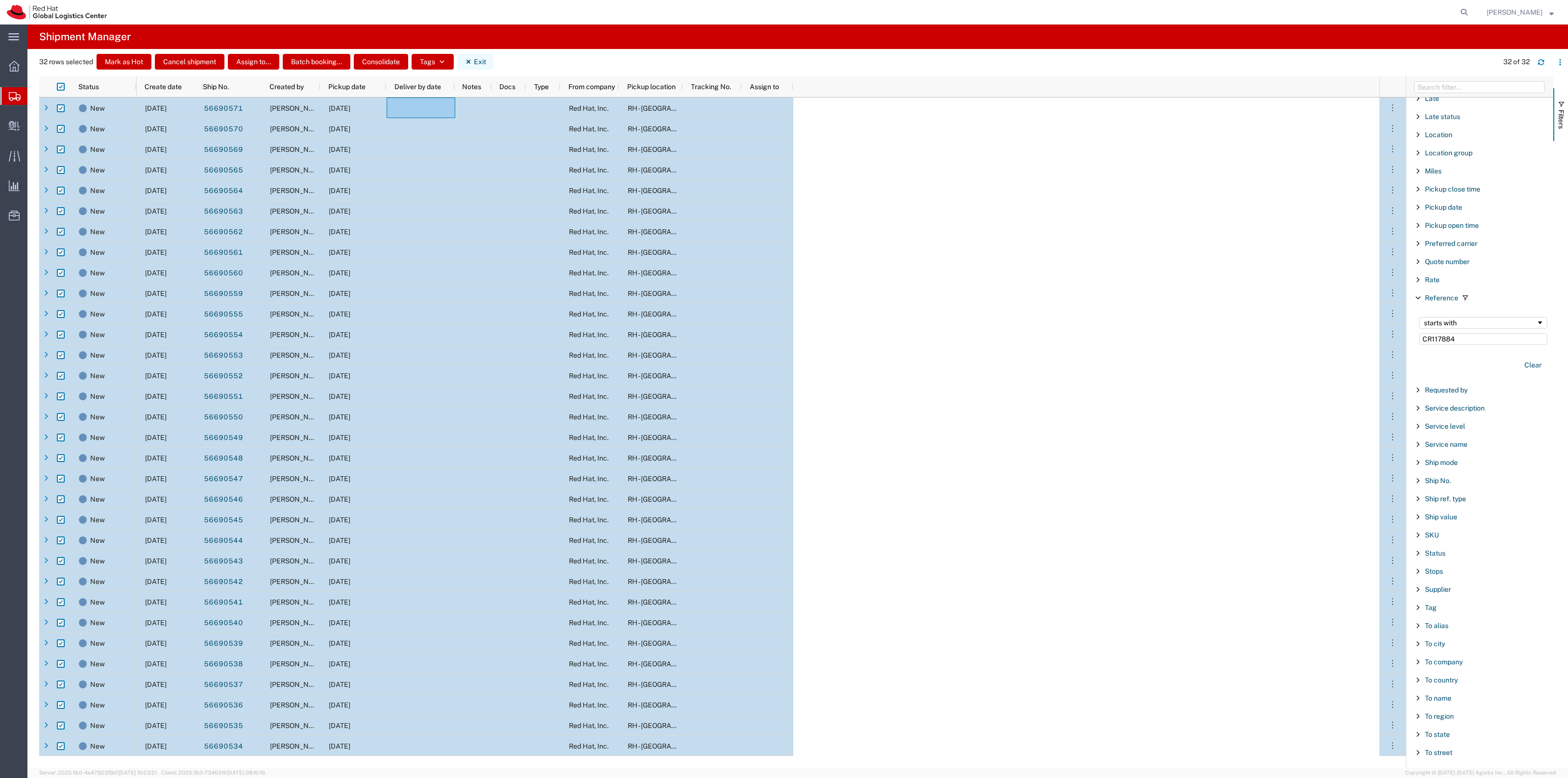
checkbox input "false"
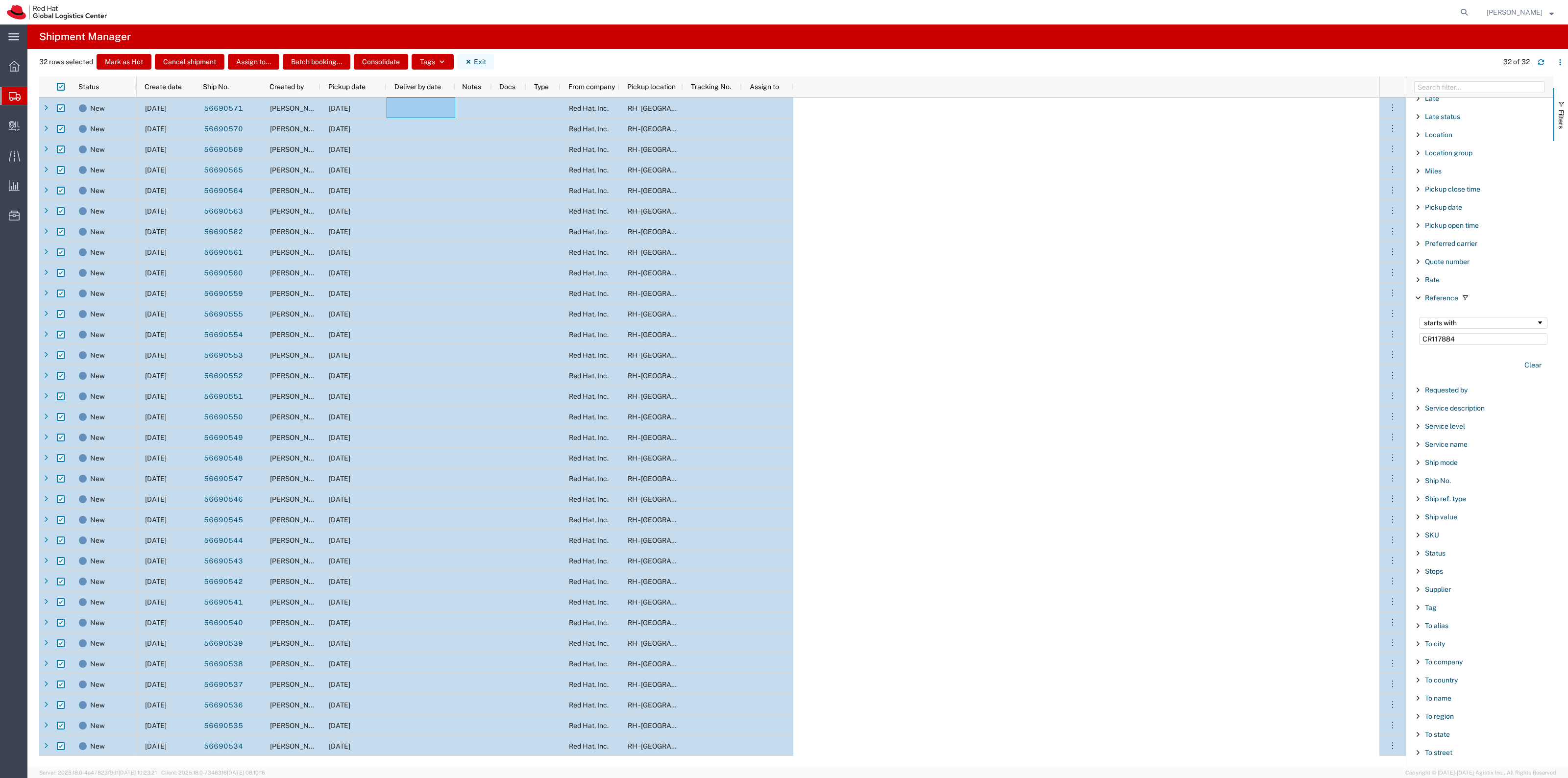
checkbox input "false"
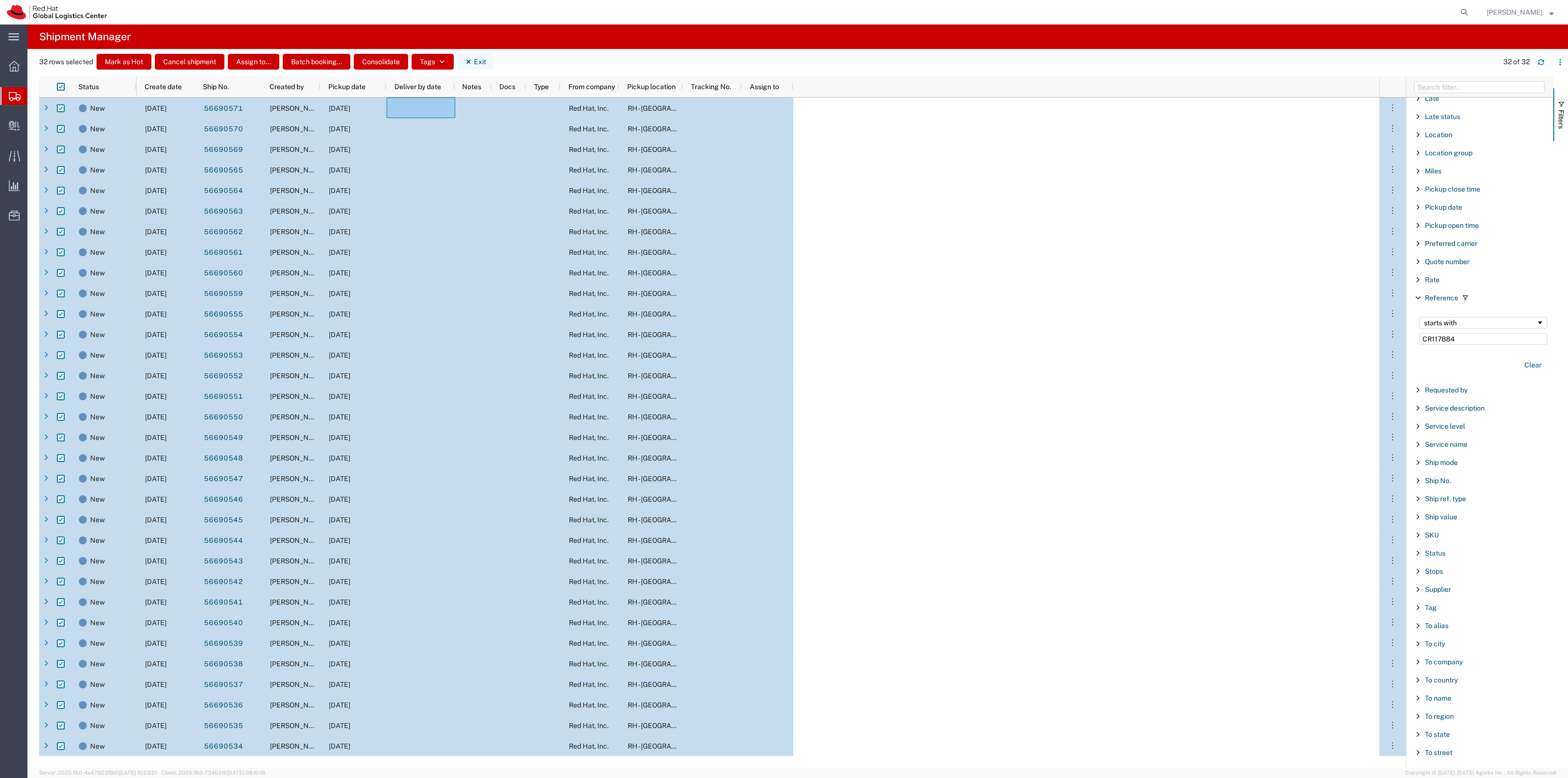
checkbox input "false"
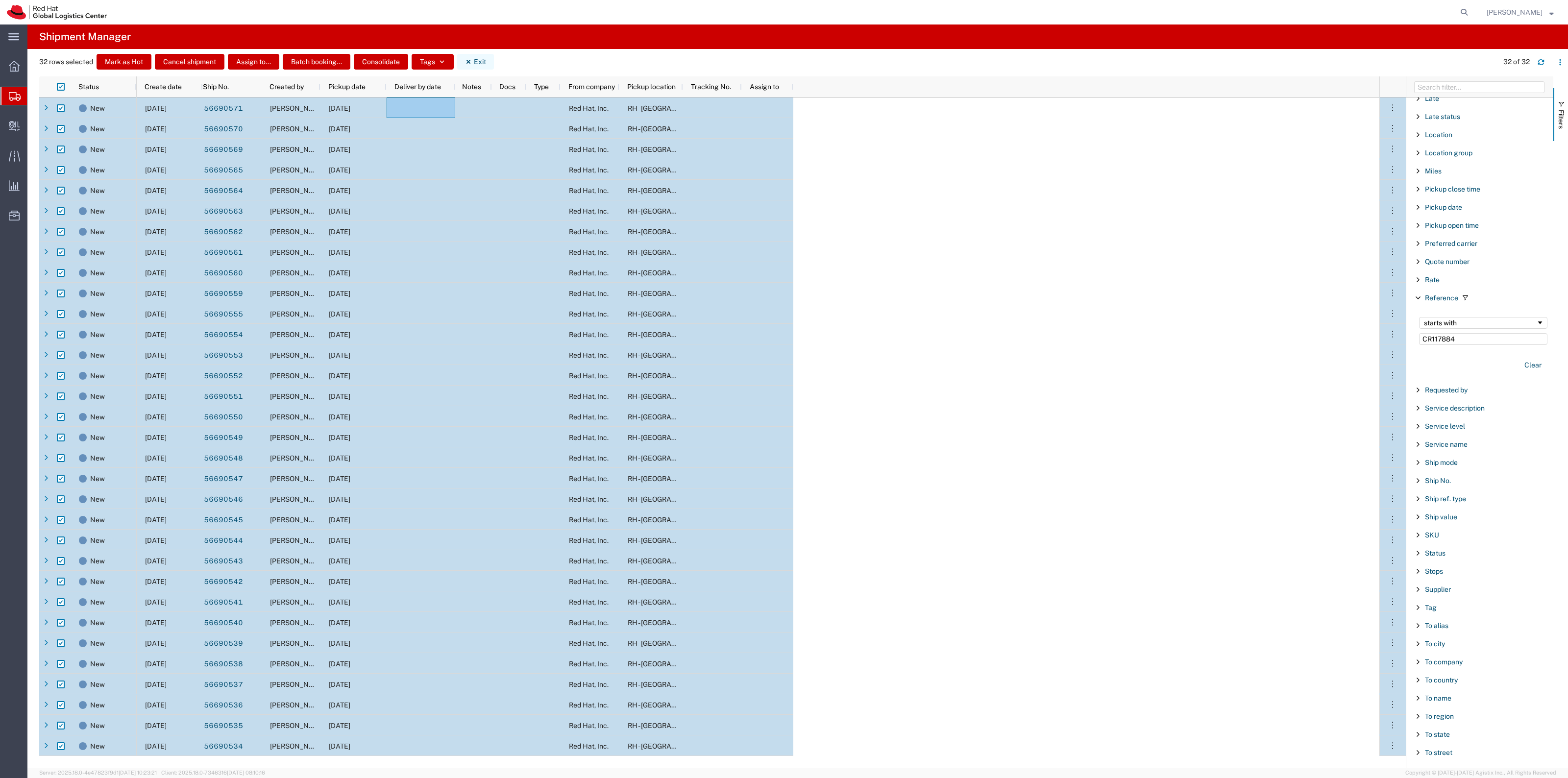
checkbox input "false"
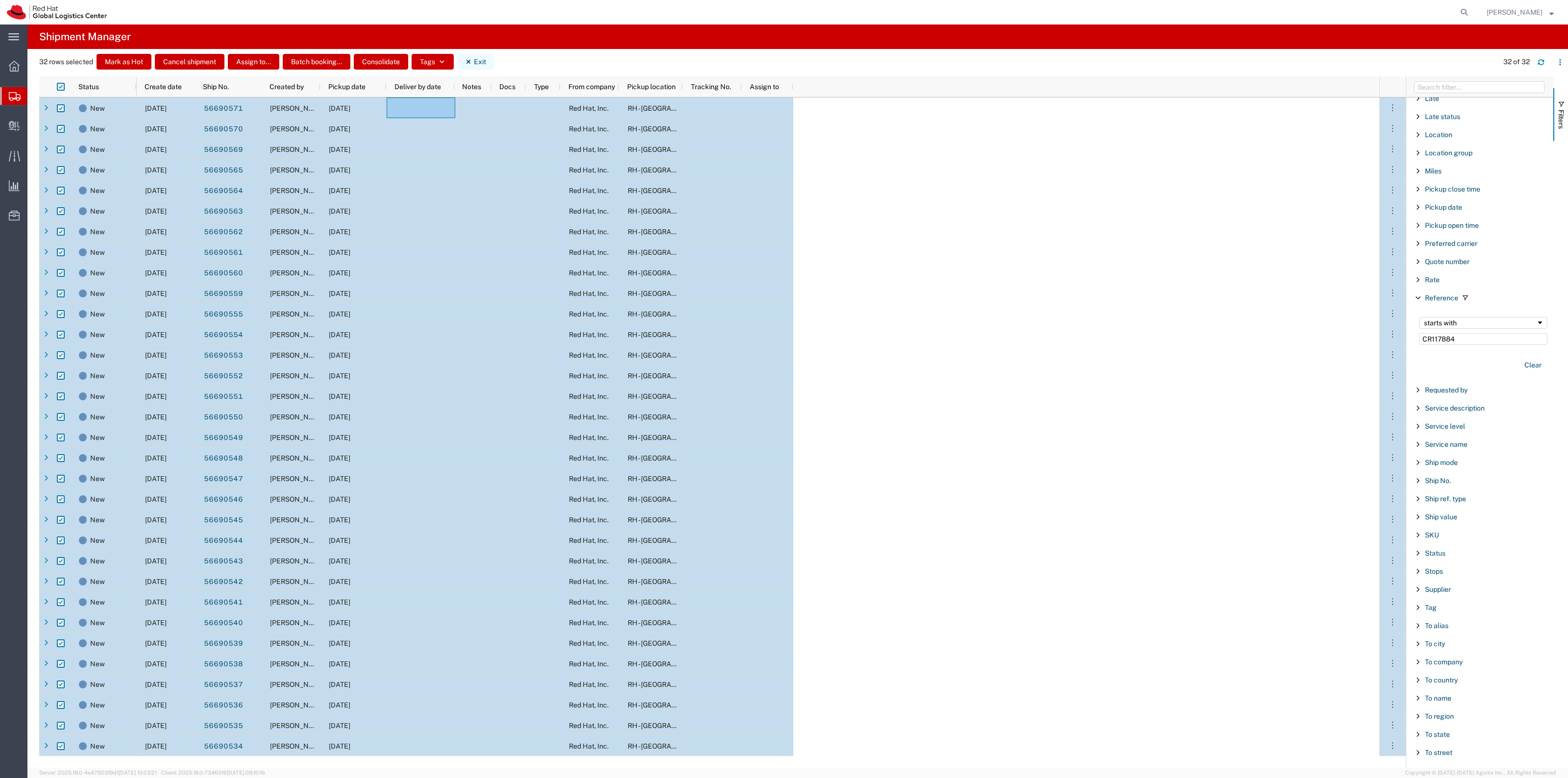
checkbox input "false"
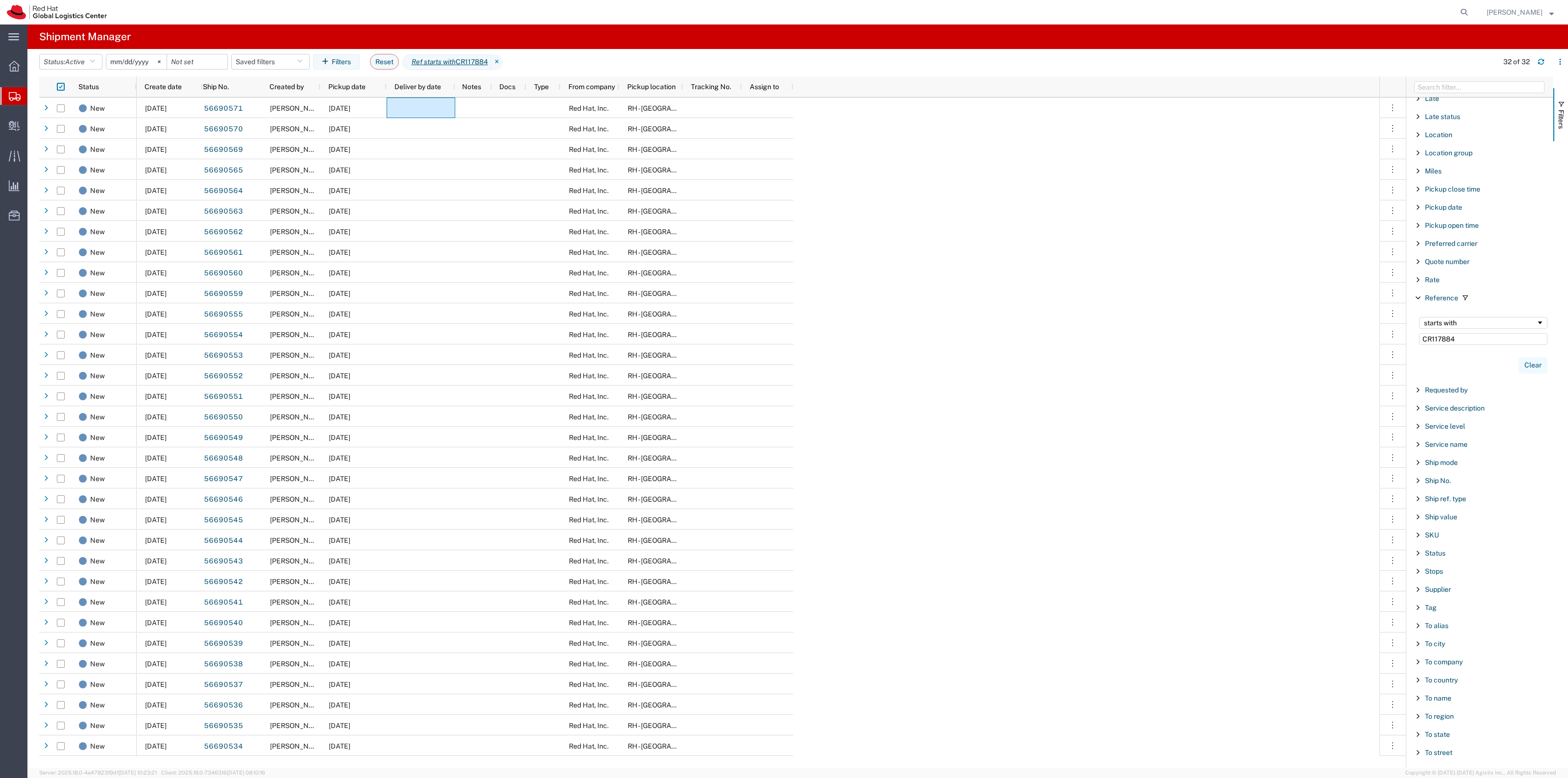
click at [1534, 374] on button "Clear" at bounding box center [1533, 366] width 29 height 16
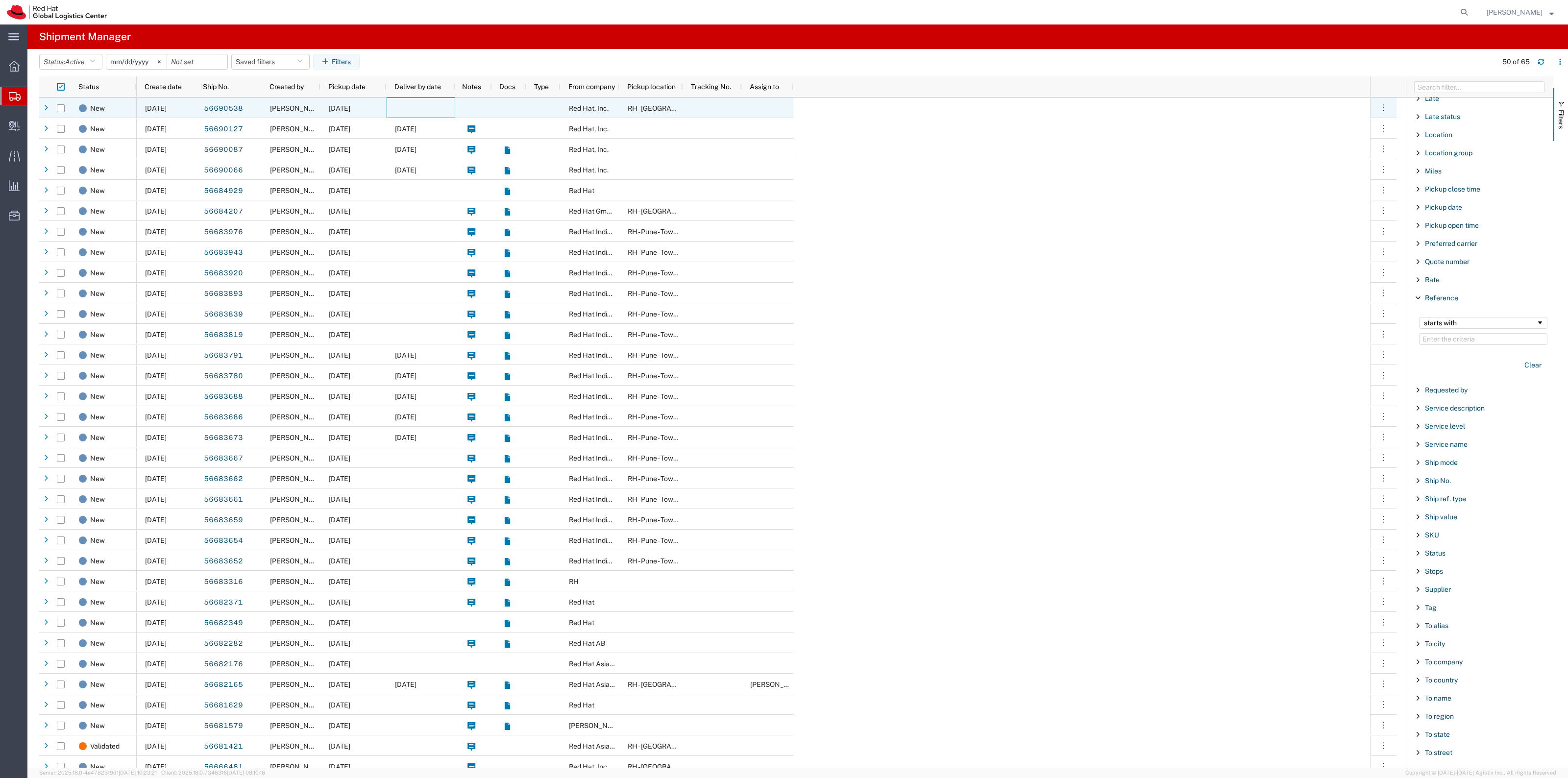
click at [444, 106] on div at bounding box center [421, 108] width 69 height 21
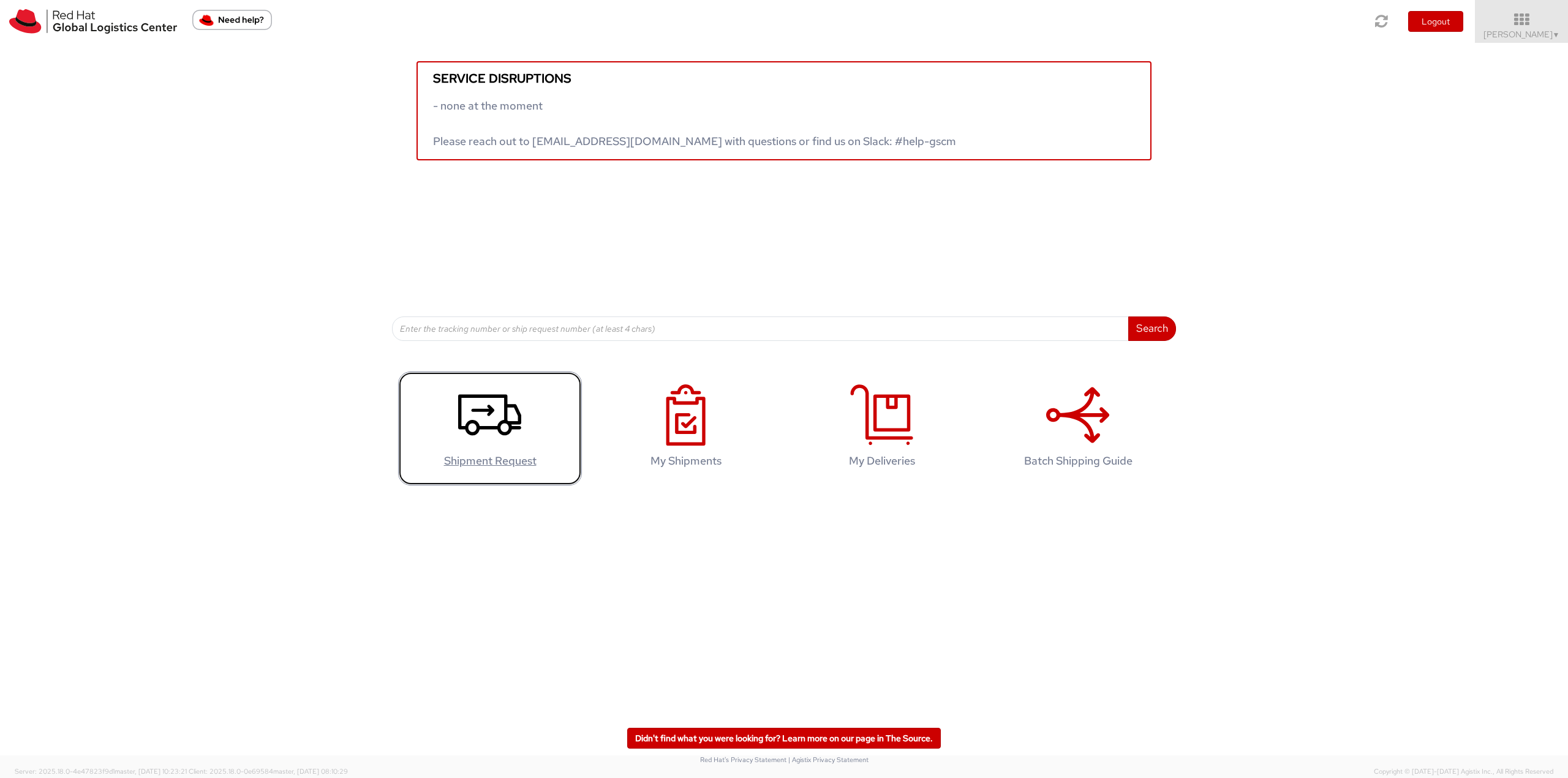
click at [487, 420] on icon at bounding box center [490, 415] width 63 height 61
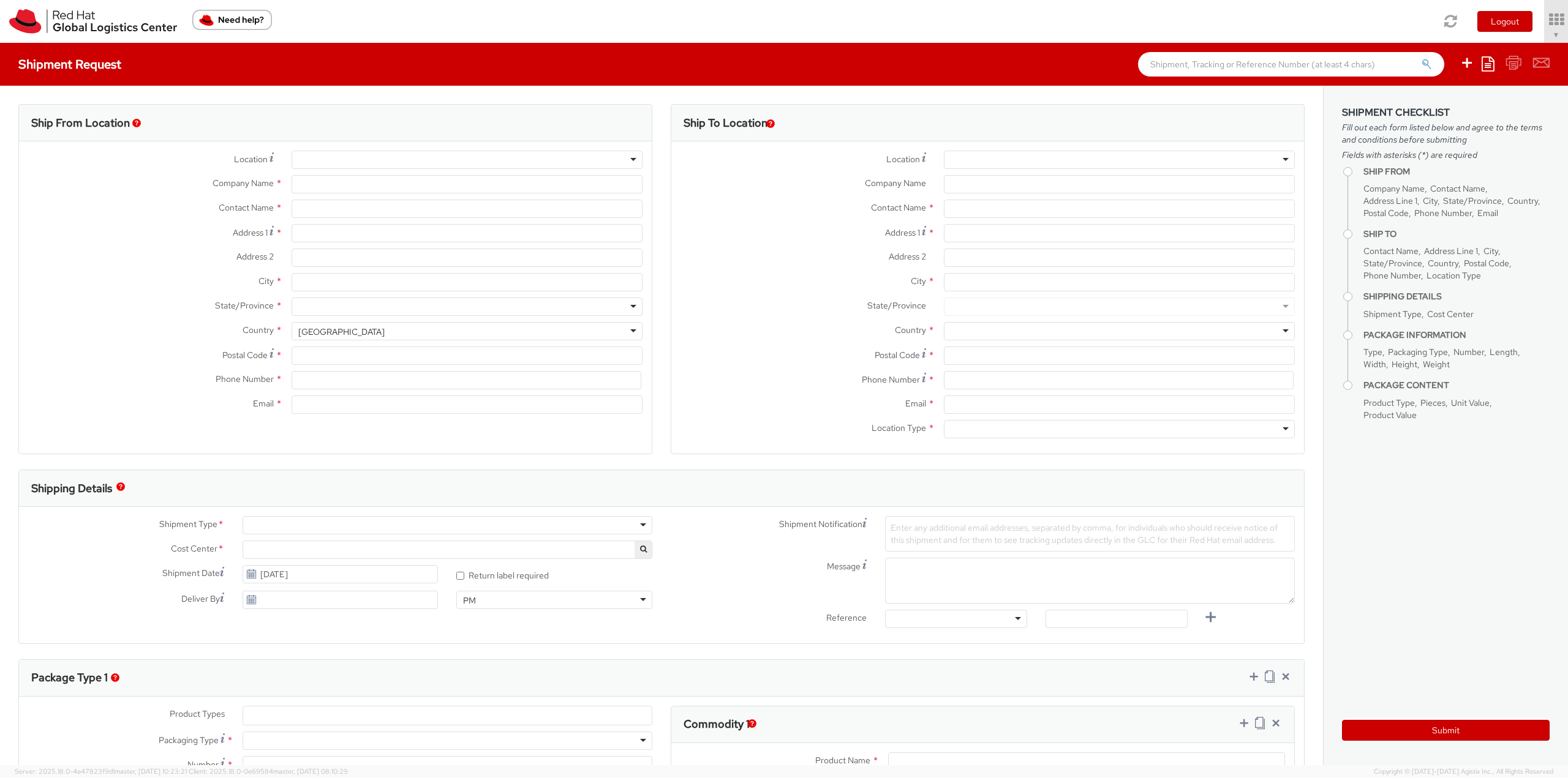
select select "901"
select select
type input "Red Hat, Inc."
type input "[PERSON_NAME]"
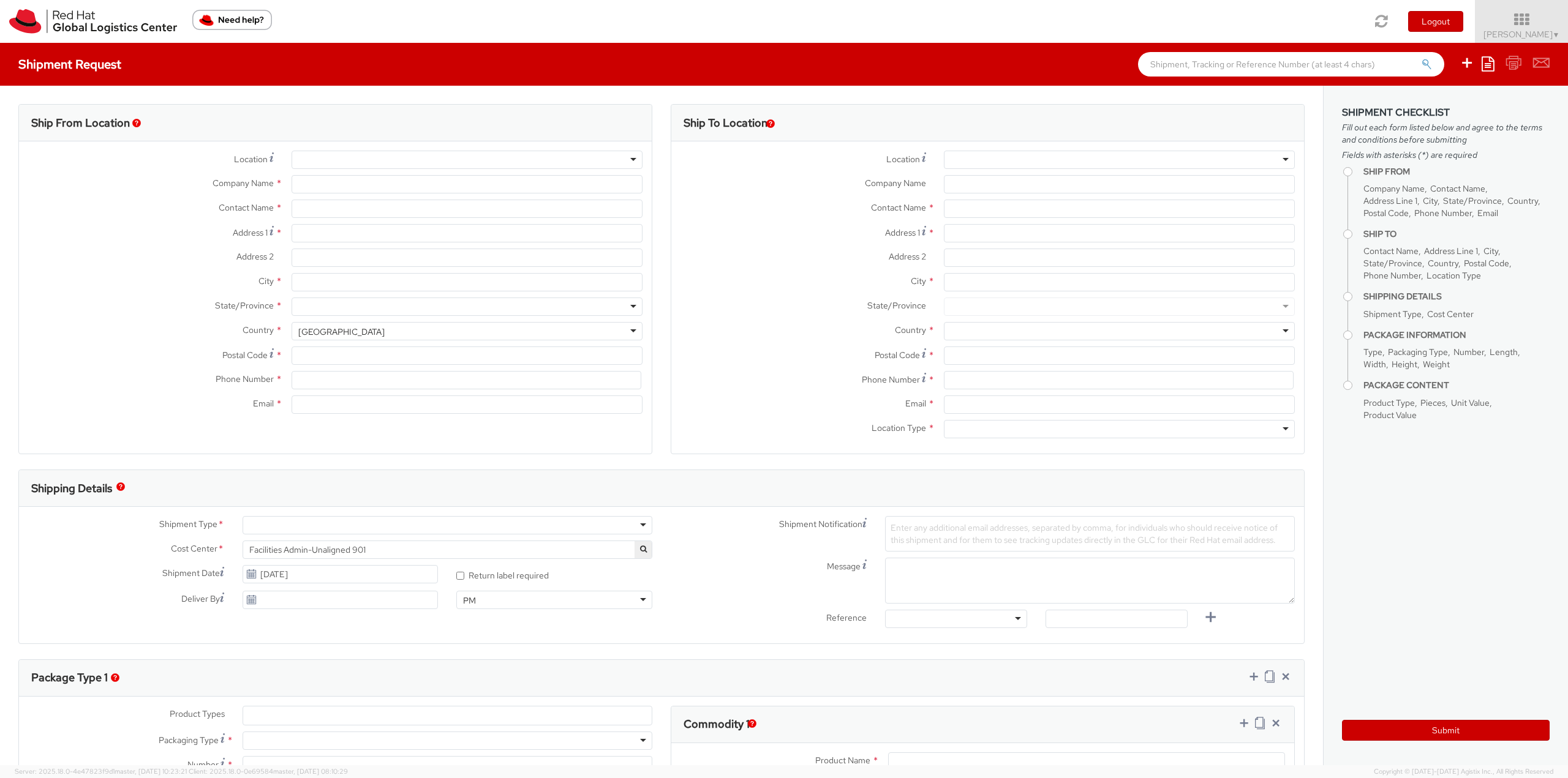
type input "[STREET_ADDRESS]"
type input "RALEIGH"
type input "27601"
type input "19198356701"
type input "[EMAIL_ADDRESS][DOMAIN_NAME]"
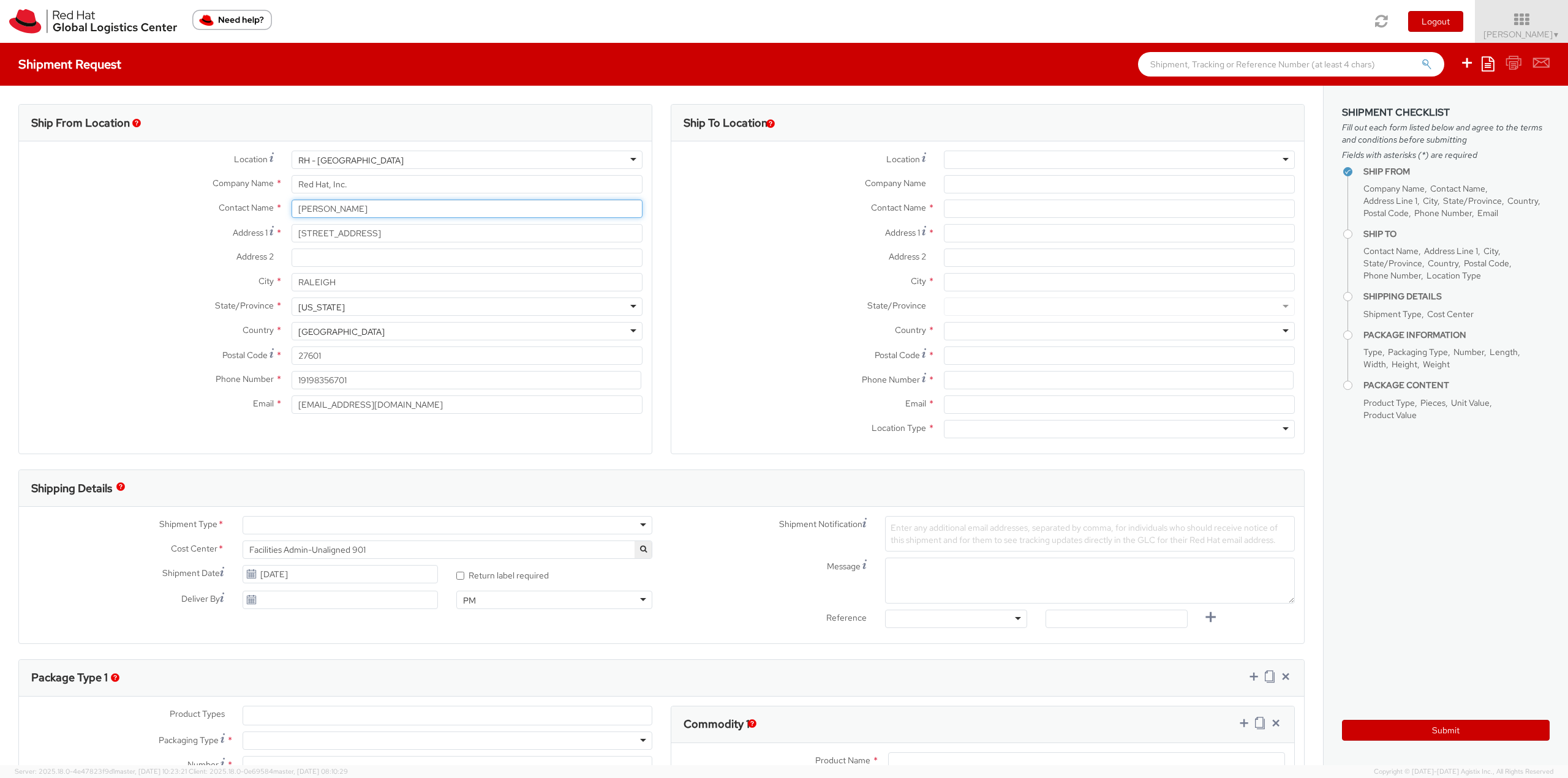
drag, startPoint x: 355, startPoint y: 206, endPoint x: 213, endPoint y: 193, distance: 142.6
click at [213, 193] on div "Location * RH - Raleigh RH - Raleigh RH - Amsterdam - MSO RH - Amsterdam Data C…" at bounding box center [335, 285] width 633 height 270
drag, startPoint x: 389, startPoint y: 206, endPoint x: 55, endPoint y: 182, distance: 334.9
click at [92, 185] on div "Location * RH - Raleigh RH - Raleigh RH - Amsterdam - MSO RH - Amsterdam Data C…" at bounding box center [335, 285] width 633 height 270
paste input "ma Curley"
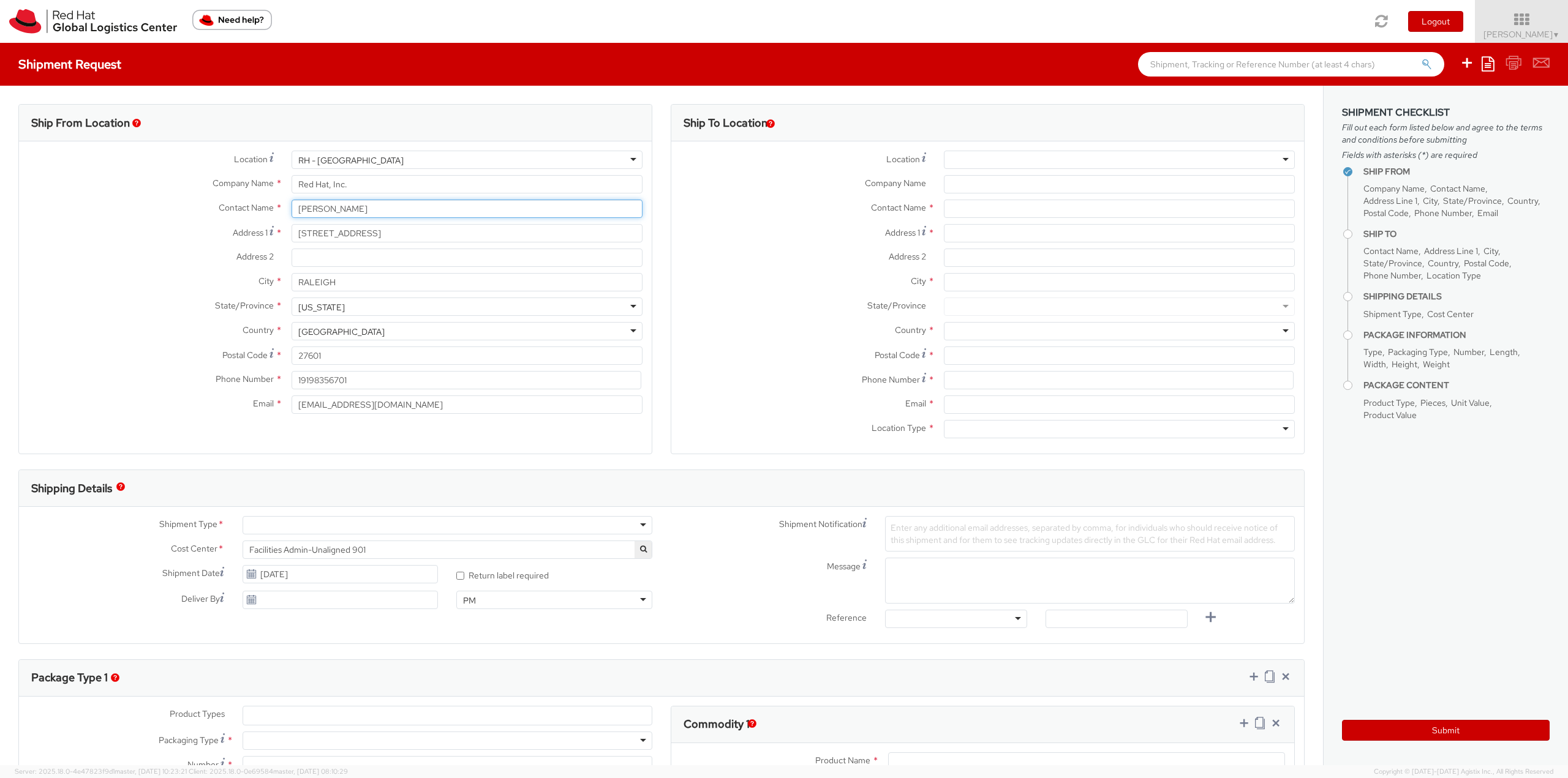
type input "[PERSON_NAME]"
drag, startPoint x: 339, startPoint y: 398, endPoint x: 96, endPoint y: 373, distance: 244.3
click at [104, 375] on div "Location * RH - Raleigh RH - Raleigh RH - Amsterdam - MSO RH - Amsterdam Data C…" at bounding box center [335, 285] width 633 height 270
paste input "ecurley"
type input "[EMAIL_ADDRESS][DOMAIN_NAME]"
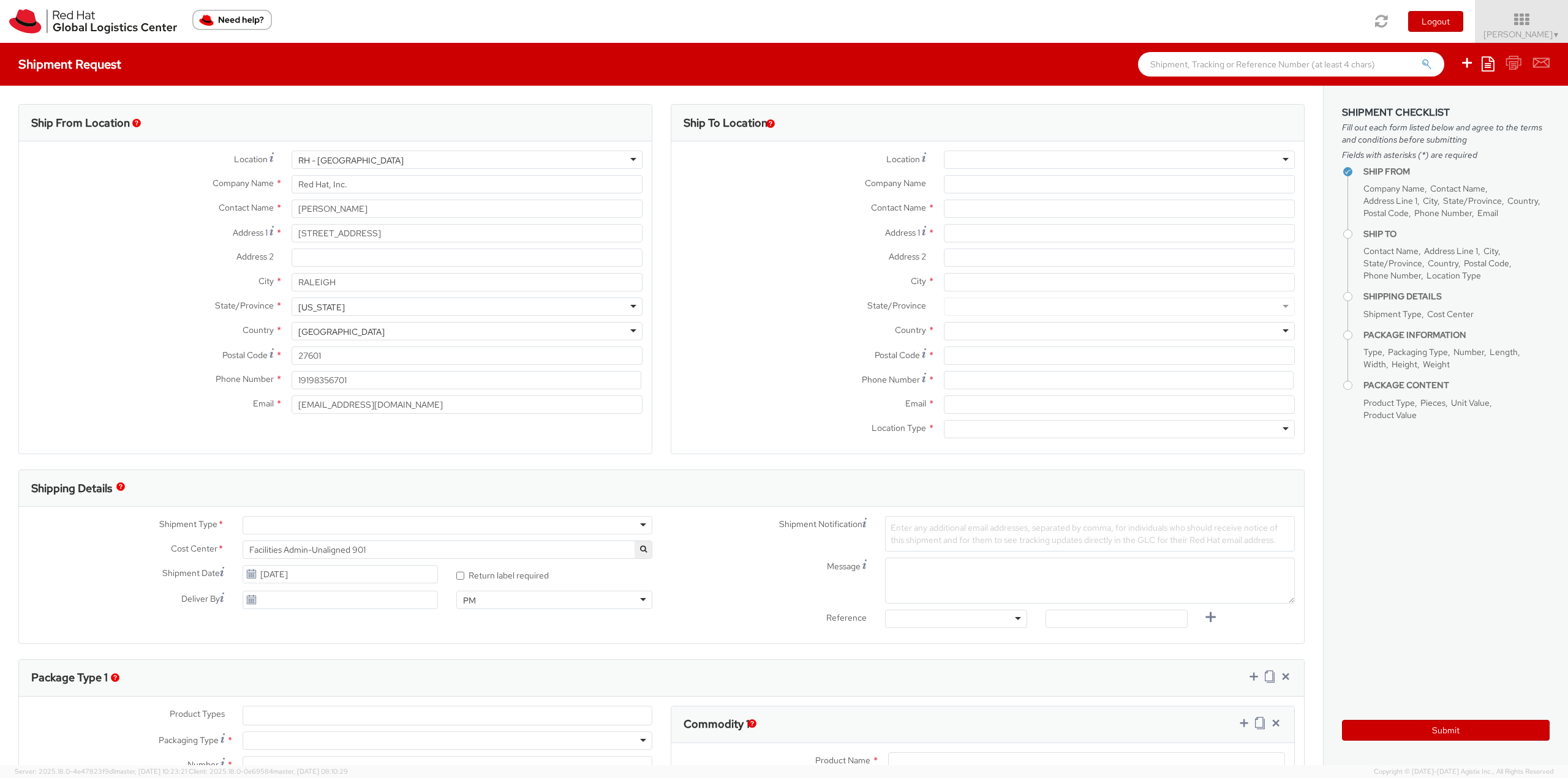
click at [415, 519] on div at bounding box center [447, 525] width 410 height 18
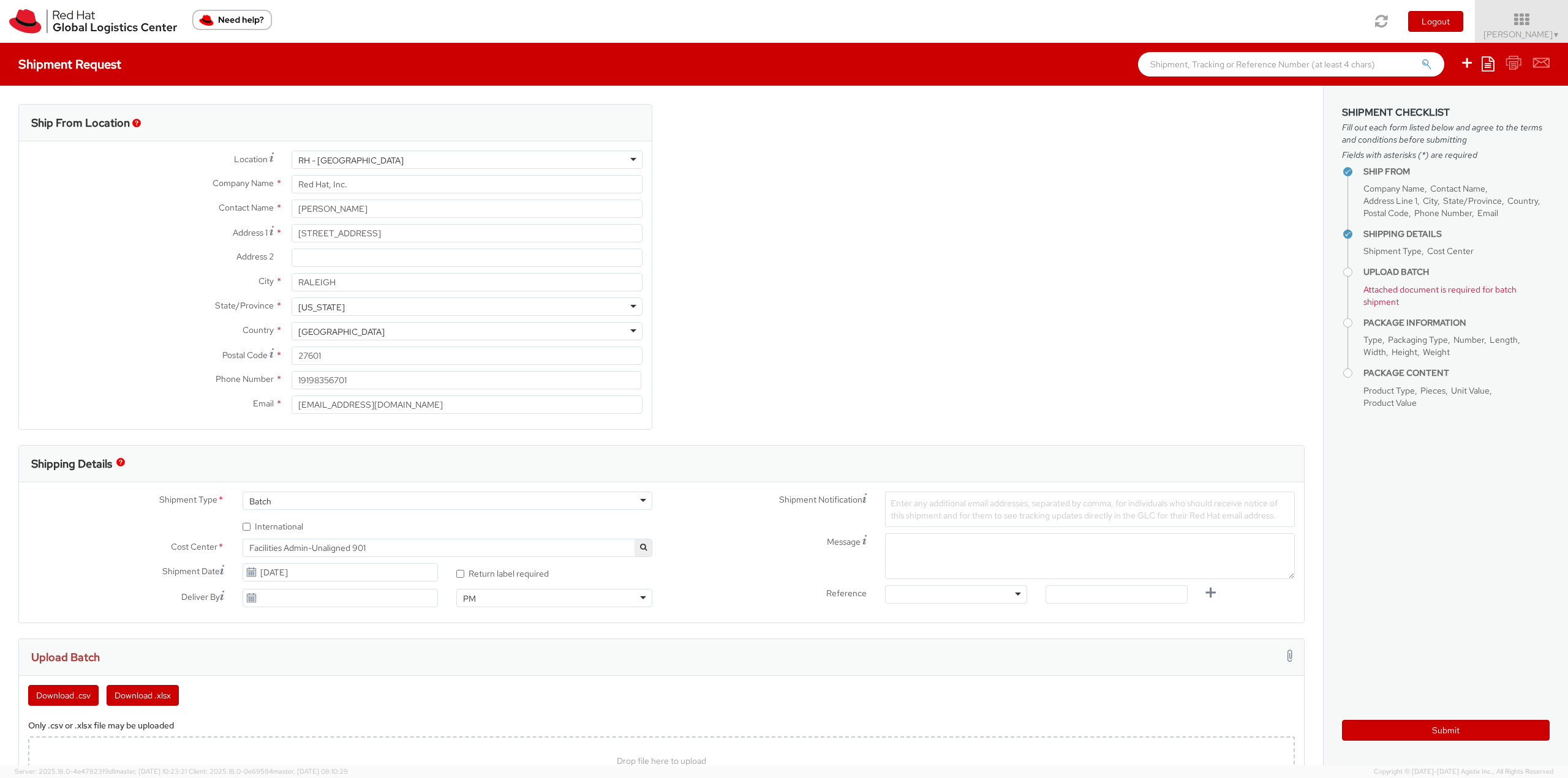
click at [396, 544] on span "Facilities Admin-Unaligned 901" at bounding box center [447, 548] width 396 height 11
click at [393, 564] on input "search" at bounding box center [446, 568] width 400 height 18
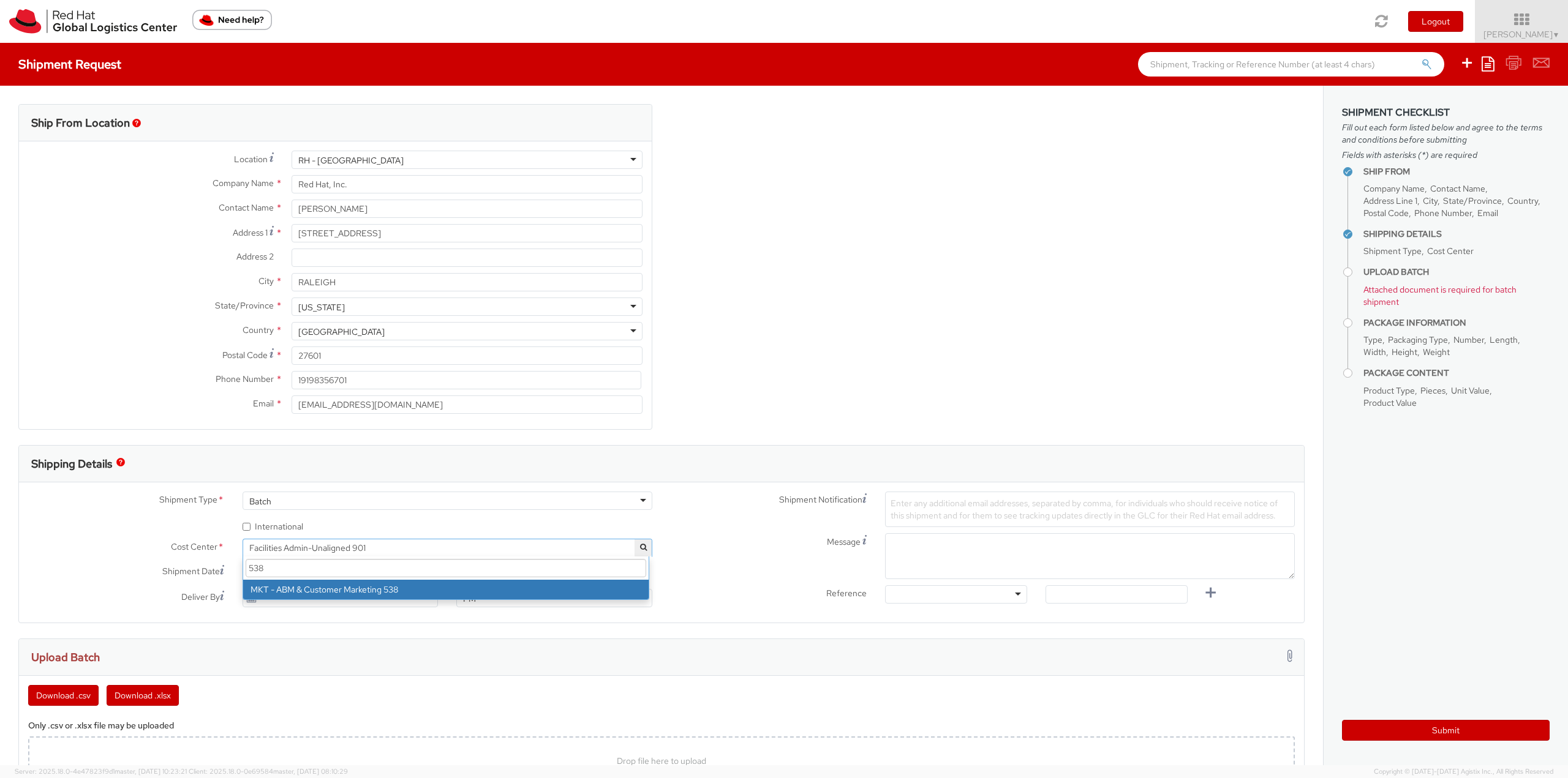
type input "538"
select select "538"
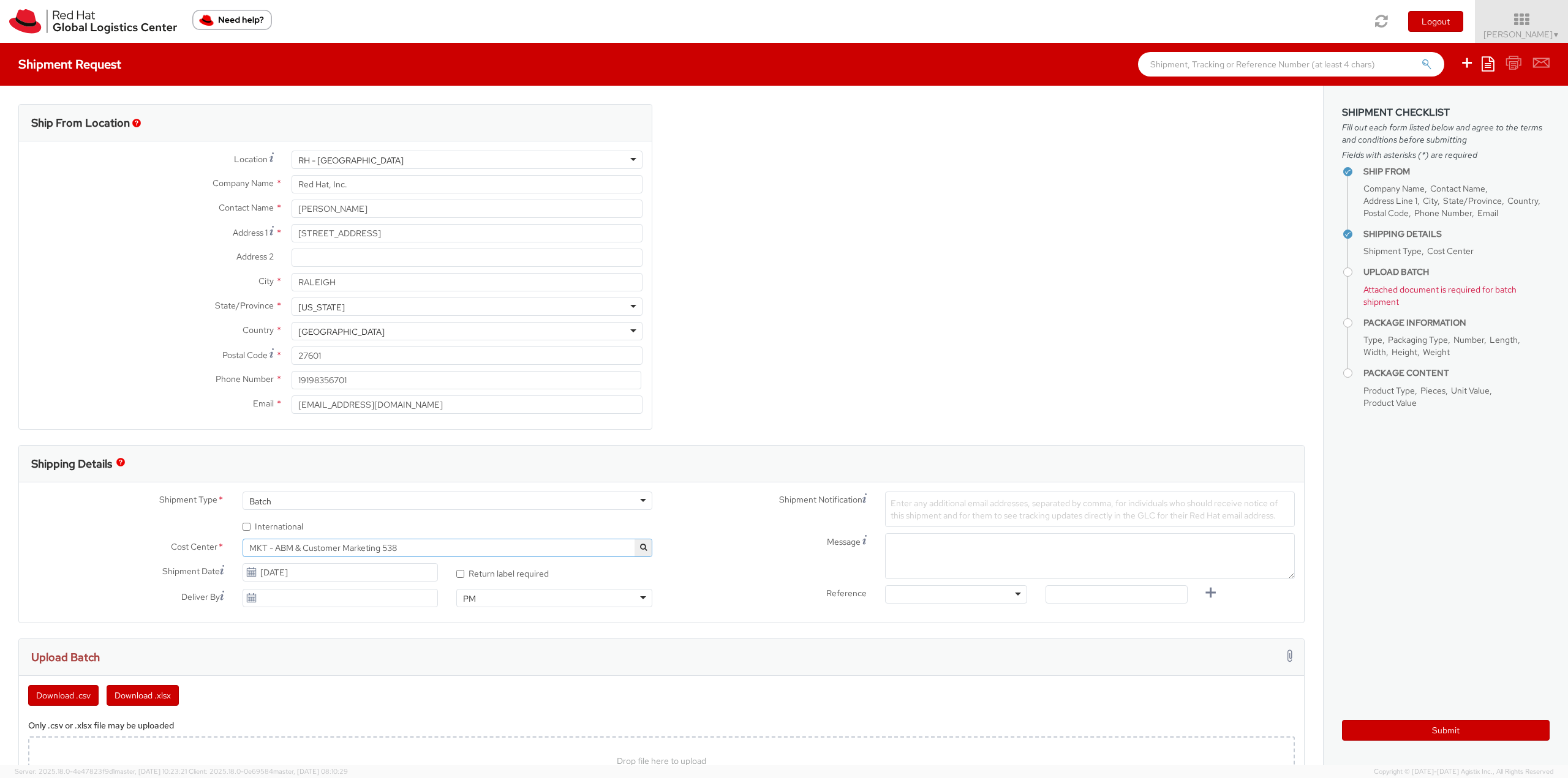
click at [701, 542] on label "Message" at bounding box center [769, 540] width 214 height 15
click at [885, 542] on textarea "Message" at bounding box center [1090, 556] width 410 height 46
click at [693, 539] on label "Message" at bounding box center [769, 540] width 214 height 15
click at [885, 539] on textarea "Message" at bounding box center [1090, 556] width 410 height 46
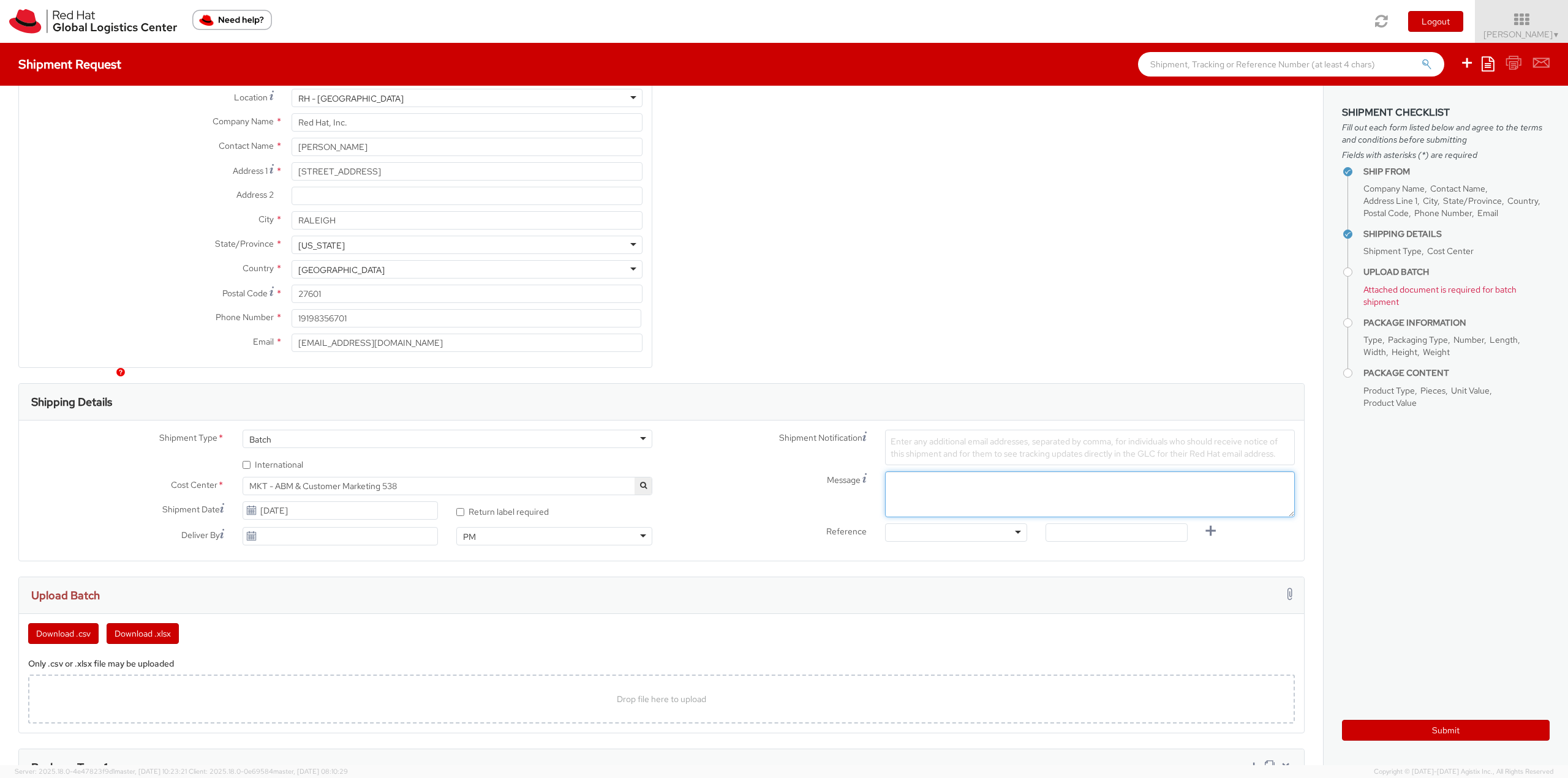
scroll to position [184, 0]
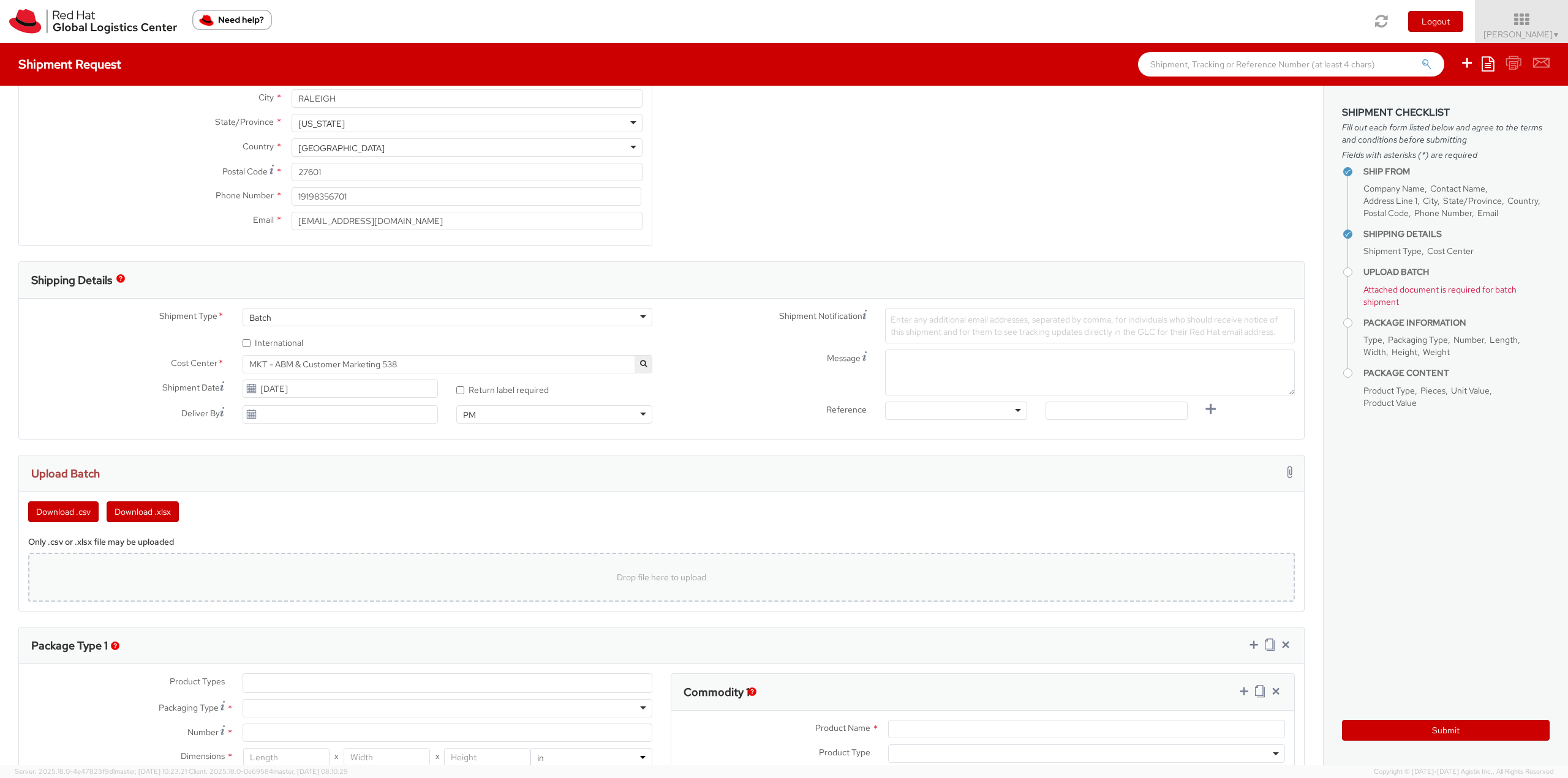
click at [672, 566] on div "Drop file here to upload" at bounding box center [662, 578] width 1247 height 30
type input "C:\fakepath\Emily Batch.csv"
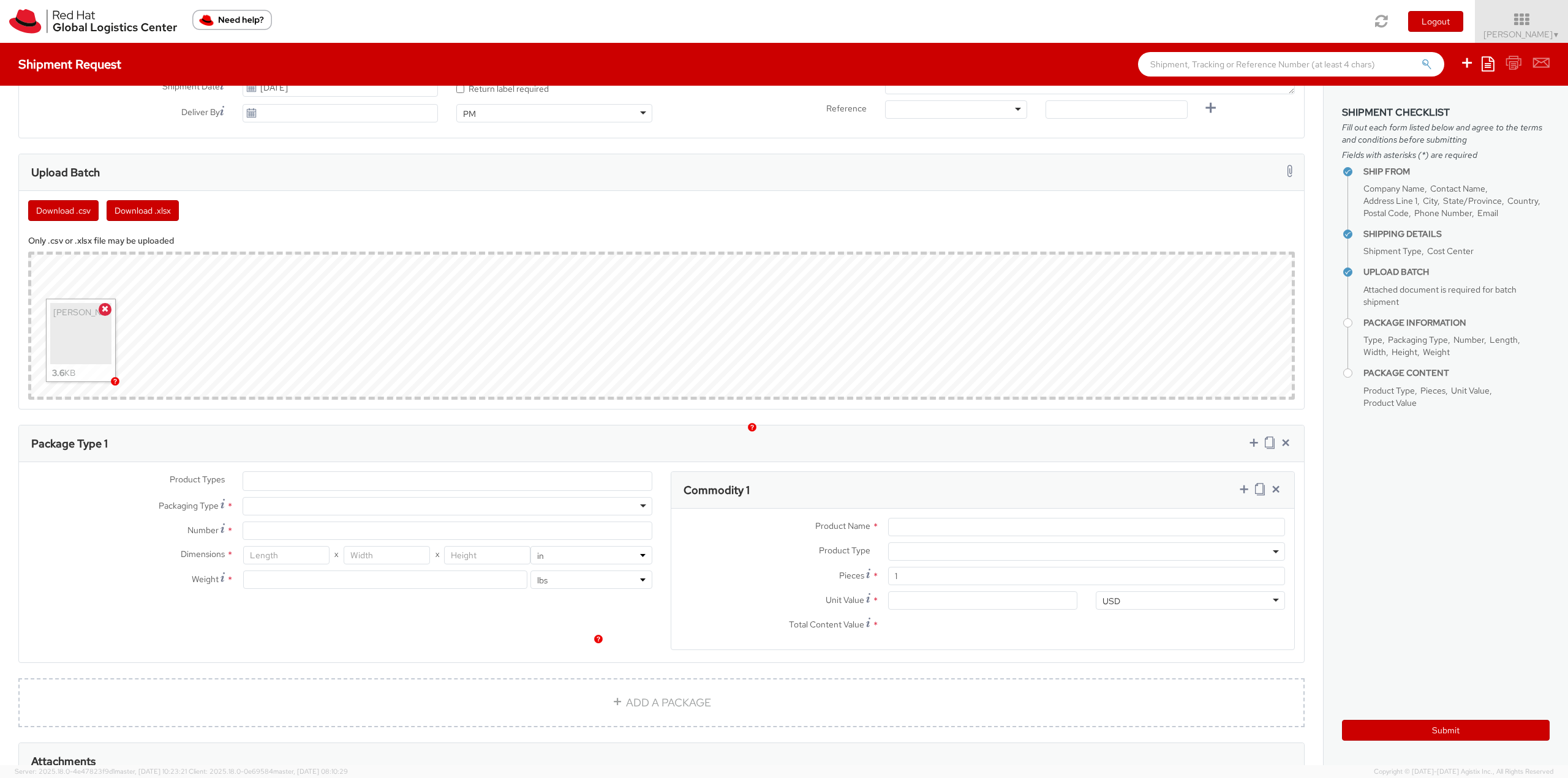
scroll to position [551, 0]
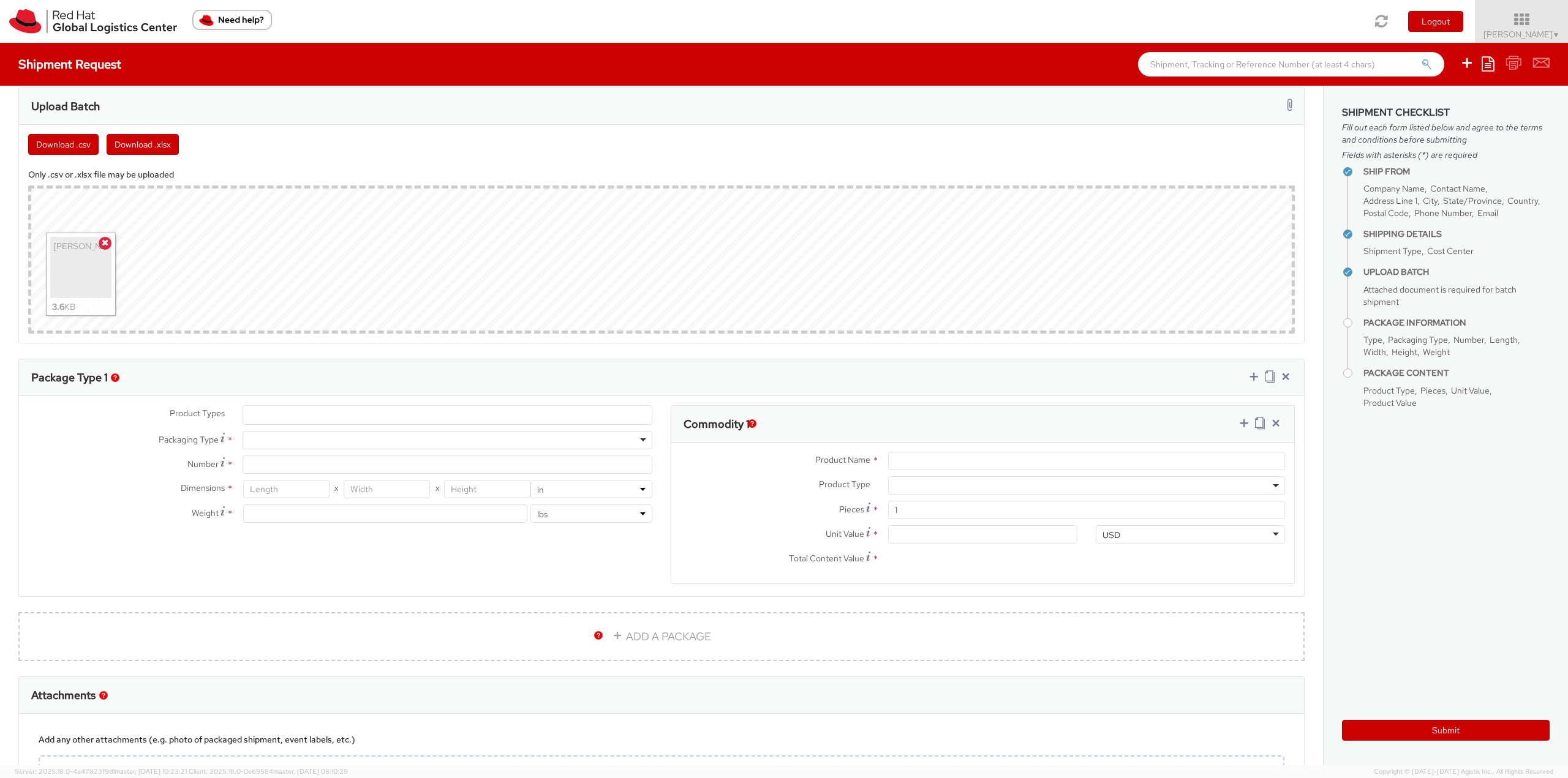
click at [513, 434] on div at bounding box center [447, 439] width 410 height 18
click at [364, 462] on input "Number *" at bounding box center [447, 464] width 410 height 18
type input "1"
click at [317, 490] on input "number" at bounding box center [286, 489] width 86 height 18
type input "10"
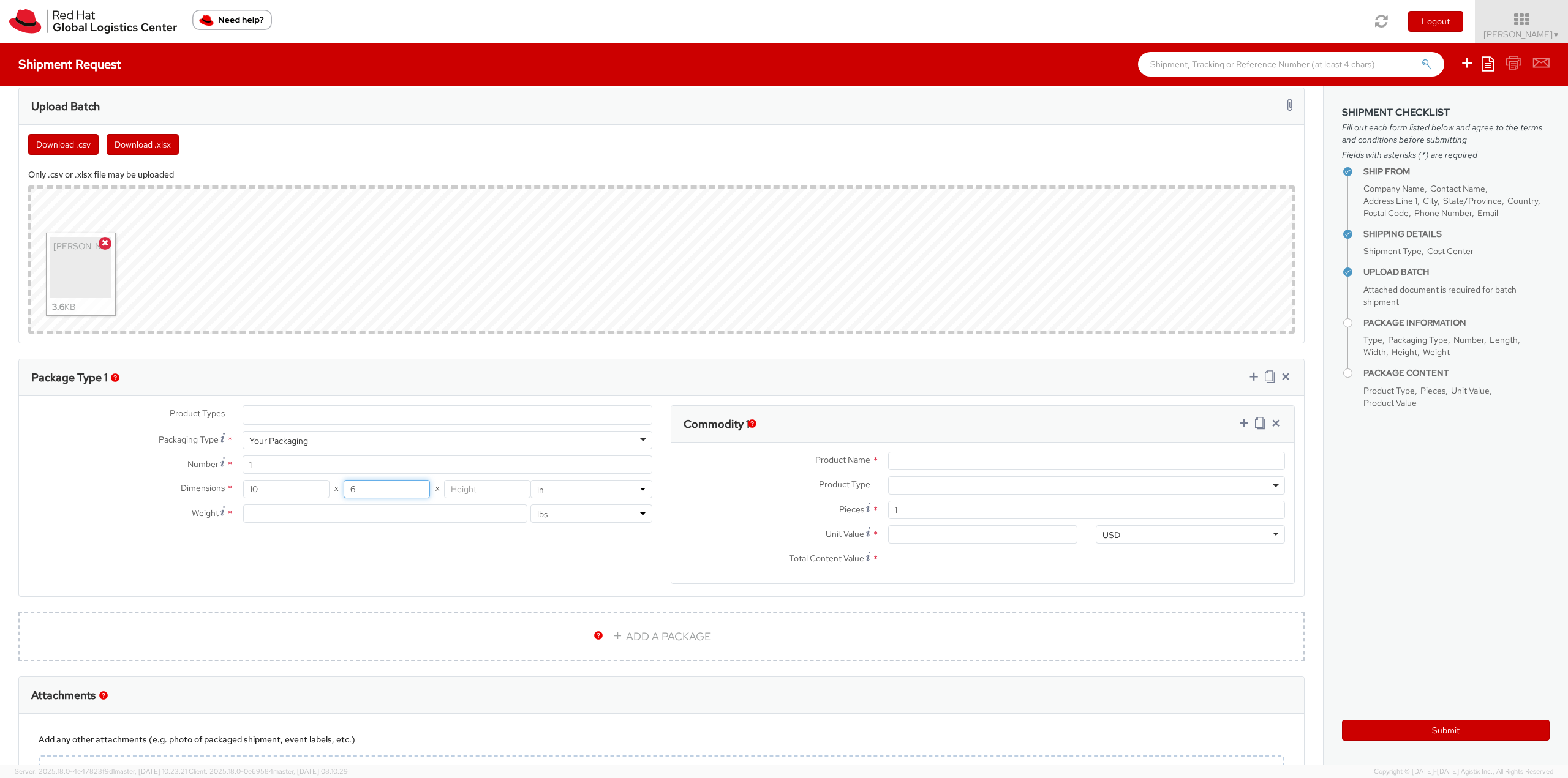
type input "6"
type input "1"
click at [983, 453] on input "Product Name *" at bounding box center [1085, 461] width 396 height 18
type input "Mugs"
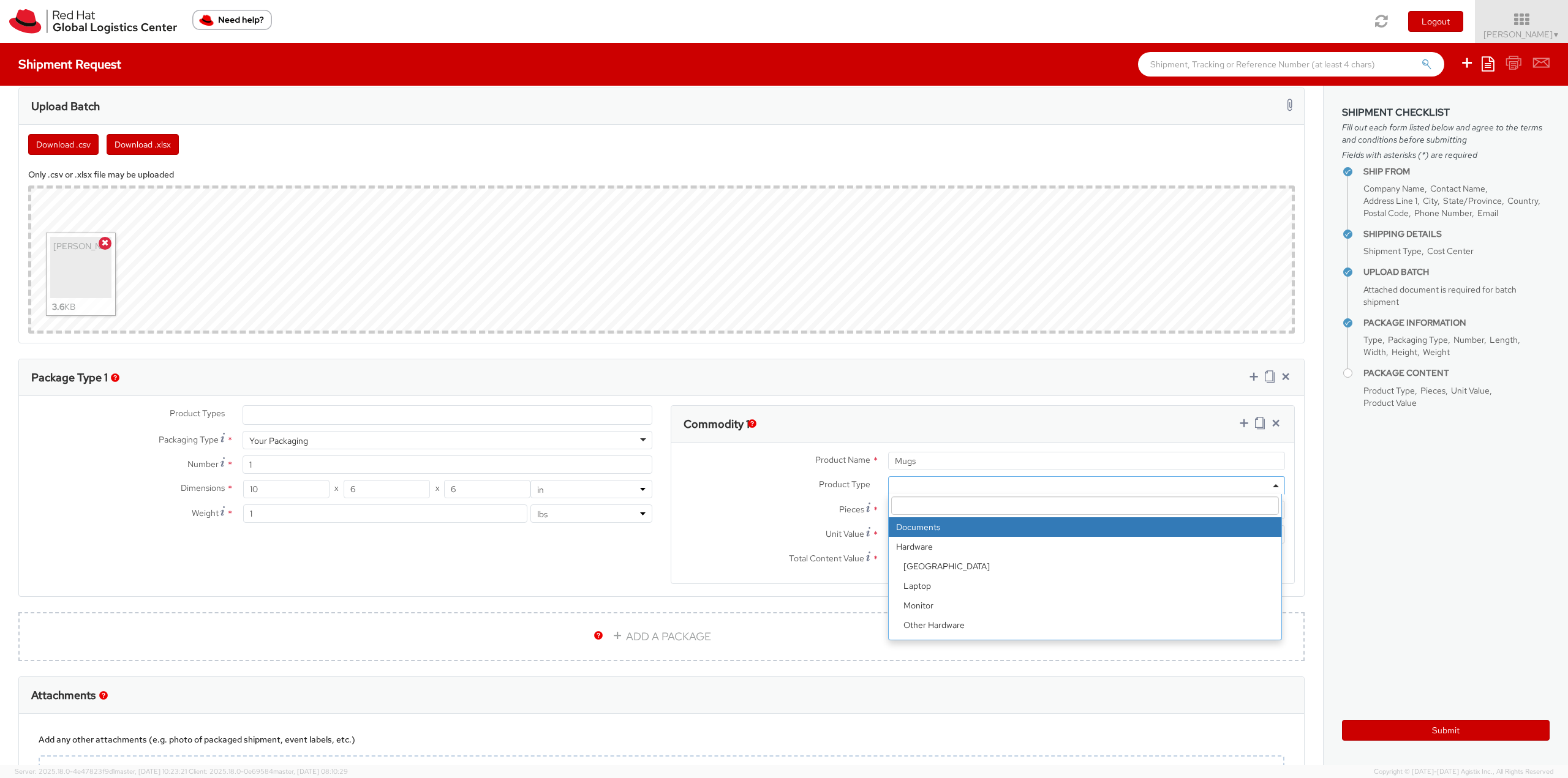
click at [780, 491] on label "Product Type *" at bounding box center [774, 484] width 207 height 16
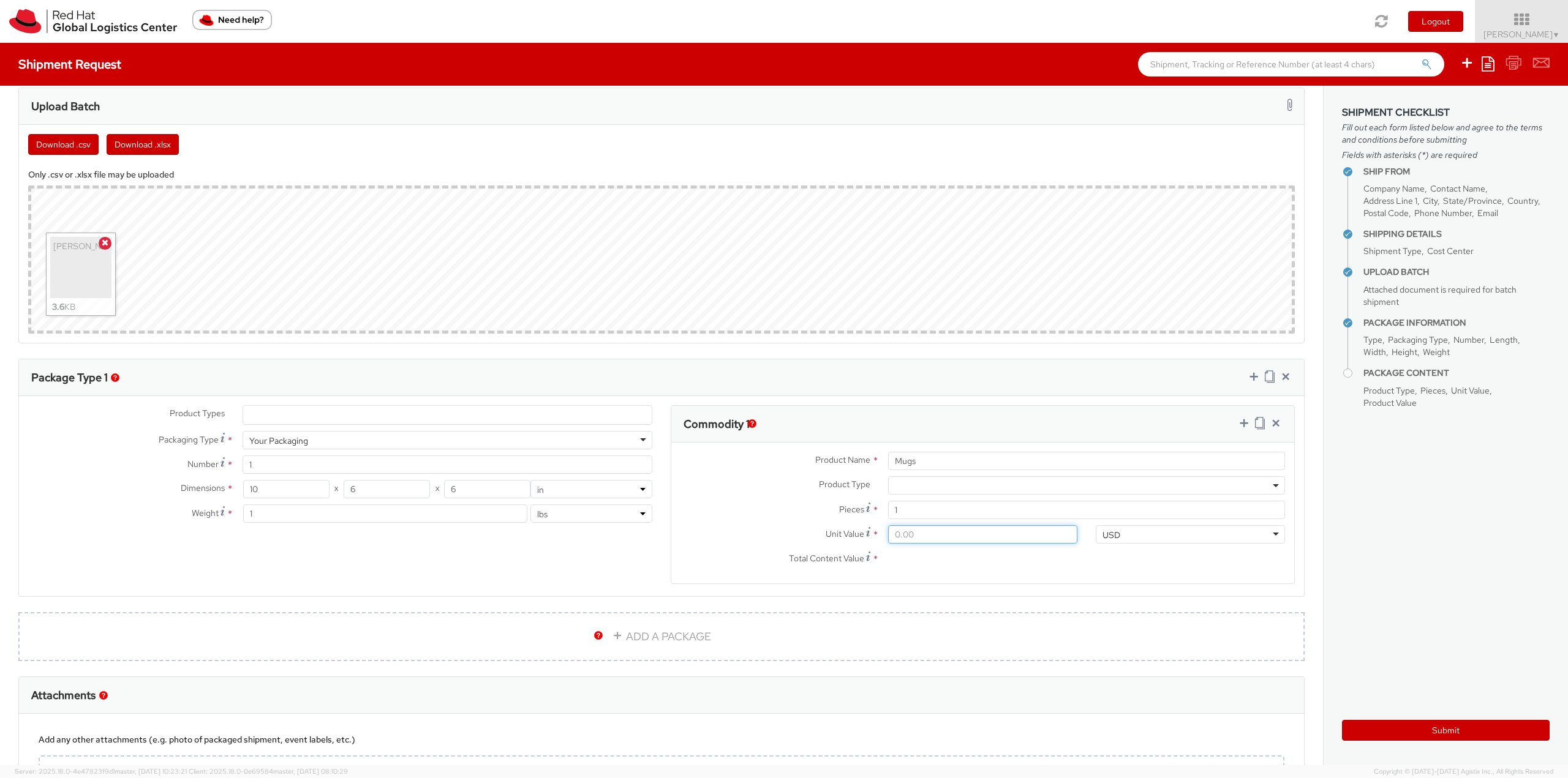
click at [906, 532] on input "Unit Value *" at bounding box center [982, 534] width 189 height 18
type input "6.00"
type input "6.90"
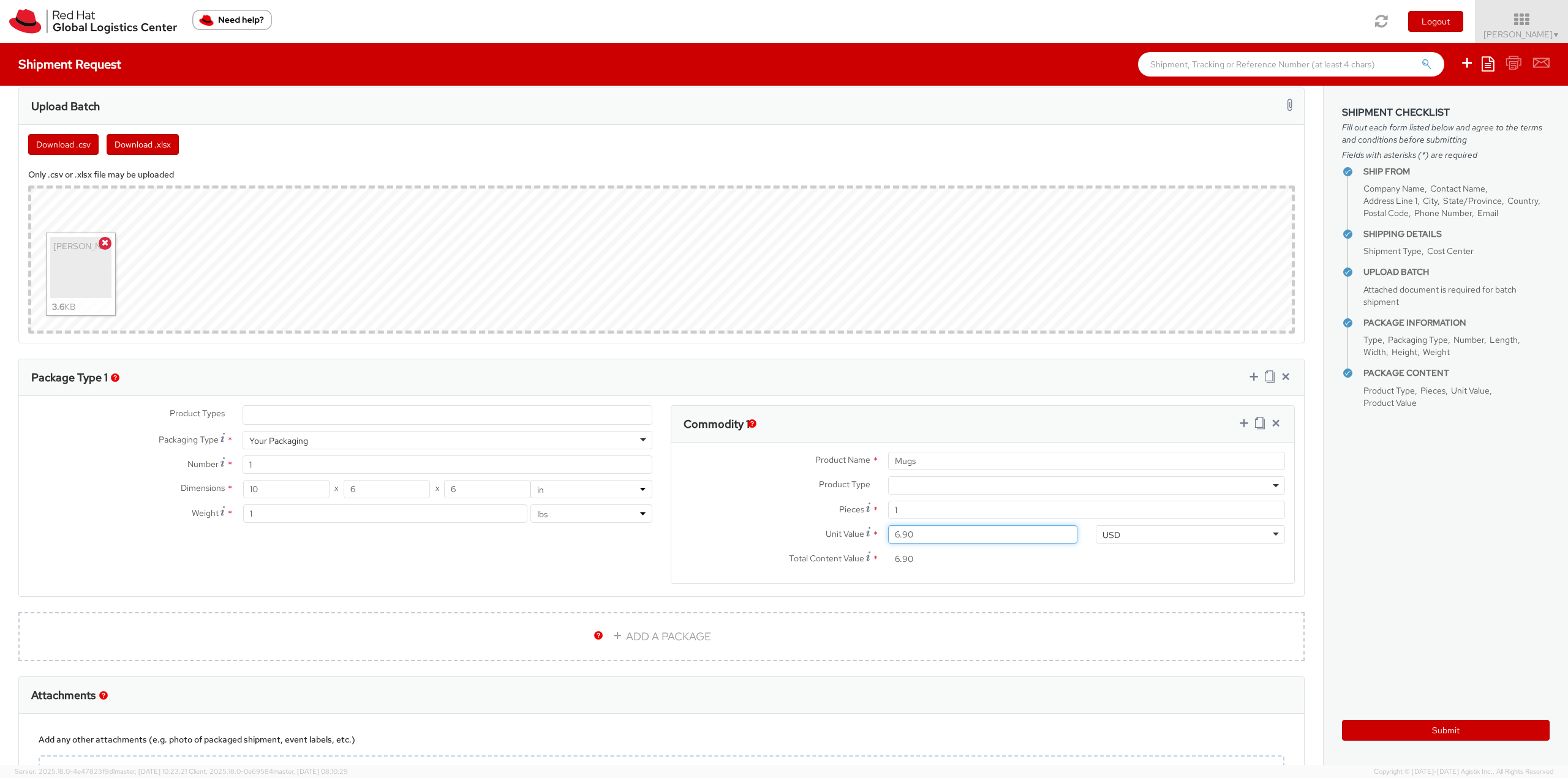
type input "6.92"
click at [800, 507] on label "Pieces *" at bounding box center [774, 509] width 207 height 16
click at [888, 507] on input "1" at bounding box center [1085, 510] width 396 height 18
click at [1238, 430] on link at bounding box center [1244, 425] width 13 height 18
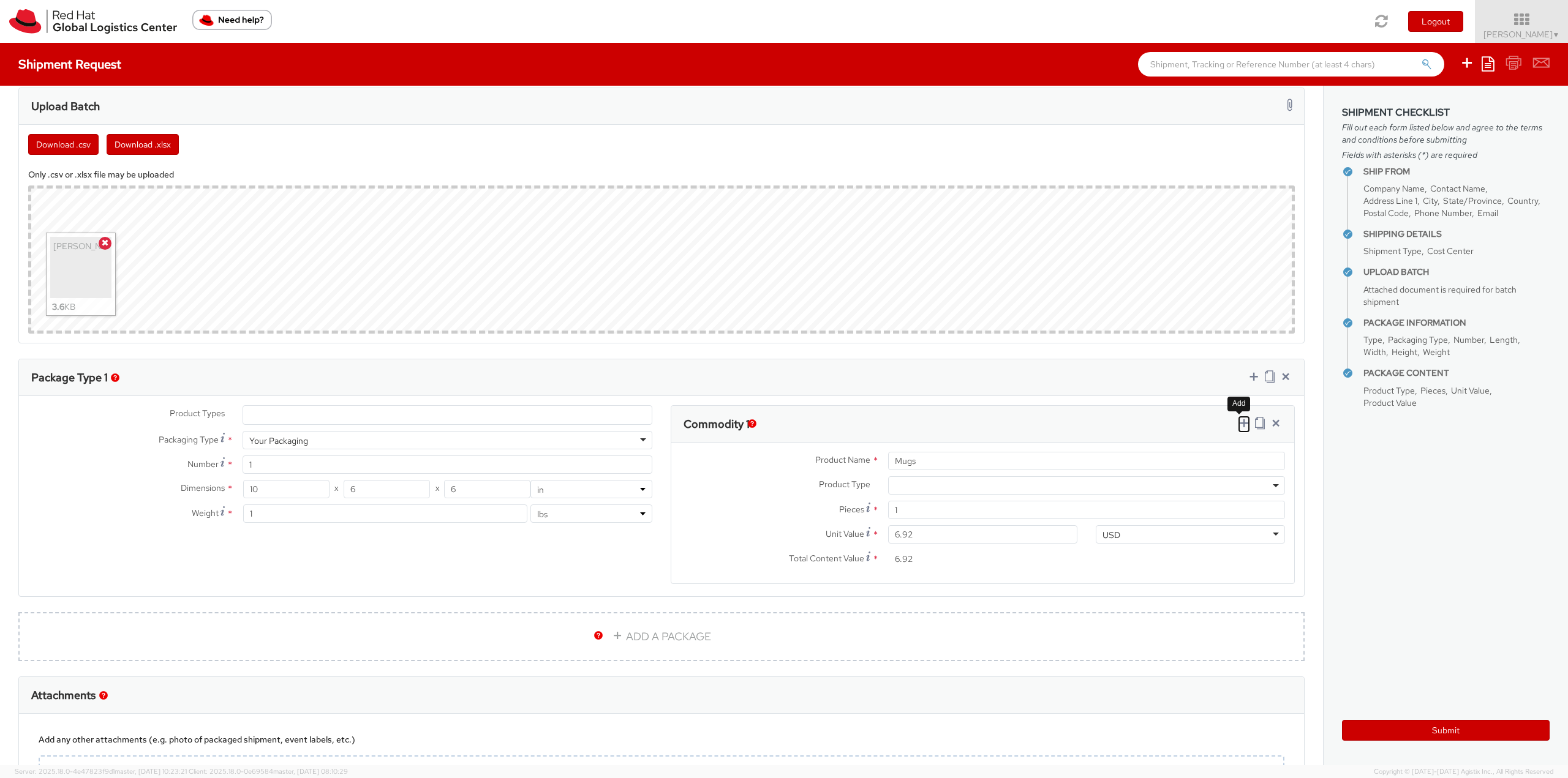
select select
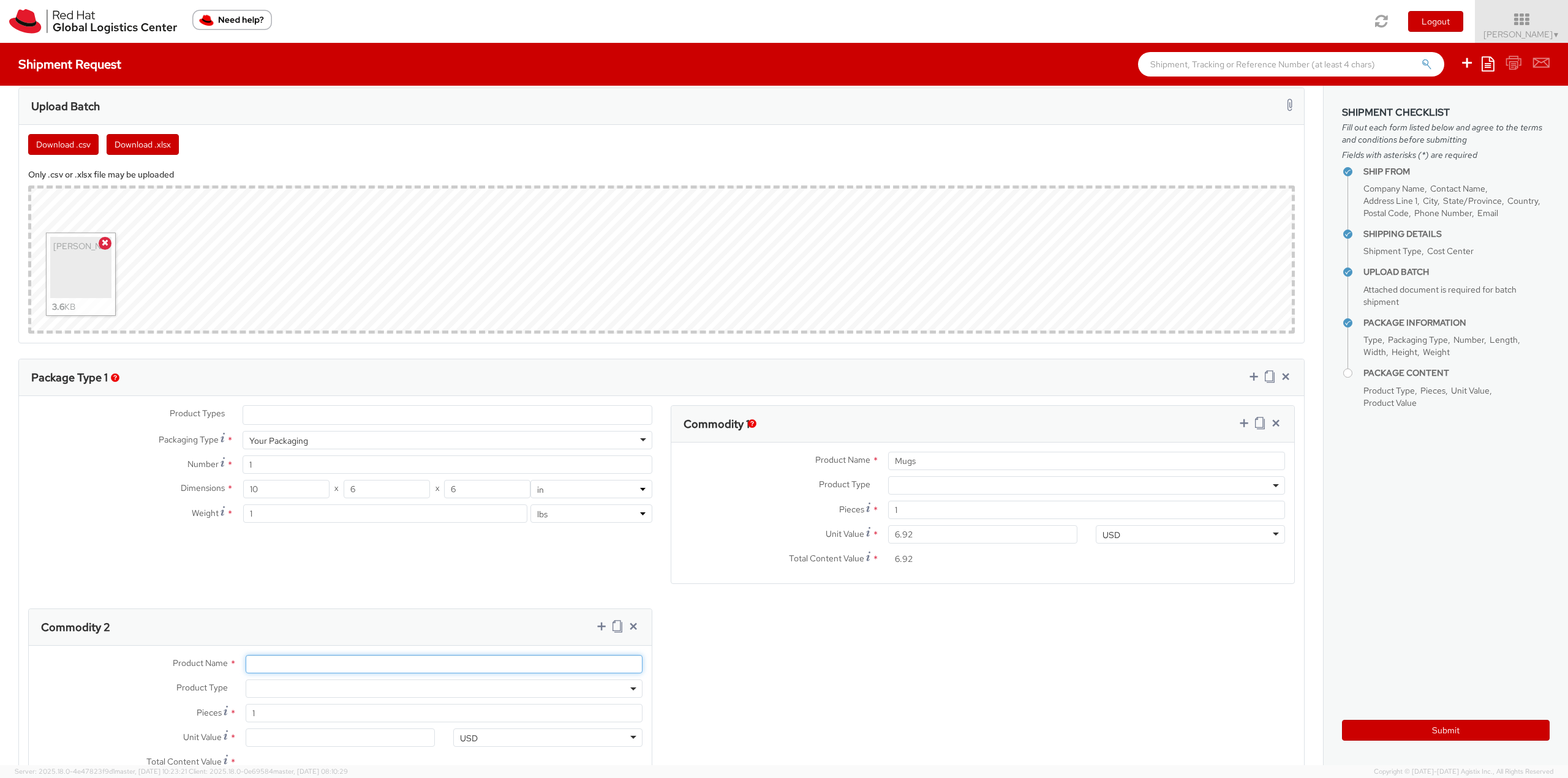
click at [275, 668] on input "Product Name *" at bounding box center [443, 664] width 396 height 18
type input "Notecard"
type input "0.20"
type input "0.25"
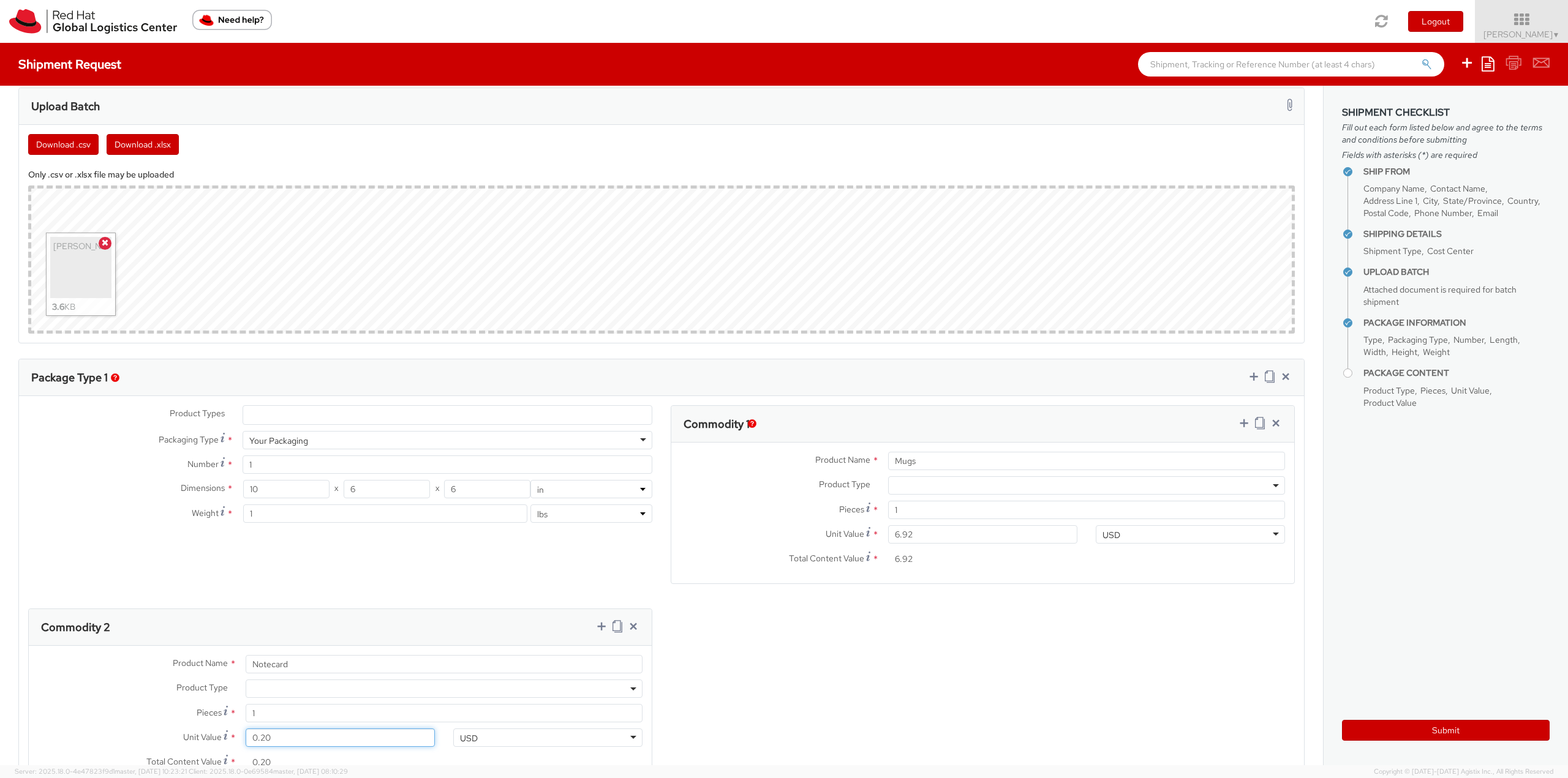
type input "0.25"
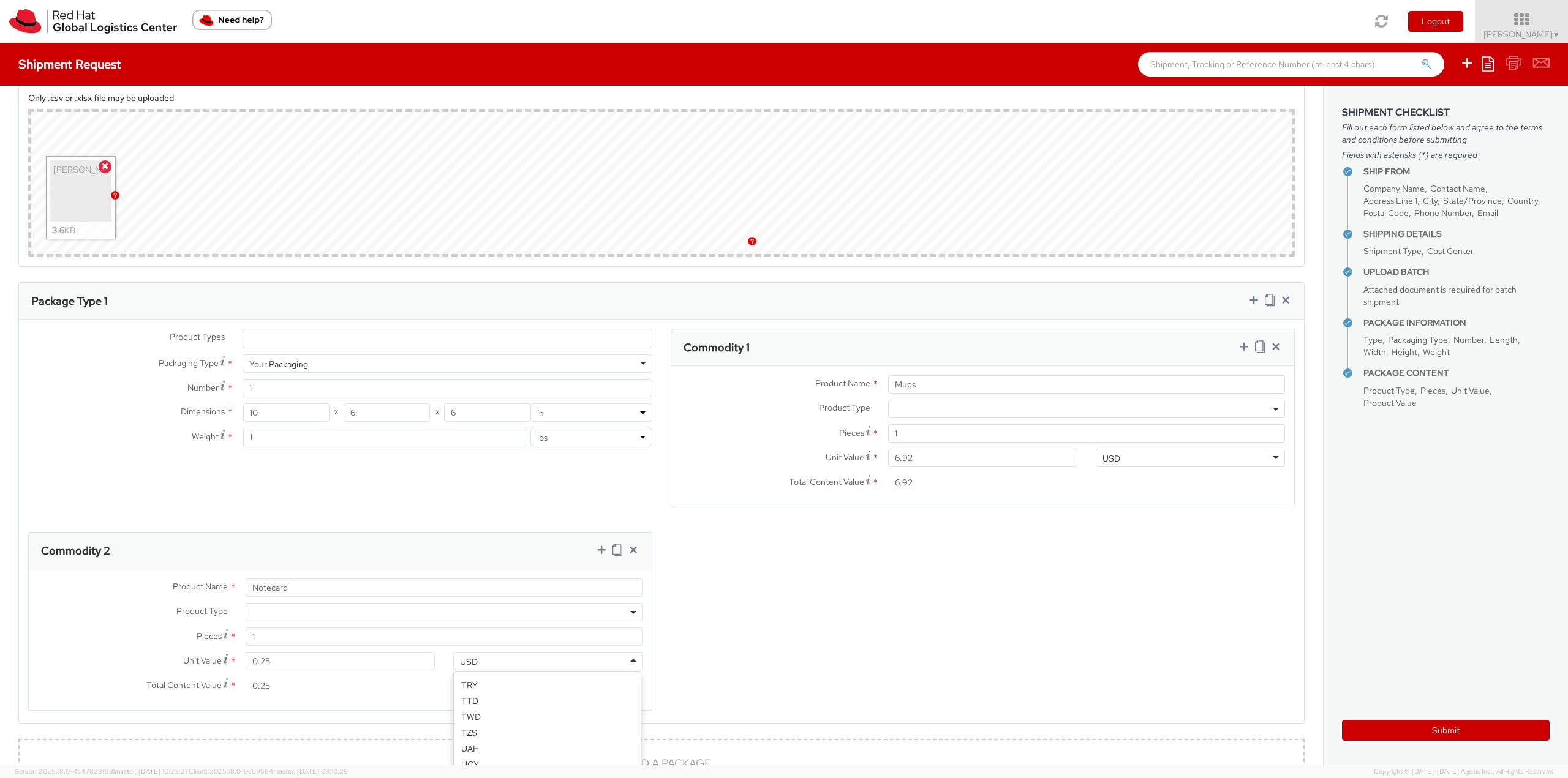
scroll to position [735, 0]
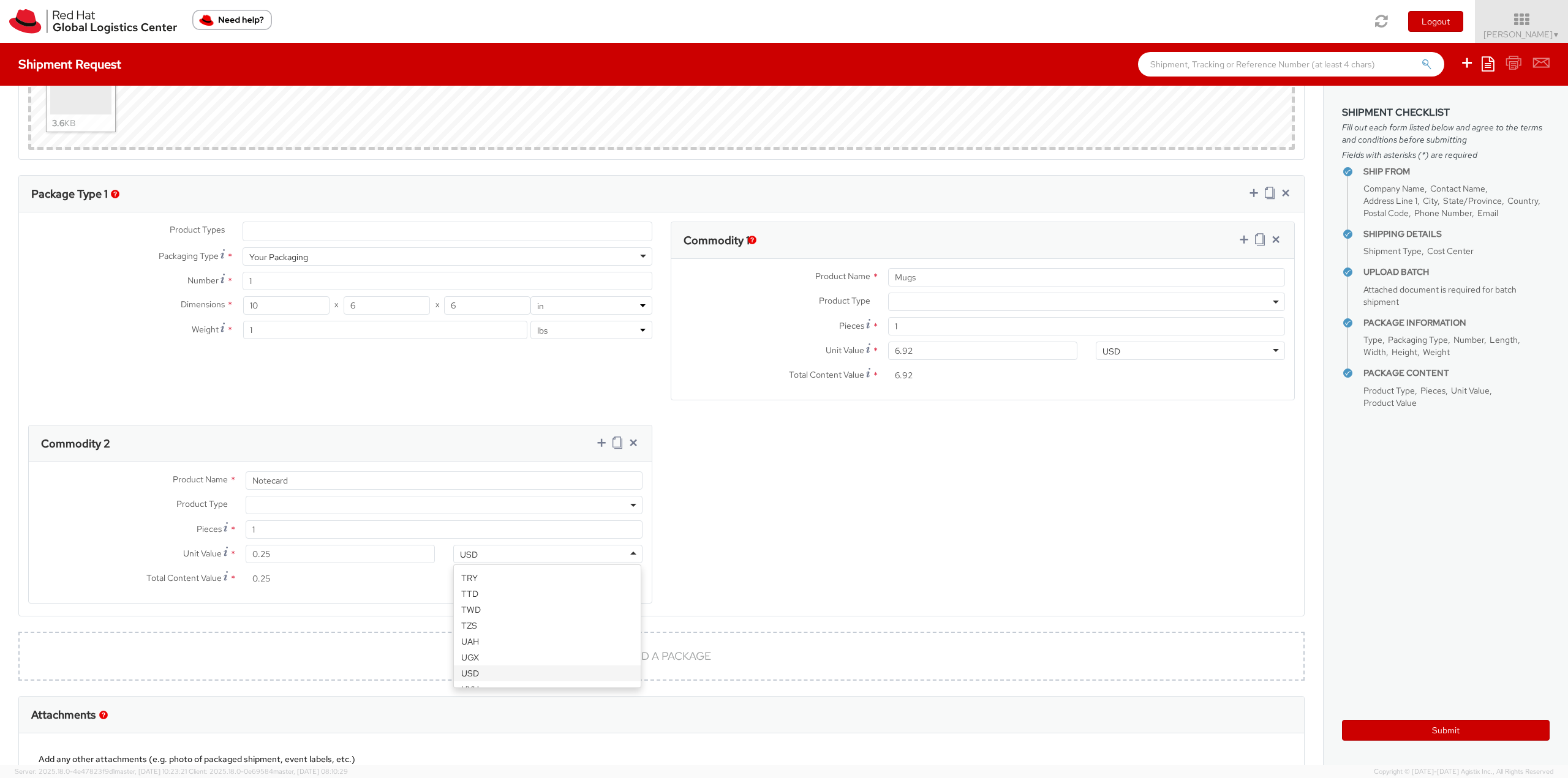
click at [146, 521] on label "Pieces *" at bounding box center [132, 529] width 207 height 16
click at [246, 521] on input "1" at bounding box center [443, 529] width 396 height 18
click at [696, 475] on div "Product Types * Documents Docking Station Laptop Monitor Other Hardware Server …" at bounding box center [661, 420] width 1285 height 397
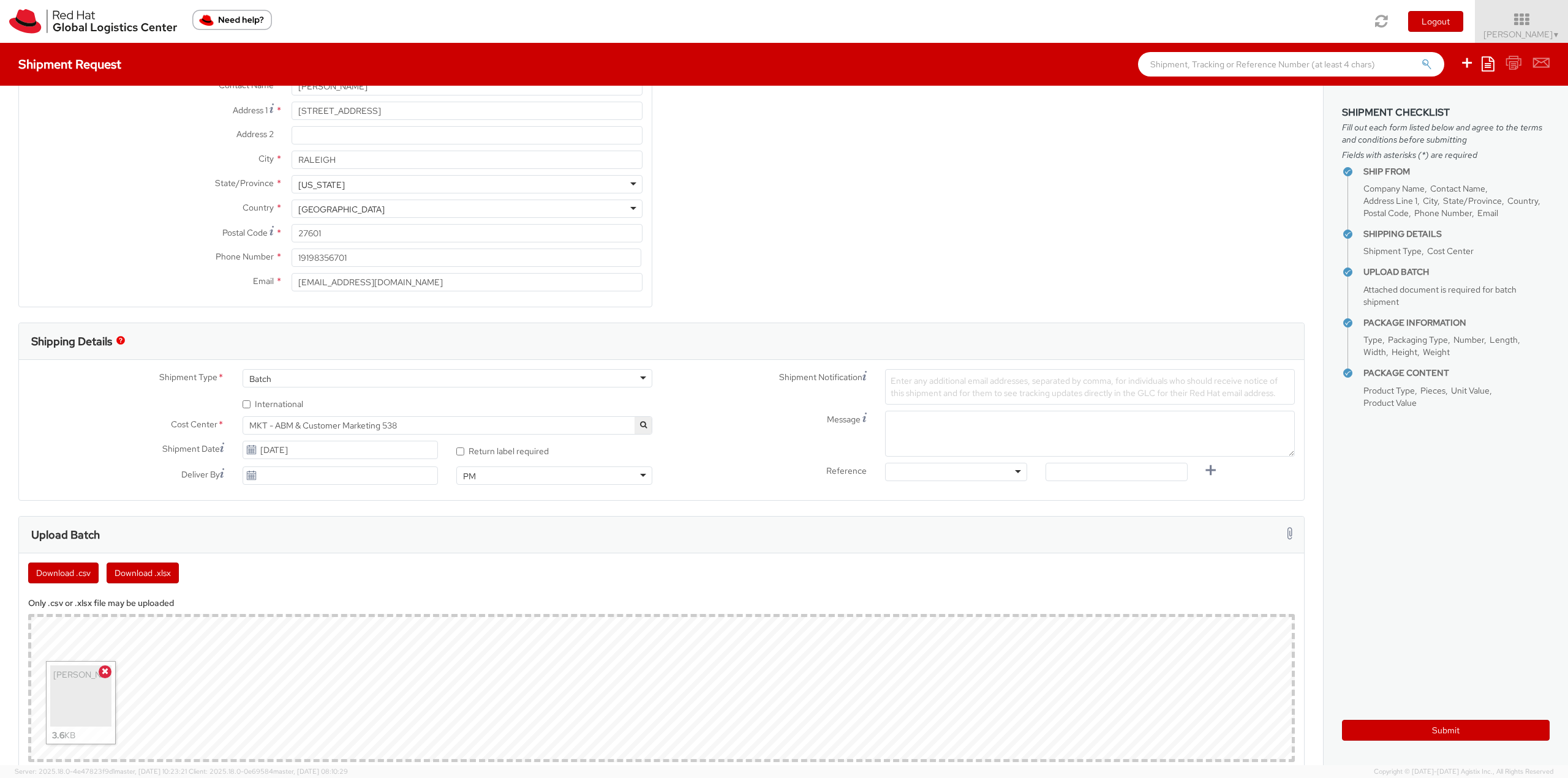
scroll to position [0, 0]
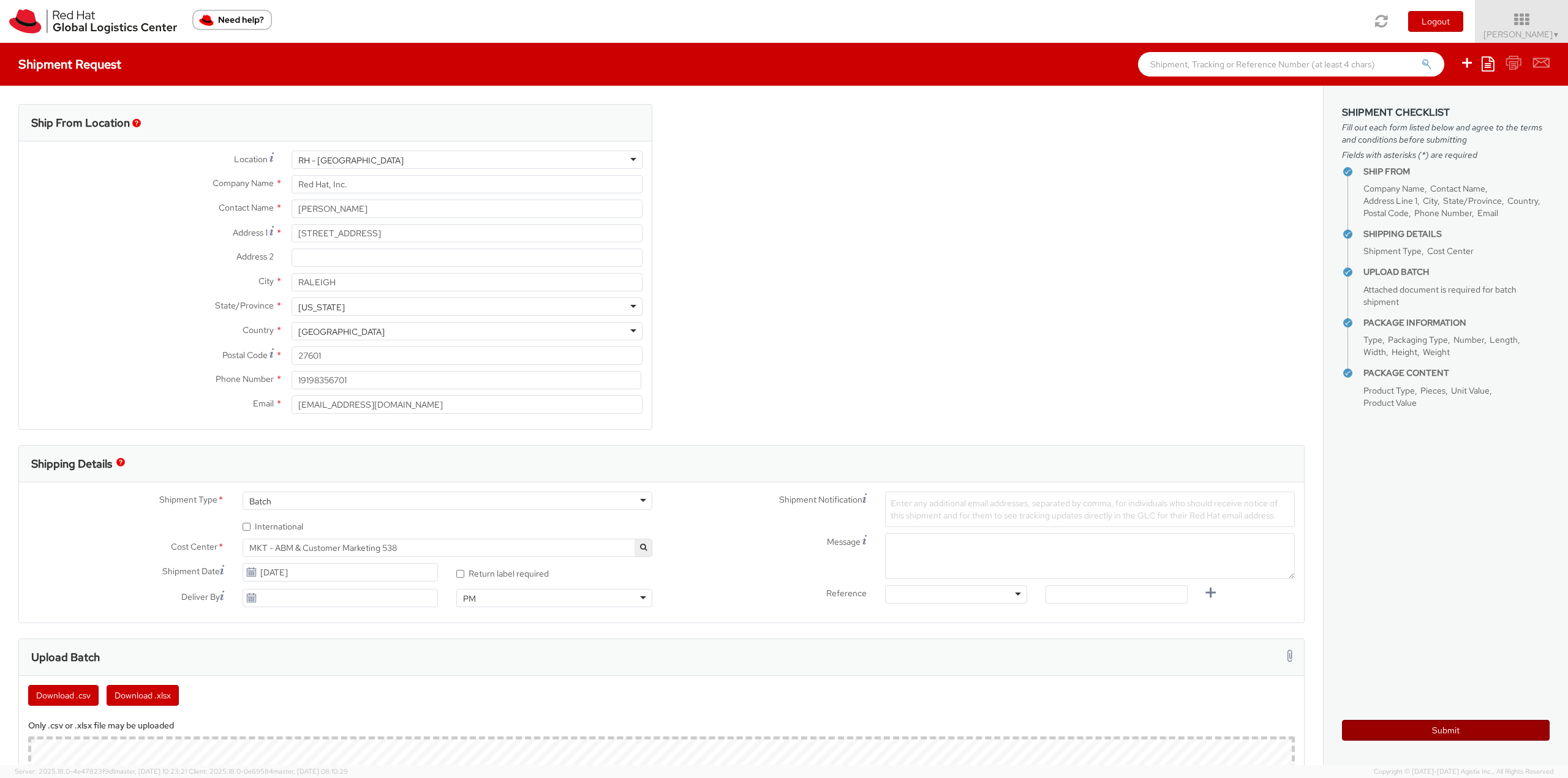
click at [1431, 724] on button "Submit" at bounding box center [1445, 730] width 207 height 21
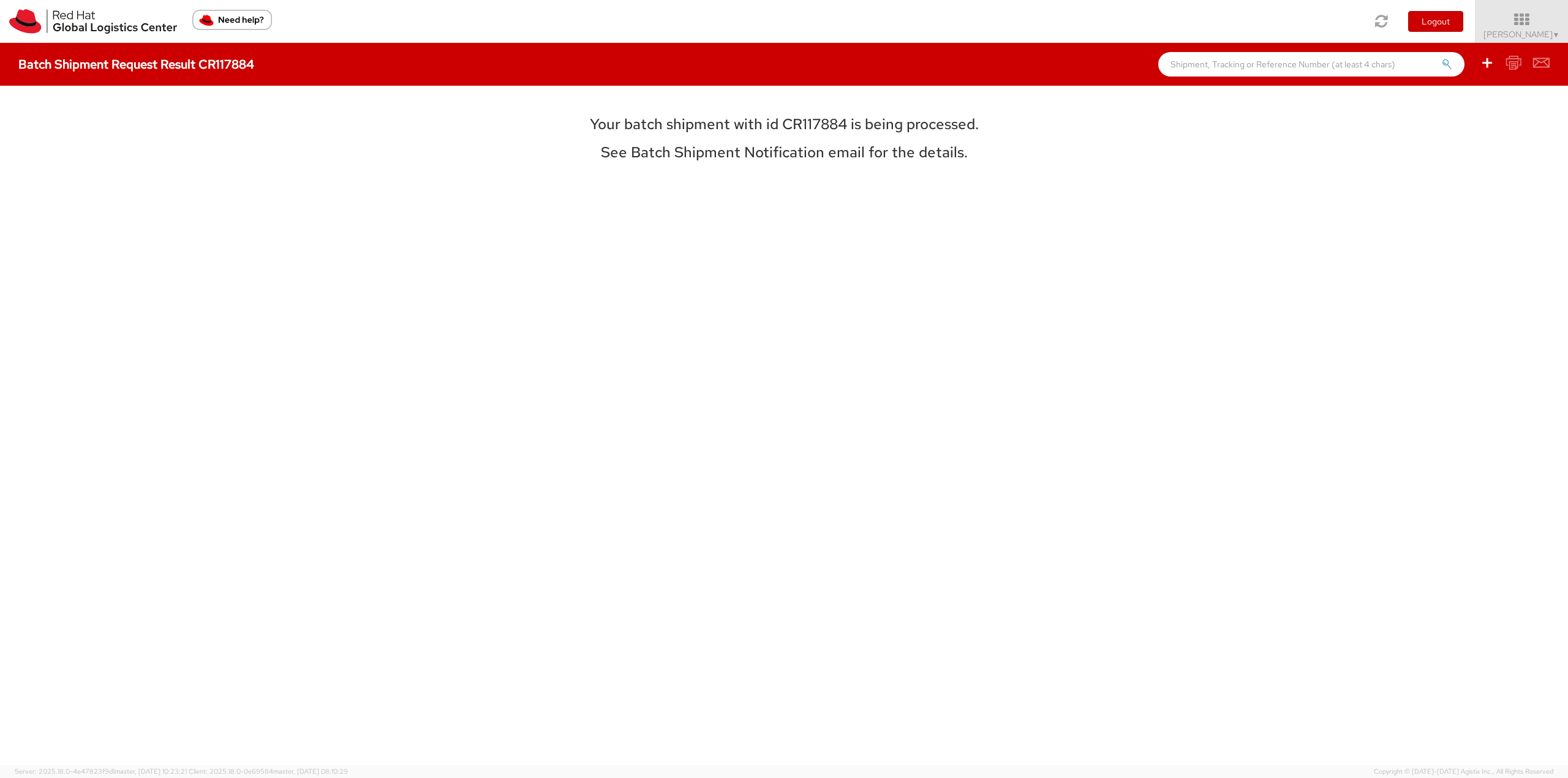
drag, startPoint x: 832, startPoint y: 128, endPoint x: 810, endPoint y: 124, distance: 22.4
click at [827, 128] on h3 "Your batch shipment with id CR117884 is being processed." at bounding box center [784, 124] width 547 height 16
click at [810, 124] on h3 "Your batch shipment with id CR117884 is being processed." at bounding box center [784, 124] width 547 height 16
click at [813, 124] on h3 "Your batch shipment with id CR117884 is being processed." at bounding box center [784, 124] width 547 height 16
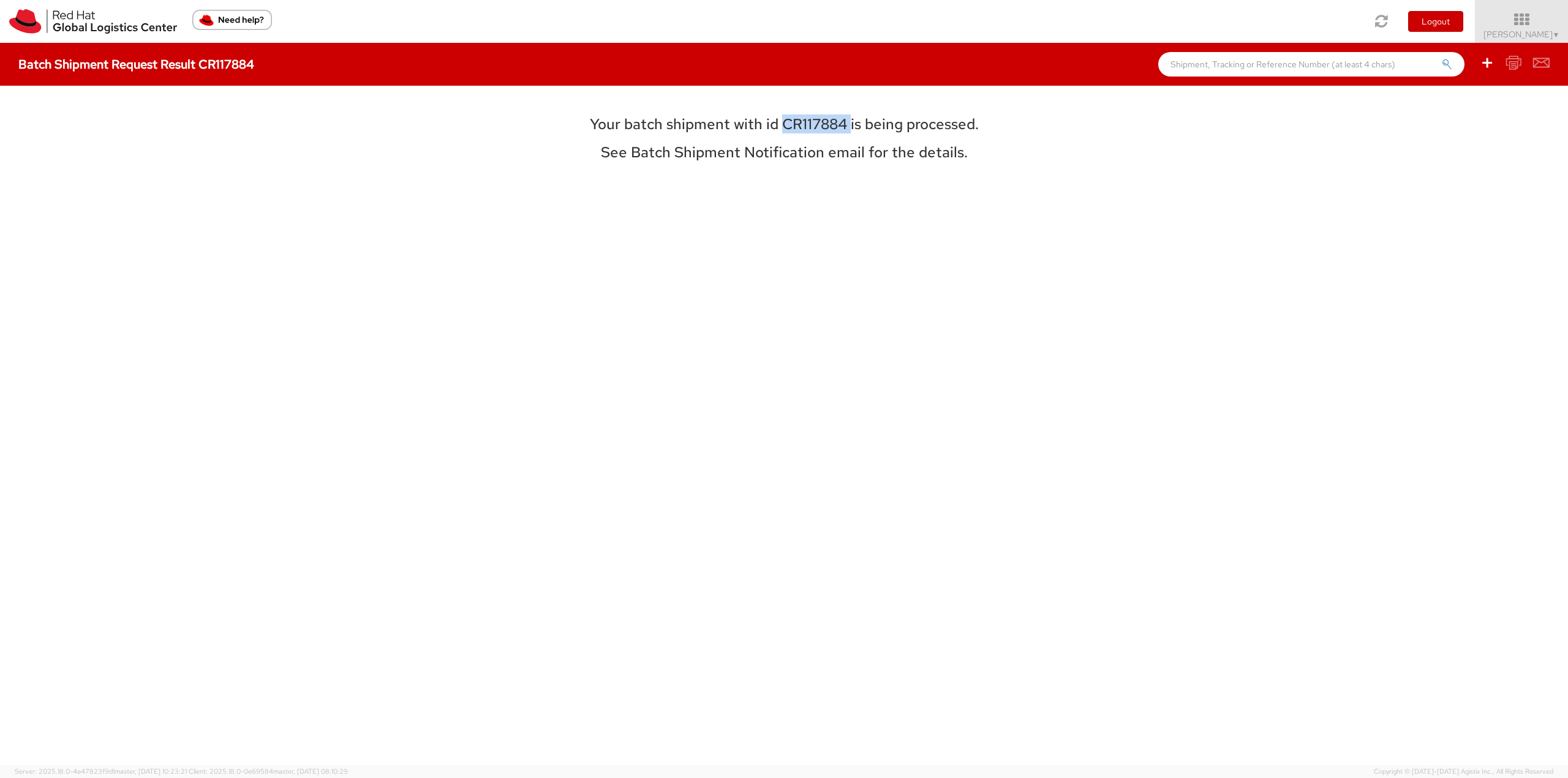
copy h3 "CR117884"
drag, startPoint x: 457, startPoint y: 174, endPoint x: 310, endPoint y: 52, distance: 191.0
click at [456, 174] on div "Your batch shipment with id CR117884 is being processed. See Batch Shipment Not…" at bounding box center [784, 425] width 1568 height 679
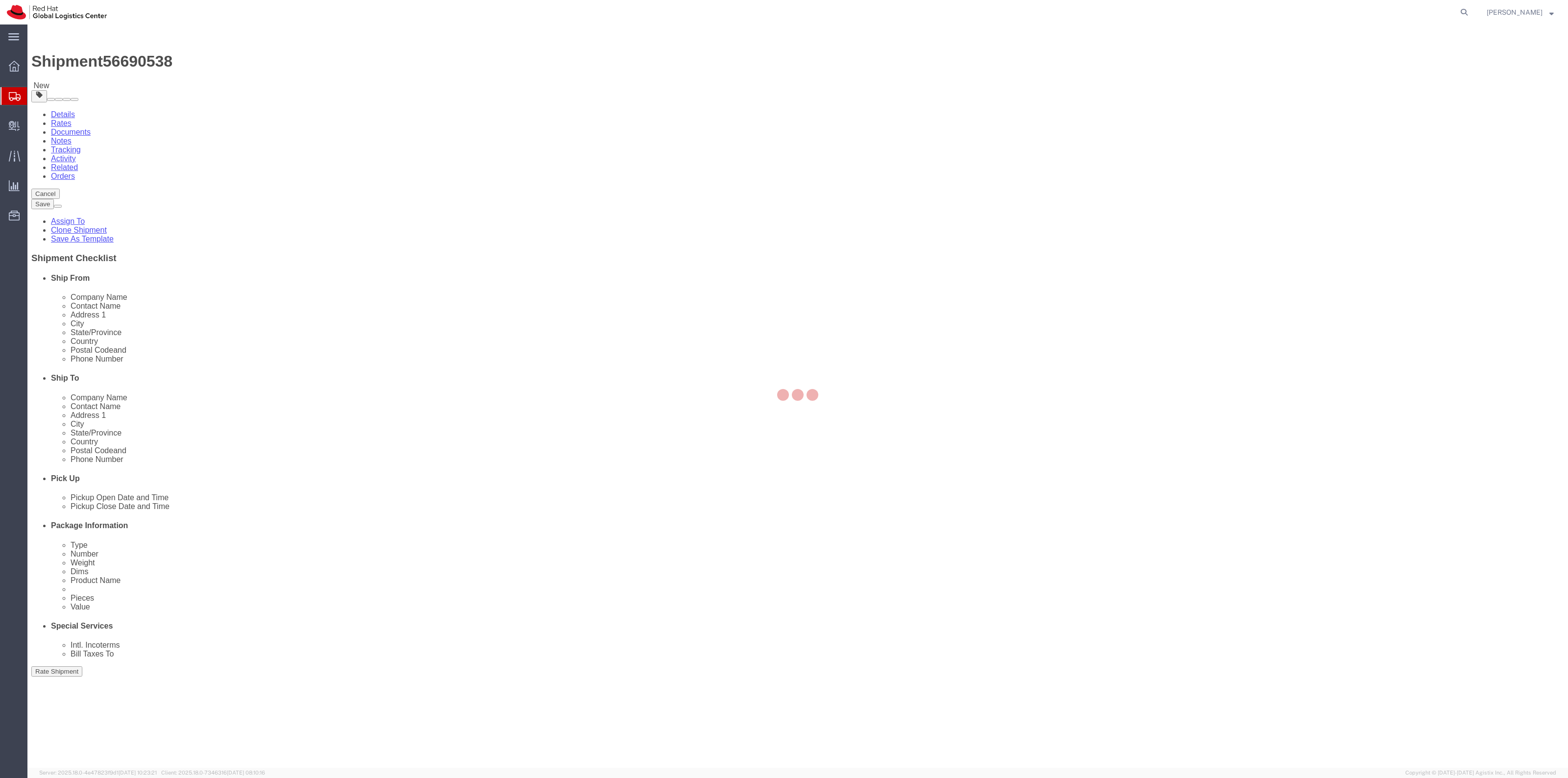
select select "38014"
select select
drag, startPoint x: 929, startPoint y: 333, endPoint x: 947, endPoint y: 333, distance: 18.0
click input "[PHONE_NUMBER]"
type input "16198402579"
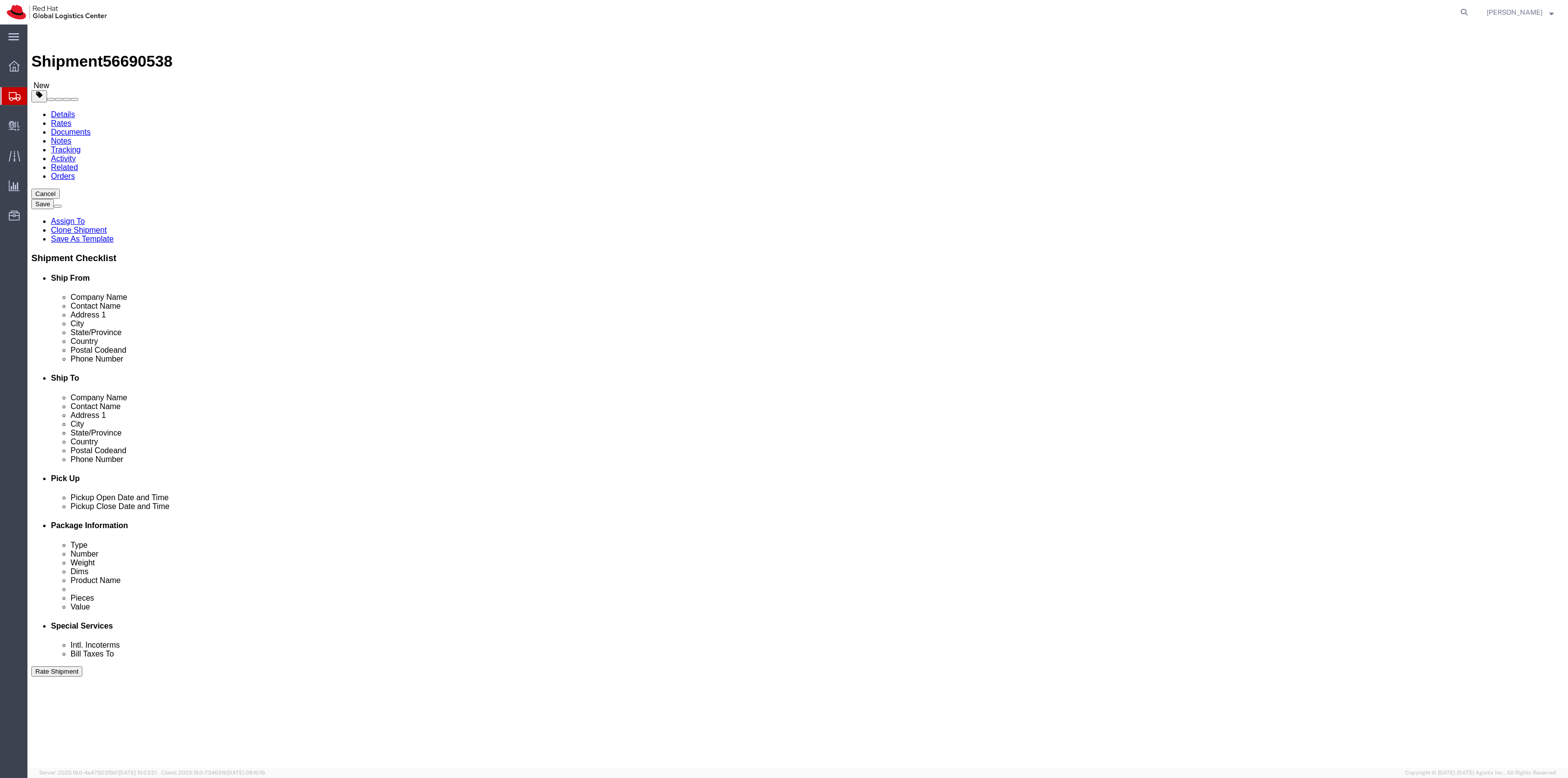
click button "Rate Shipment"
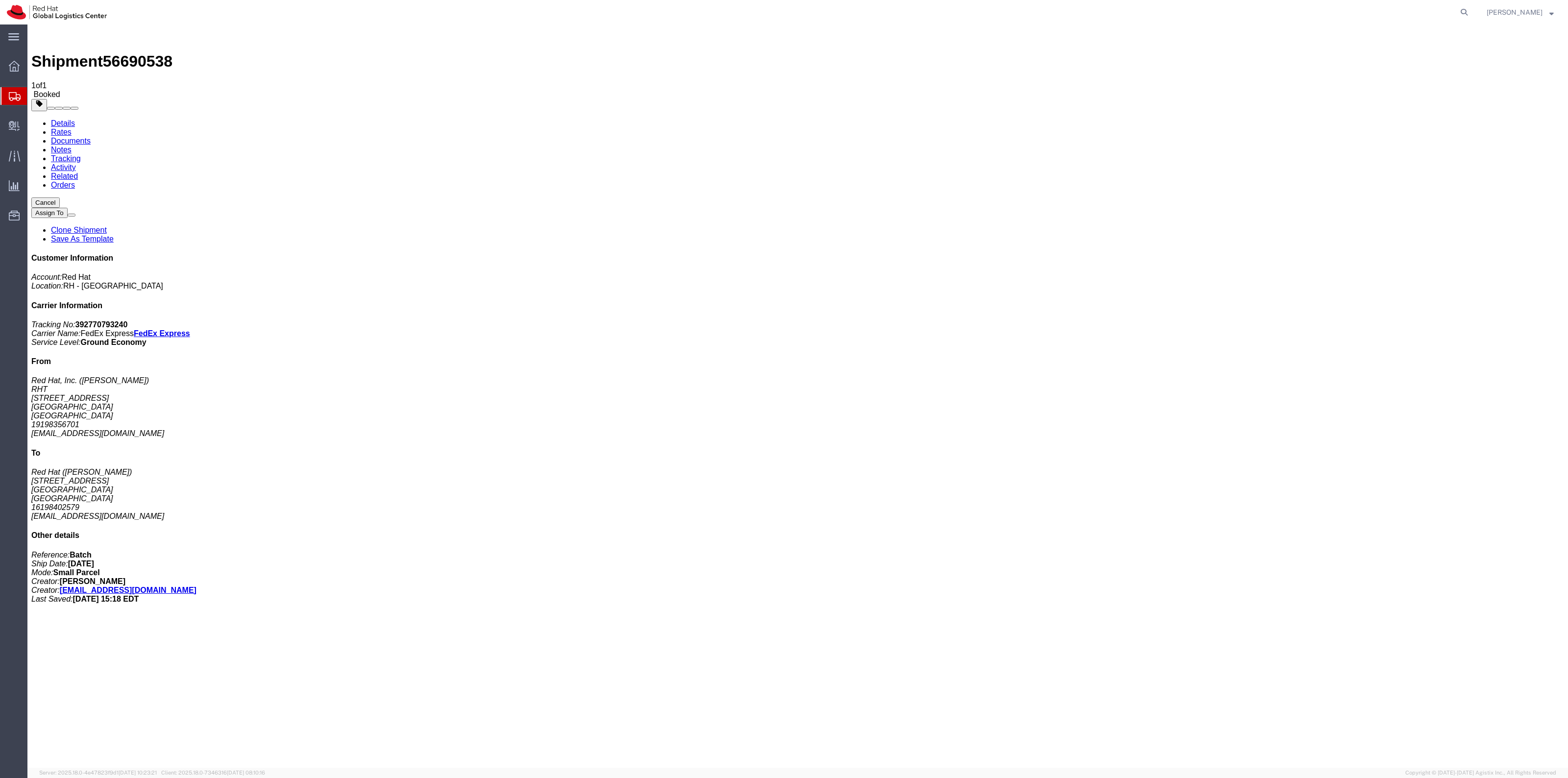
drag, startPoint x: 826, startPoint y: 141, endPoint x: 981, endPoint y: 276, distance: 205.5
